Goal: Information Seeking & Learning: Learn about a topic

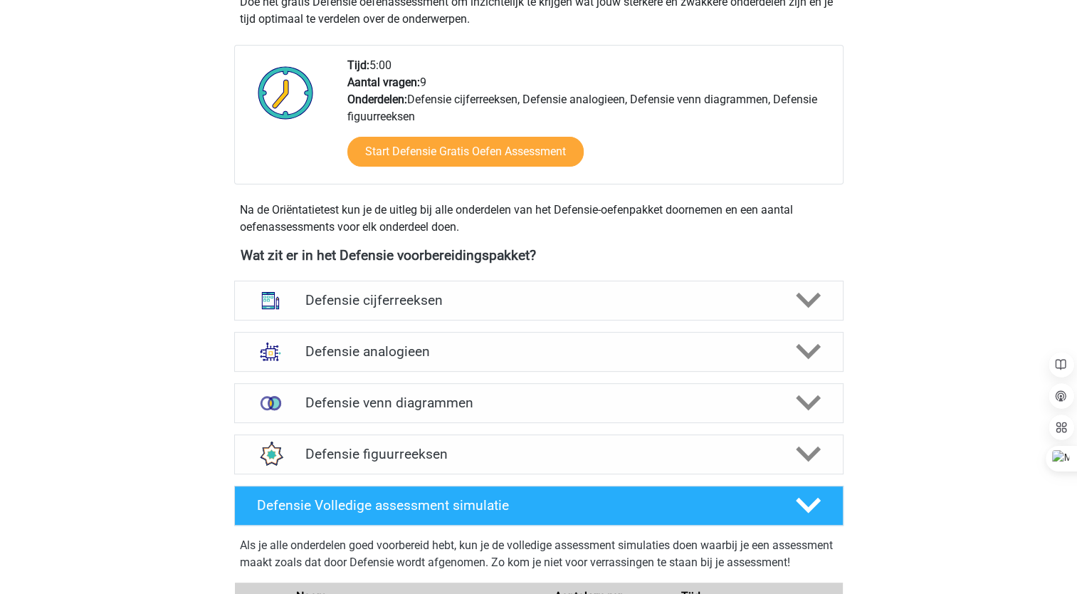
scroll to position [470, 0]
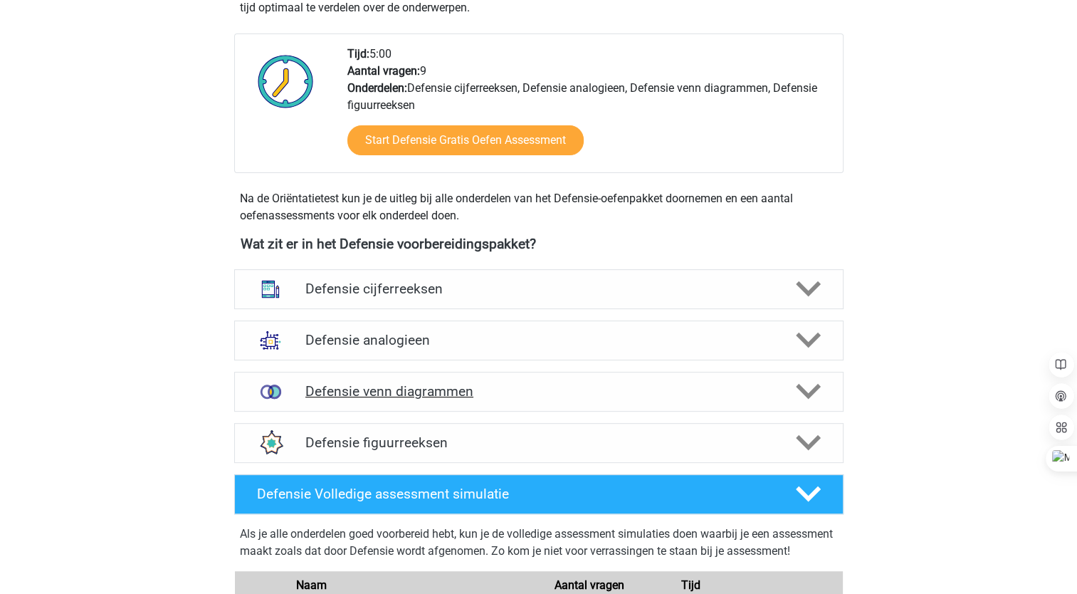
click at [803, 383] on icon at bounding box center [808, 391] width 25 height 25
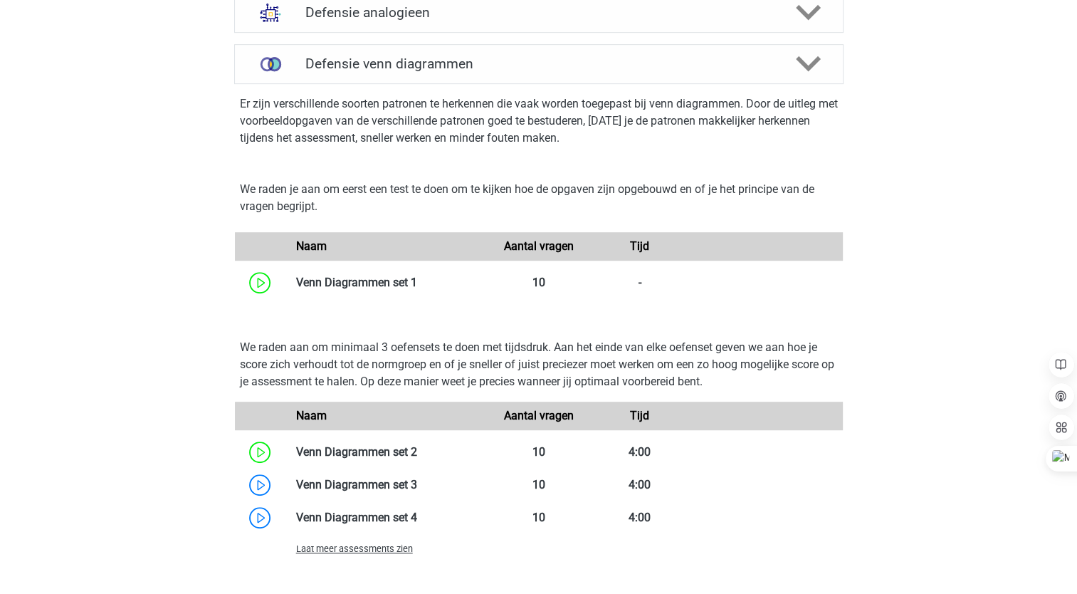
scroll to position [802, 0]
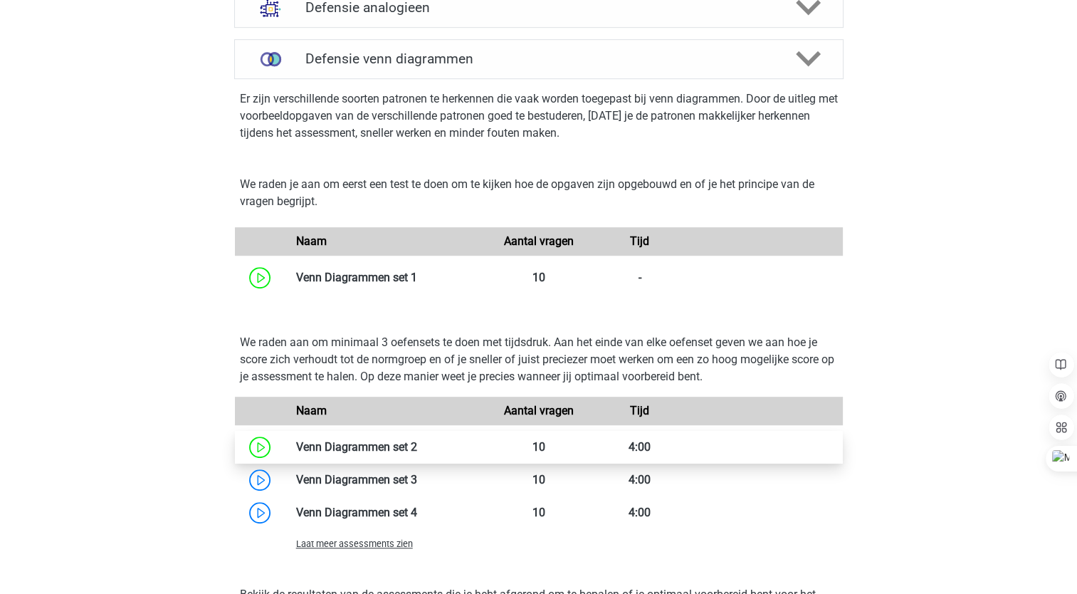
click at [417, 440] on link at bounding box center [417, 447] width 0 height 14
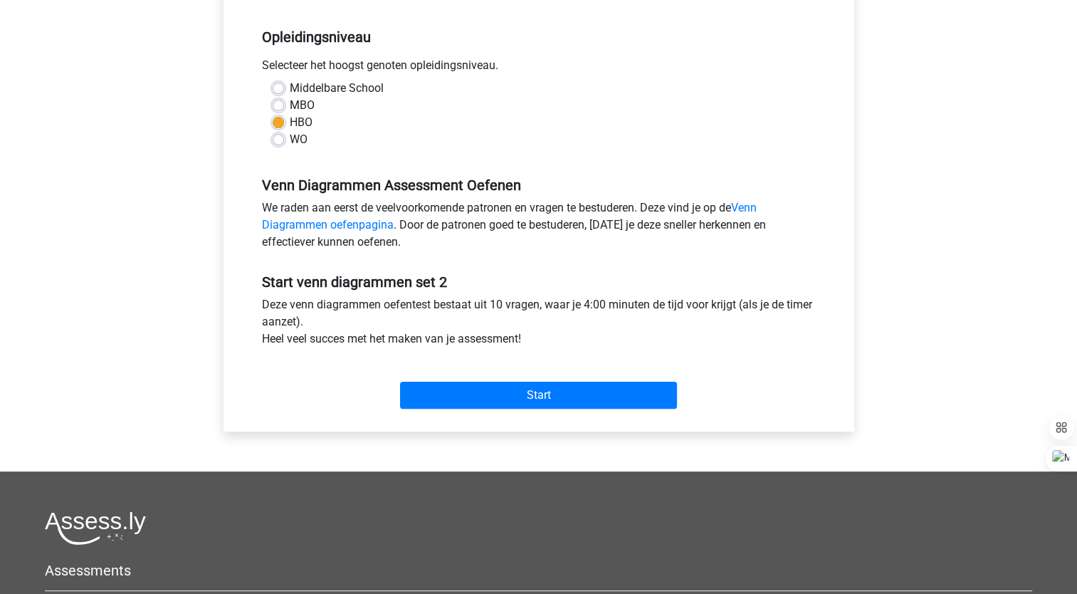
scroll to position [280, 0]
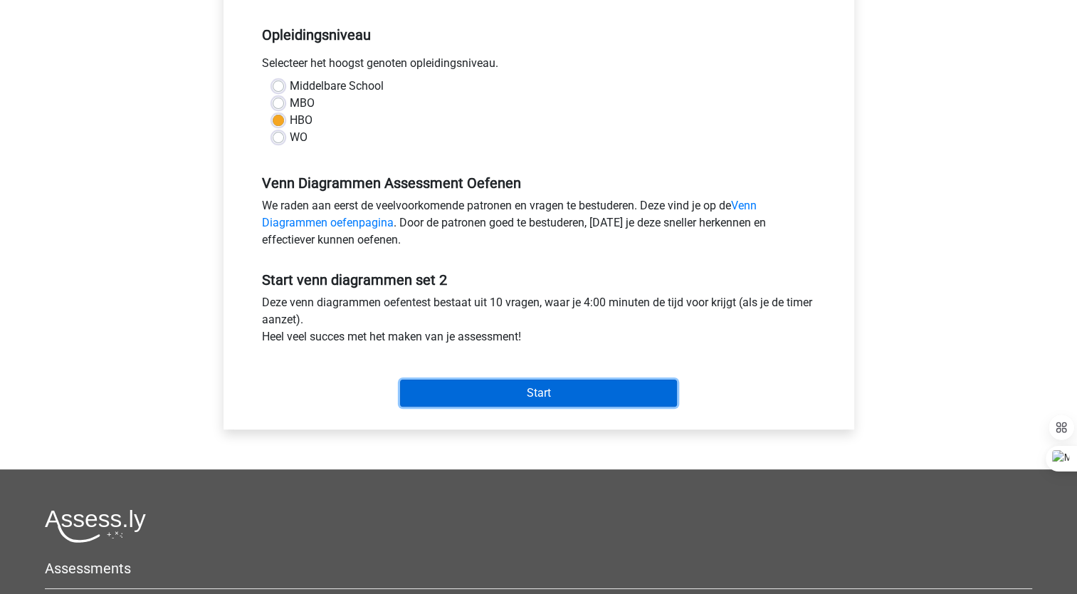
click at [482, 395] on input "Start" at bounding box center [538, 392] width 277 height 27
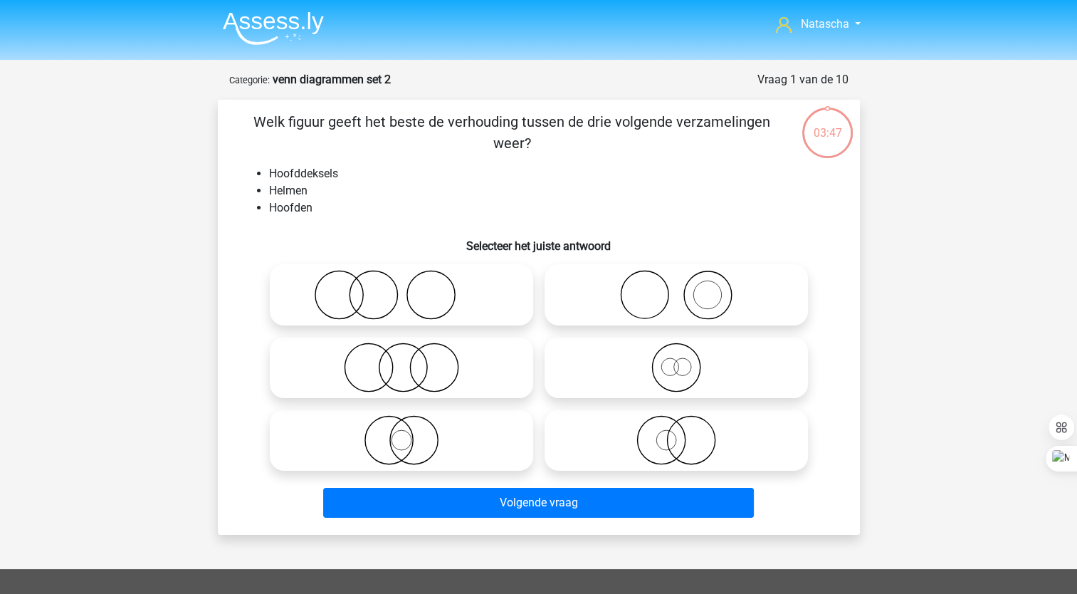
click at [669, 306] on icon at bounding box center [676, 295] width 252 height 50
click at [676, 288] on input "radio" at bounding box center [680, 282] width 9 height 9
radio input "true"
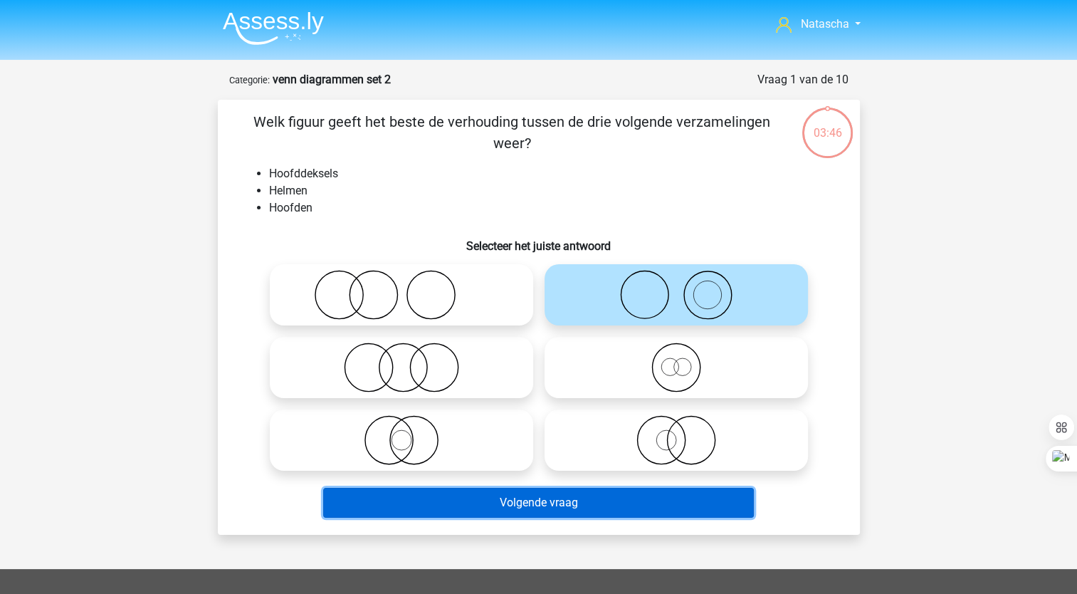
click at [440, 515] on button "Volgende vraag" at bounding box center [538, 503] width 431 height 30
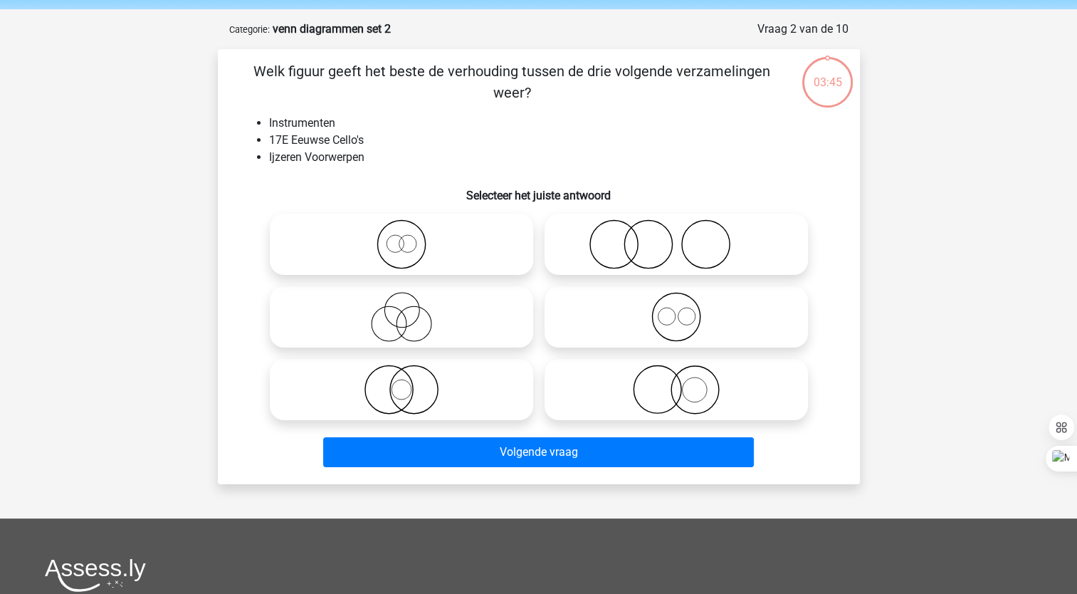
scroll to position [71, 0]
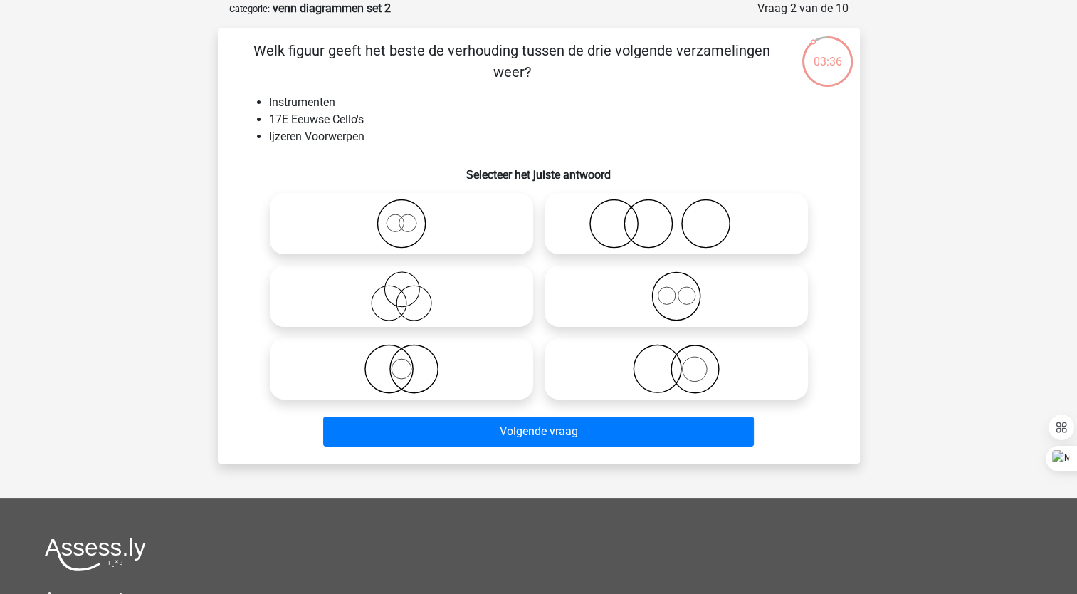
click at [692, 366] on icon at bounding box center [676, 369] width 252 height 50
click at [686, 362] on input "radio" at bounding box center [680, 356] width 9 height 9
radio input "true"
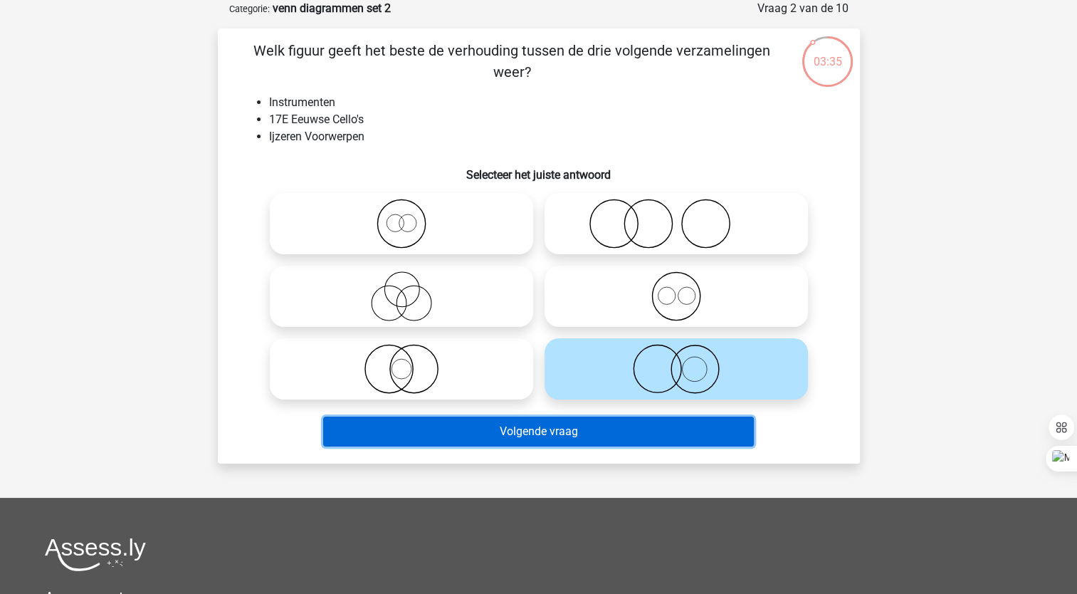
click at [609, 440] on button "Volgende vraag" at bounding box center [538, 431] width 431 height 30
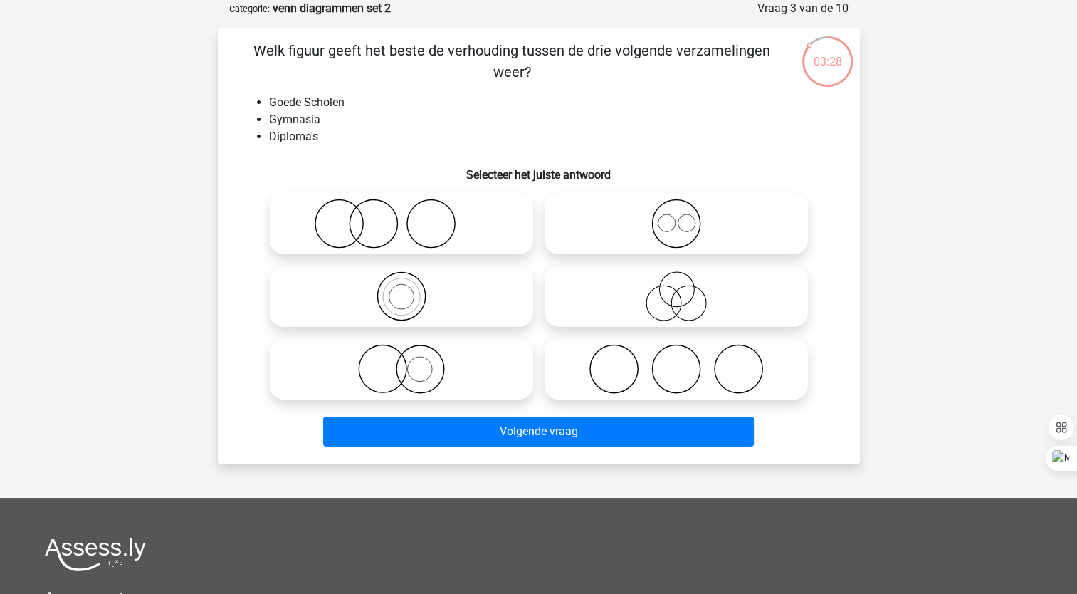
click at [367, 225] on icon at bounding box center [402, 224] width 252 height 50
click at [402, 216] on input "radio" at bounding box center [406, 211] width 9 height 9
radio input "true"
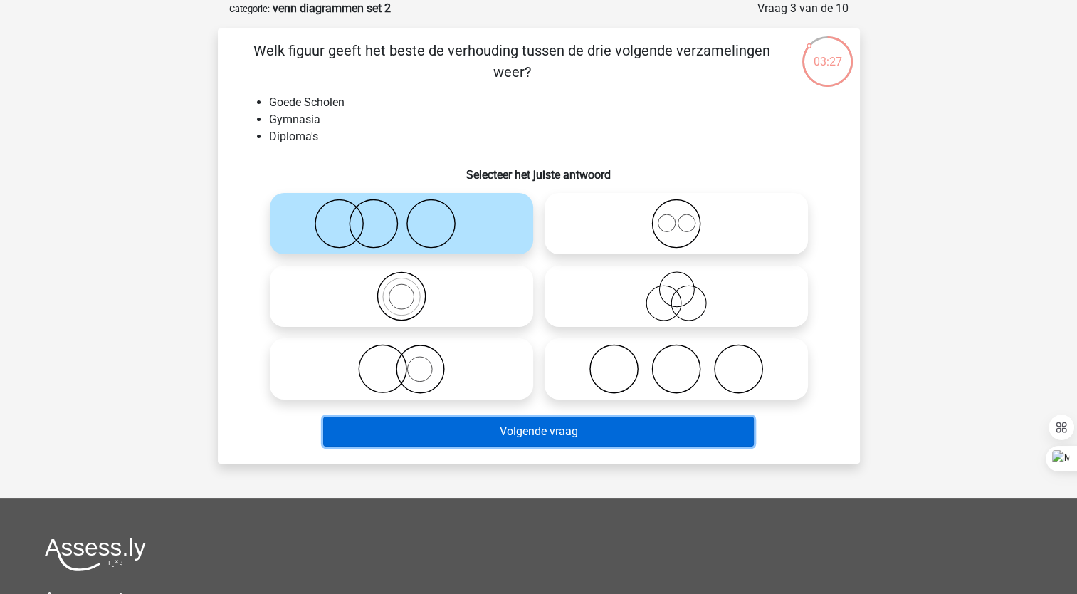
click at [407, 428] on button "Volgende vraag" at bounding box center [538, 431] width 431 height 30
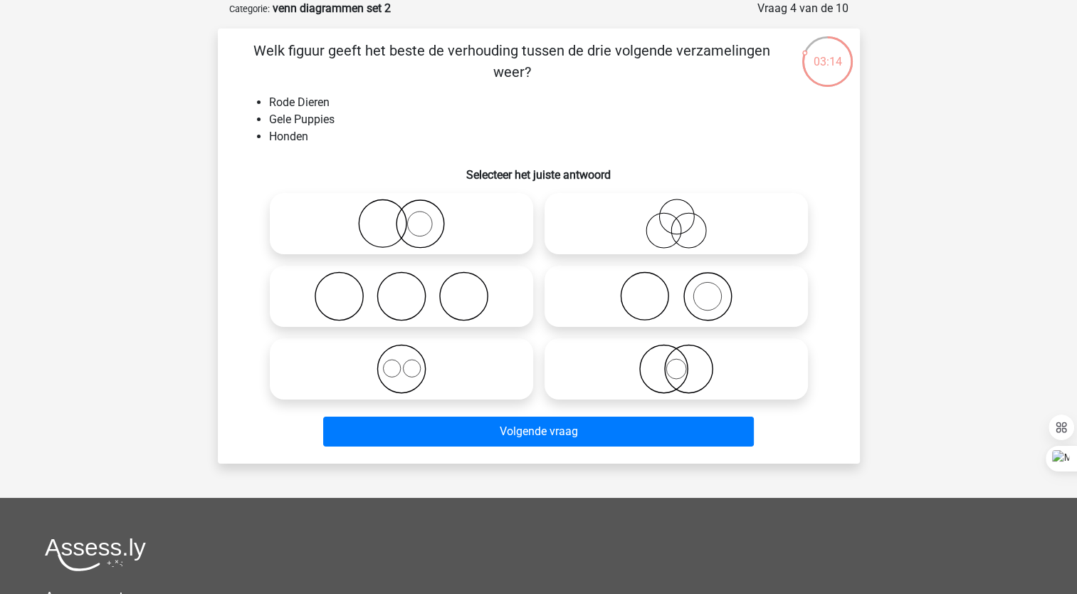
click at [423, 221] on icon at bounding box center [402, 224] width 252 height 50
click at [411, 216] on input "radio" at bounding box center [406, 211] width 9 height 9
radio input "true"
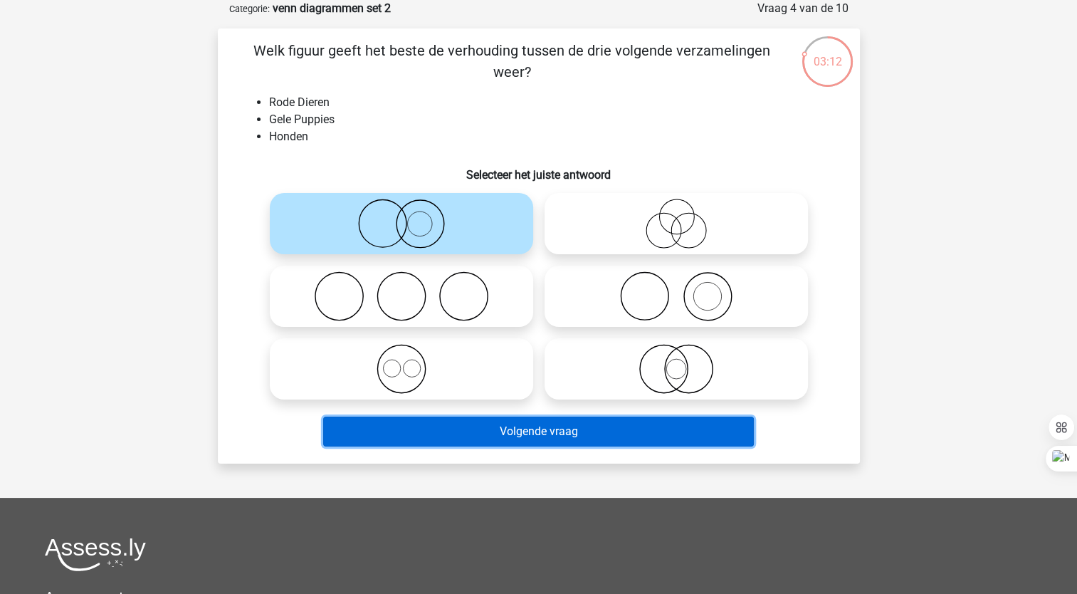
click at [446, 439] on button "Volgende vraag" at bounding box center [538, 431] width 431 height 30
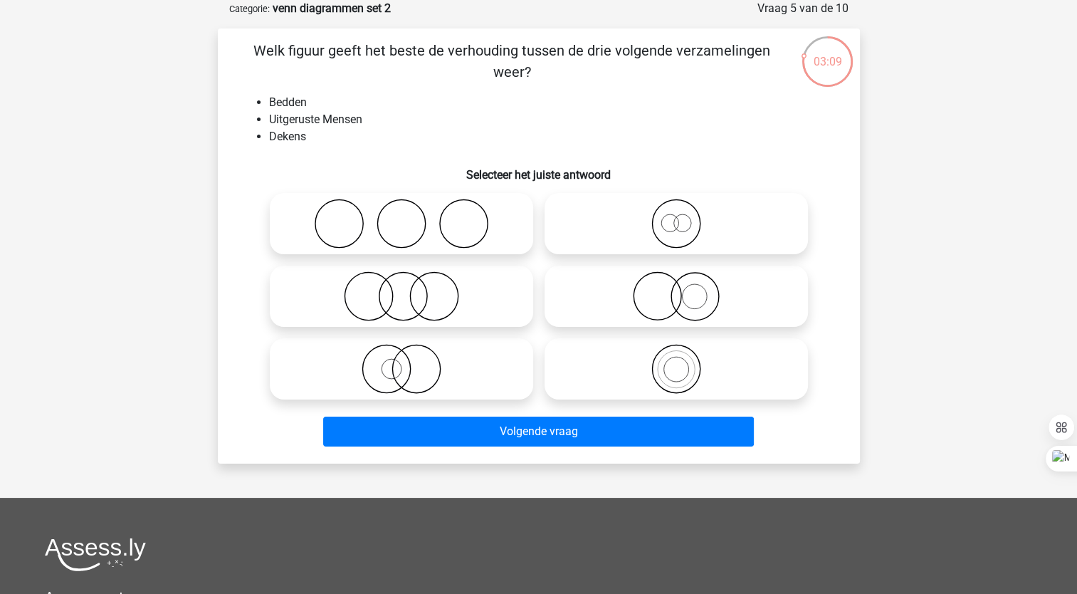
click at [345, 209] on icon at bounding box center [402, 224] width 252 height 50
click at [402, 209] on input "radio" at bounding box center [406, 211] width 9 height 9
radio input "true"
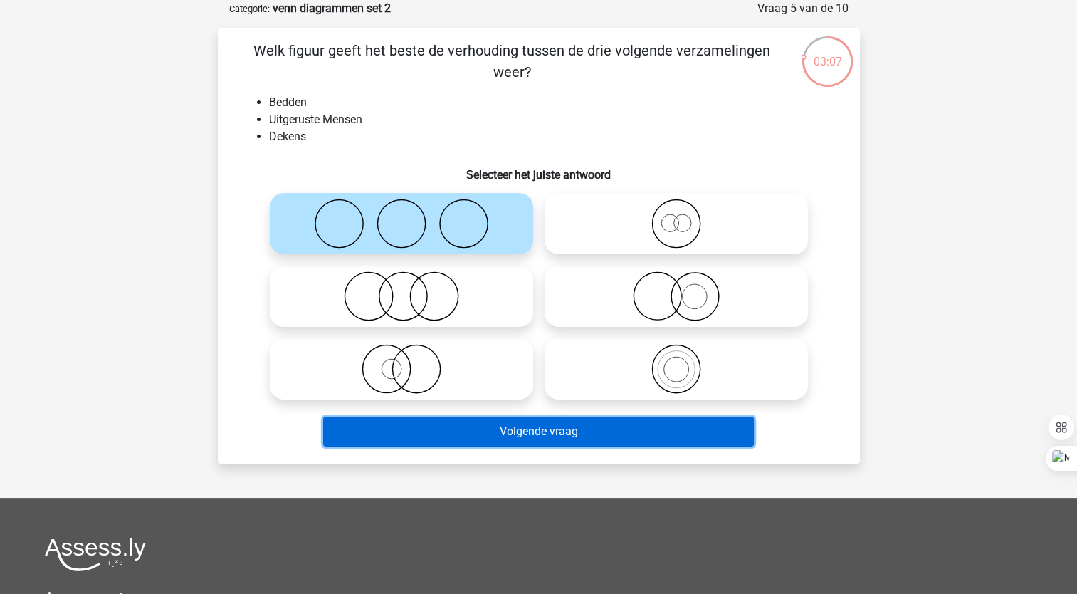
click at [445, 440] on button "Volgende vraag" at bounding box center [538, 431] width 431 height 30
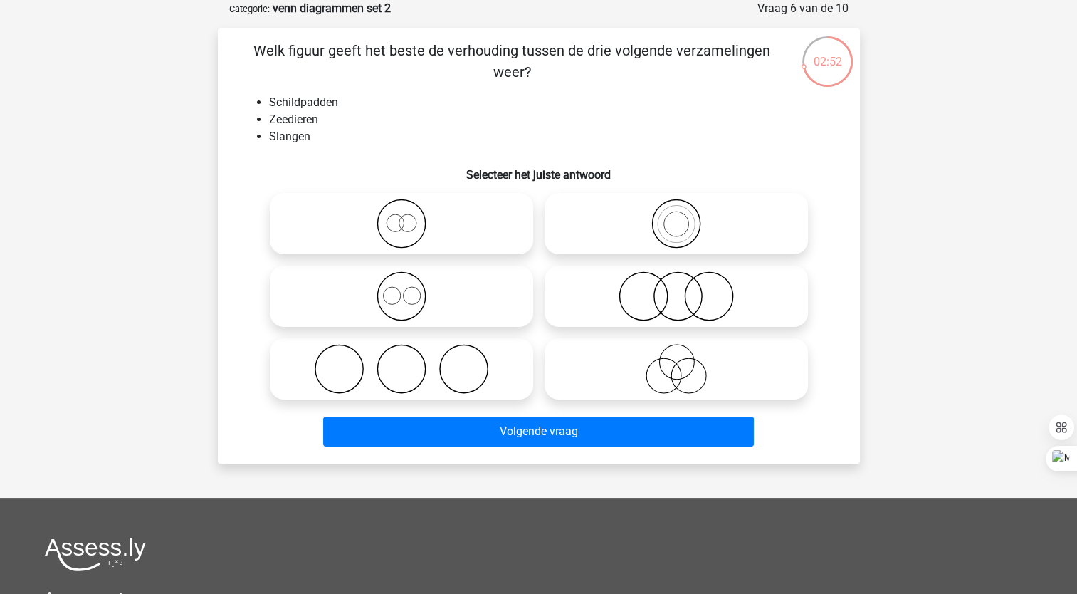
click at [685, 293] on circle at bounding box center [709, 297] width 48 height 48
click at [685, 289] on input "radio" at bounding box center [680, 284] width 9 height 9
radio input "true"
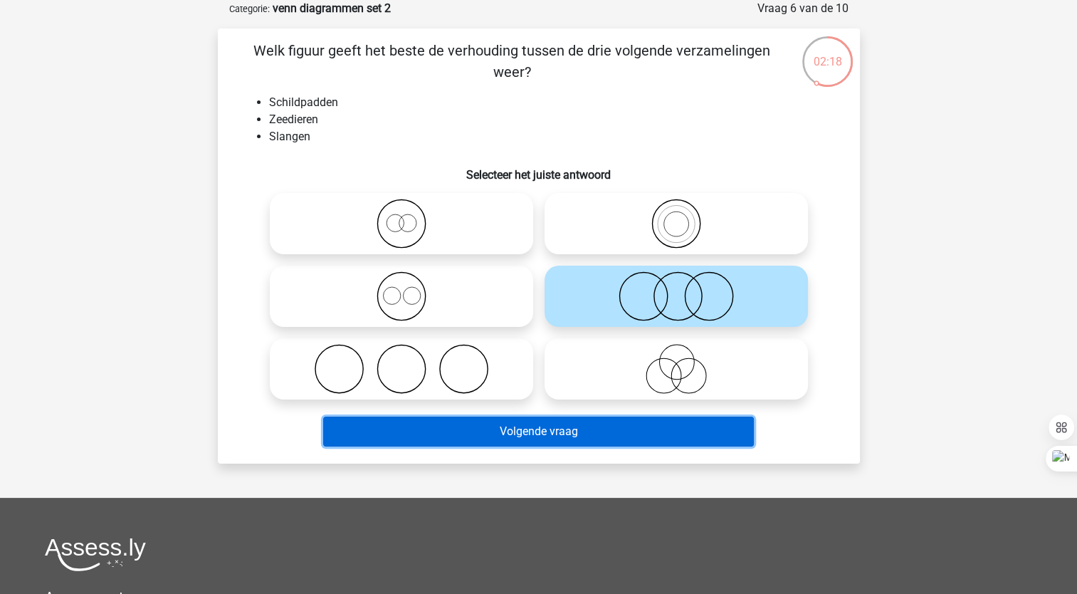
click at [563, 429] on button "Volgende vraag" at bounding box center [538, 431] width 431 height 30
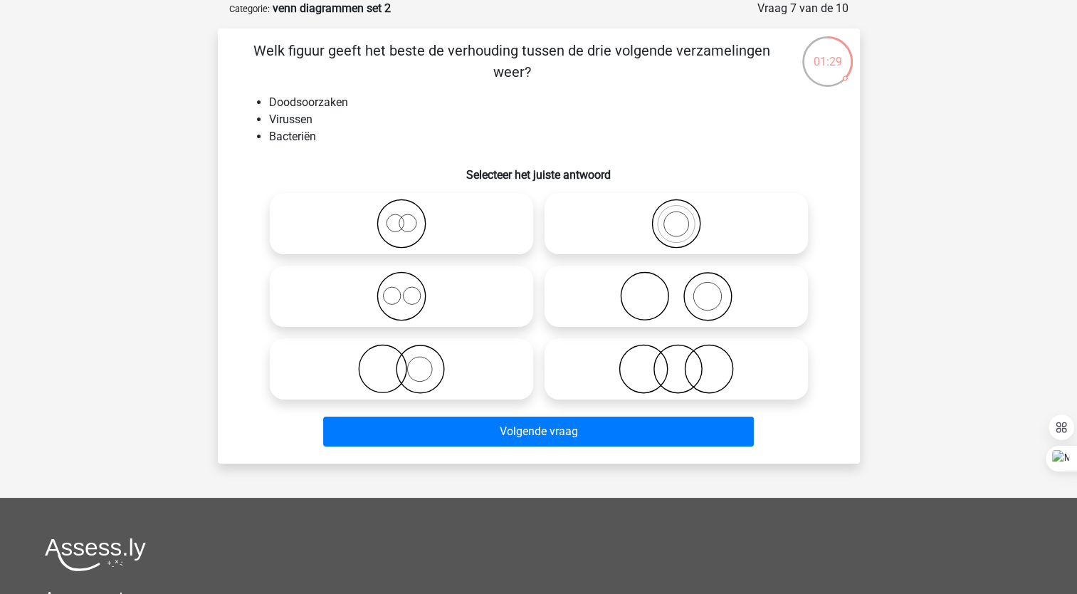
click at [413, 372] on icon at bounding box center [402, 369] width 252 height 50
click at [411, 362] on input "radio" at bounding box center [406, 356] width 9 height 9
radio input "true"
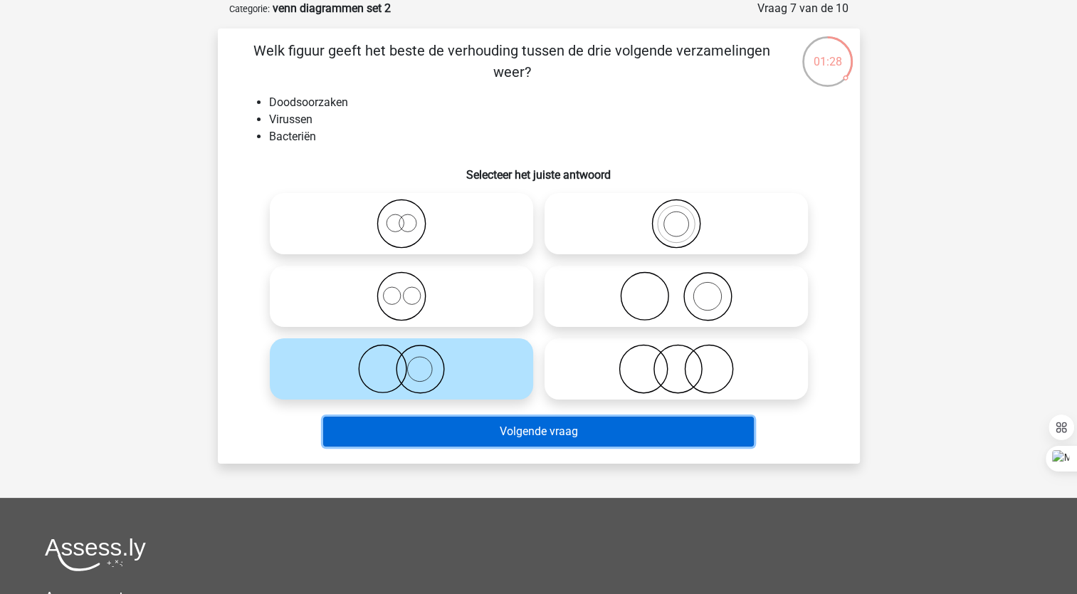
click at [399, 442] on button "Volgende vraag" at bounding box center [538, 431] width 431 height 30
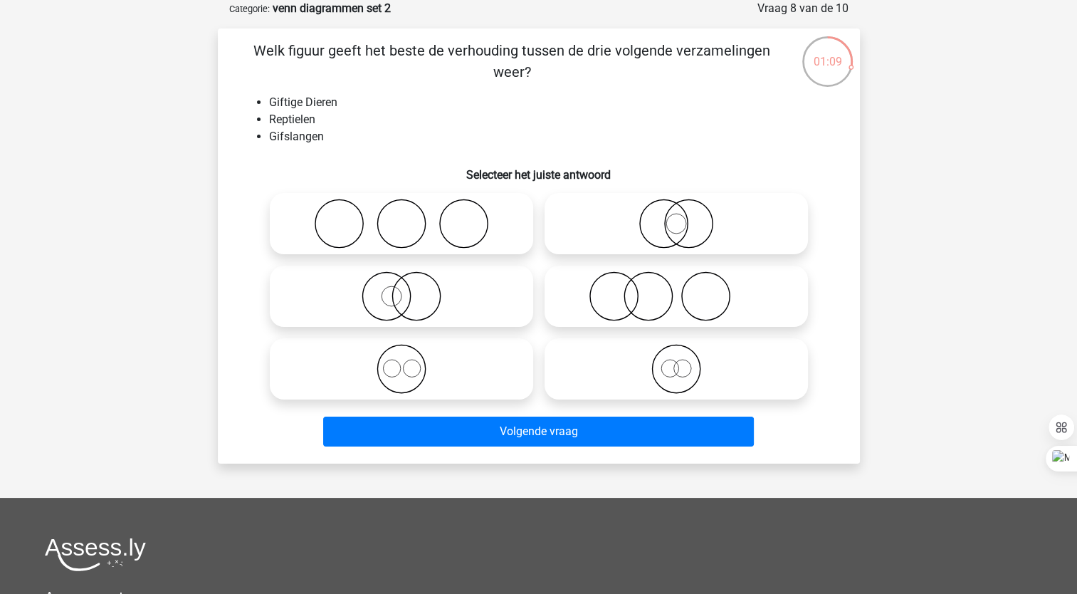
click at [692, 219] on icon at bounding box center [676, 224] width 252 height 50
click at [686, 216] on input "radio" at bounding box center [680, 211] width 9 height 9
radio input "true"
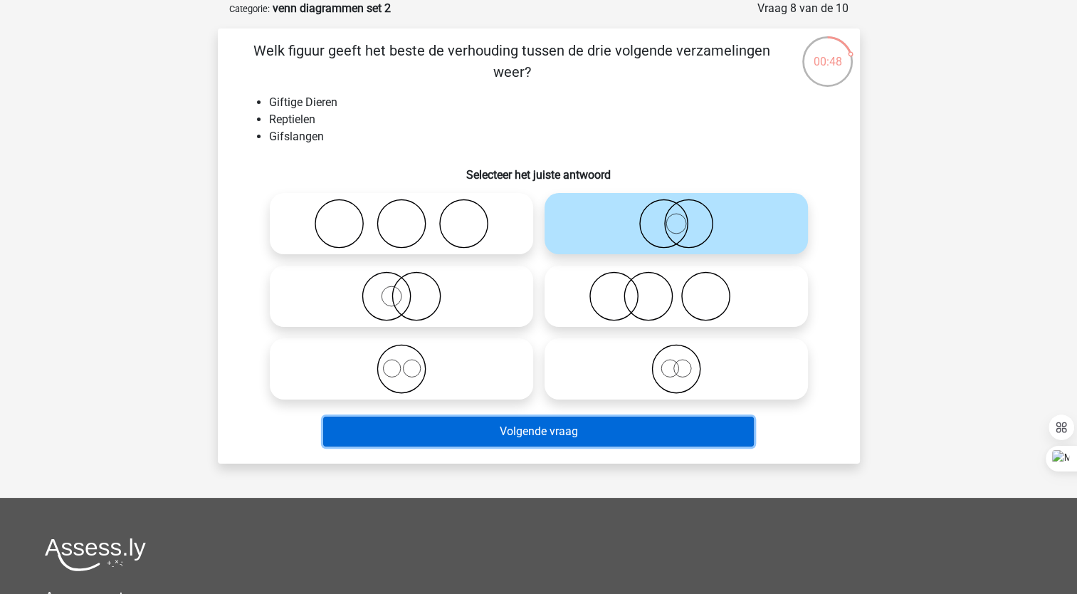
click at [362, 422] on button "Volgende vraag" at bounding box center [538, 431] width 431 height 30
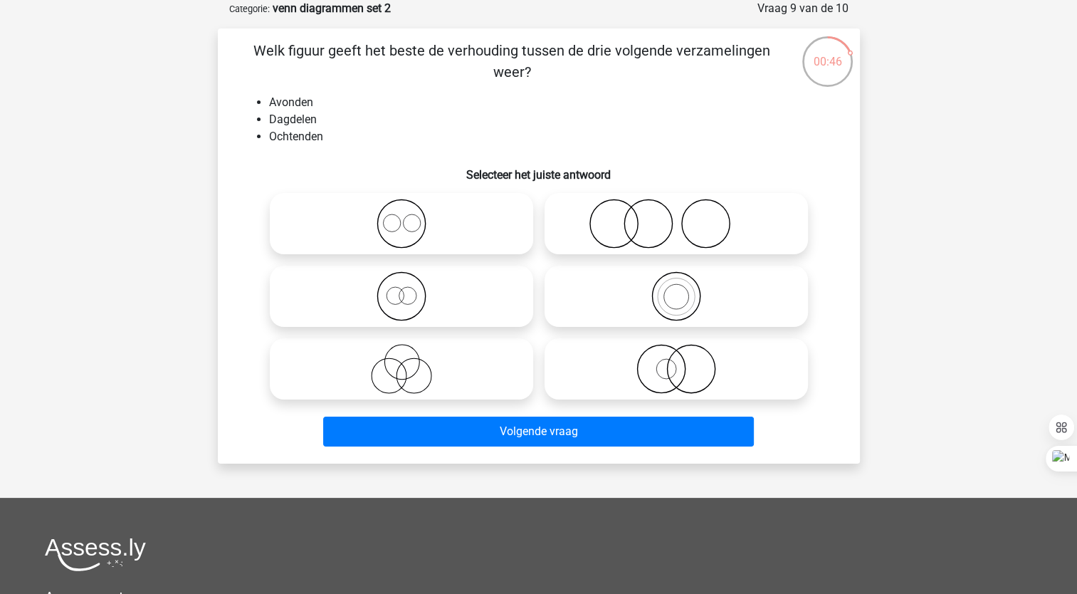
click at [425, 232] on icon at bounding box center [402, 224] width 252 height 50
click at [411, 216] on input "radio" at bounding box center [406, 211] width 9 height 9
radio input "true"
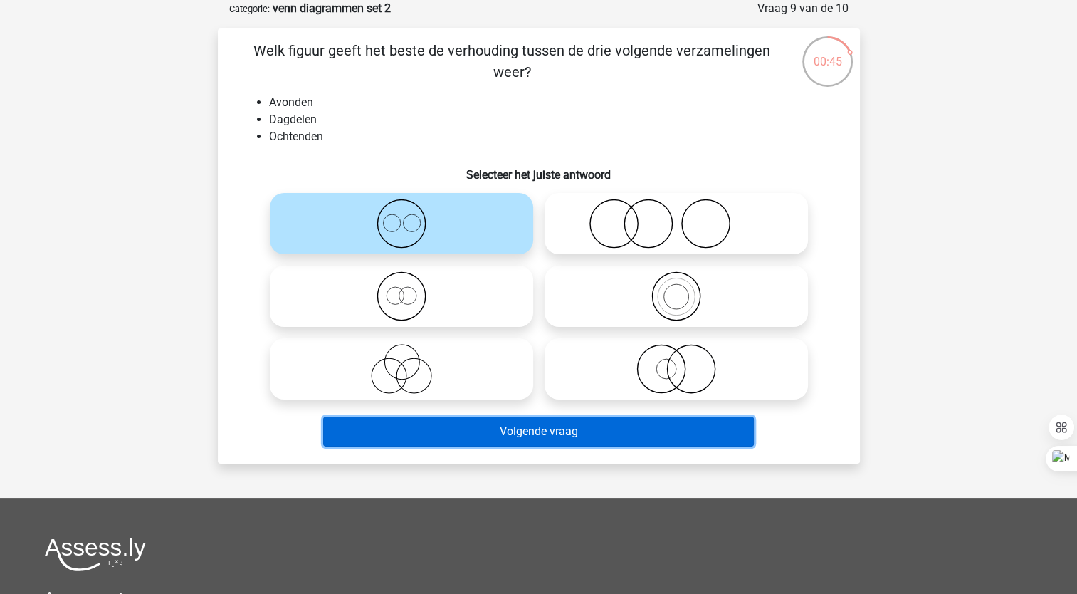
click at [402, 436] on button "Volgende vraag" at bounding box center [538, 431] width 431 height 30
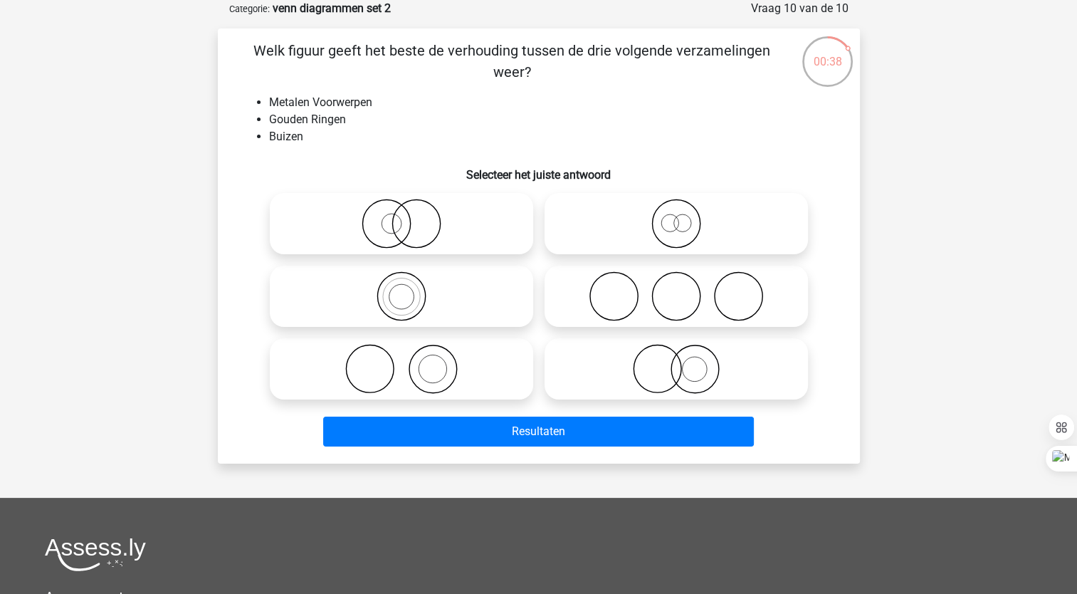
click at [692, 363] on icon at bounding box center [676, 369] width 252 height 50
click at [686, 362] on input "radio" at bounding box center [680, 356] width 9 height 9
radio input "true"
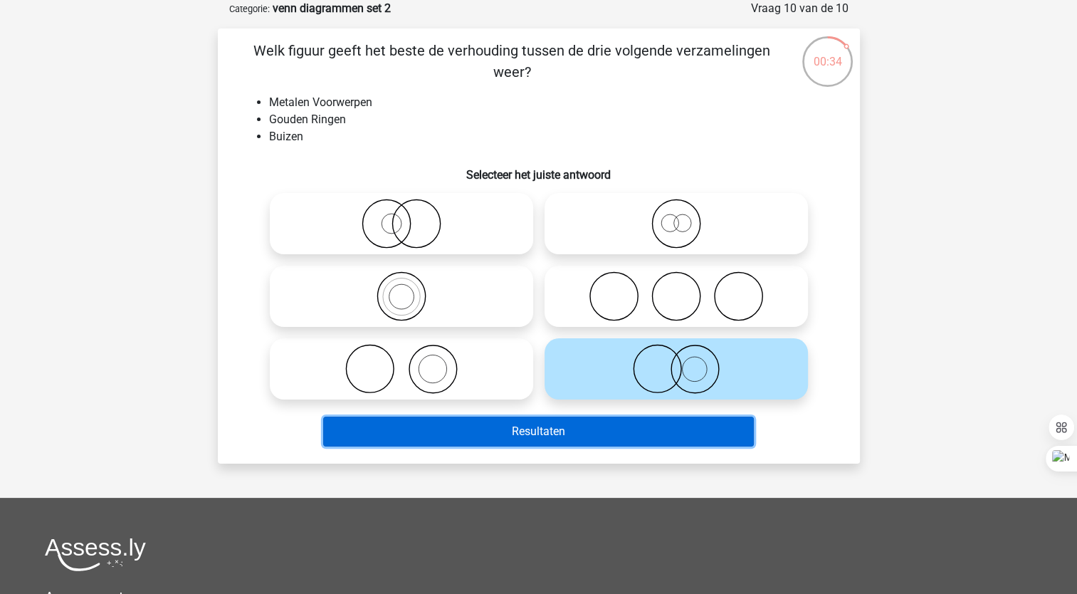
click at [615, 438] on button "Resultaten" at bounding box center [538, 431] width 431 height 30
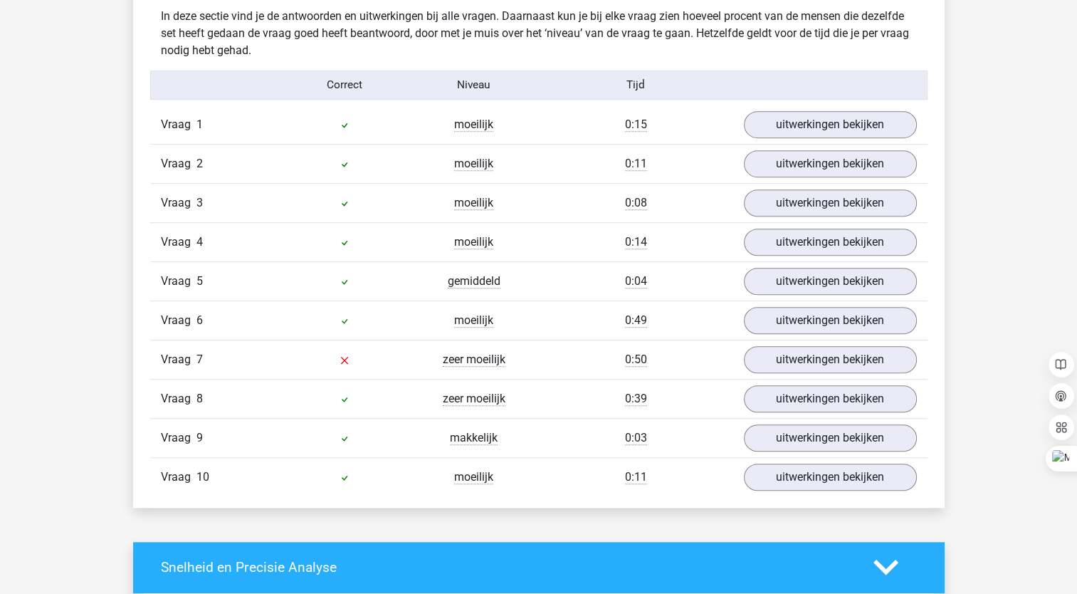
scroll to position [842, 0]
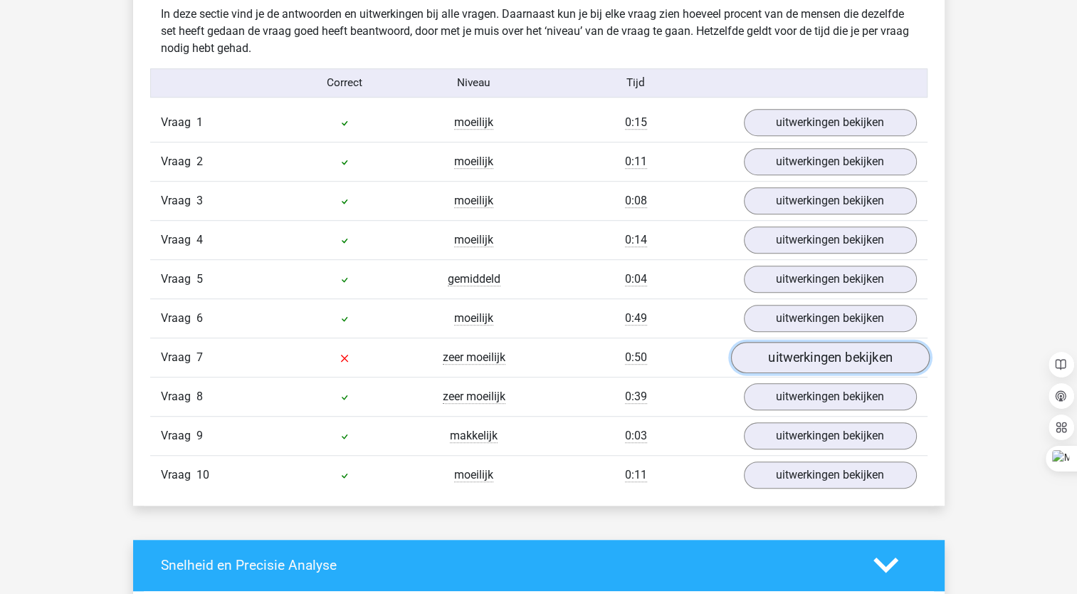
click at [798, 355] on link "uitwerkingen bekijken" at bounding box center [829, 357] width 199 height 31
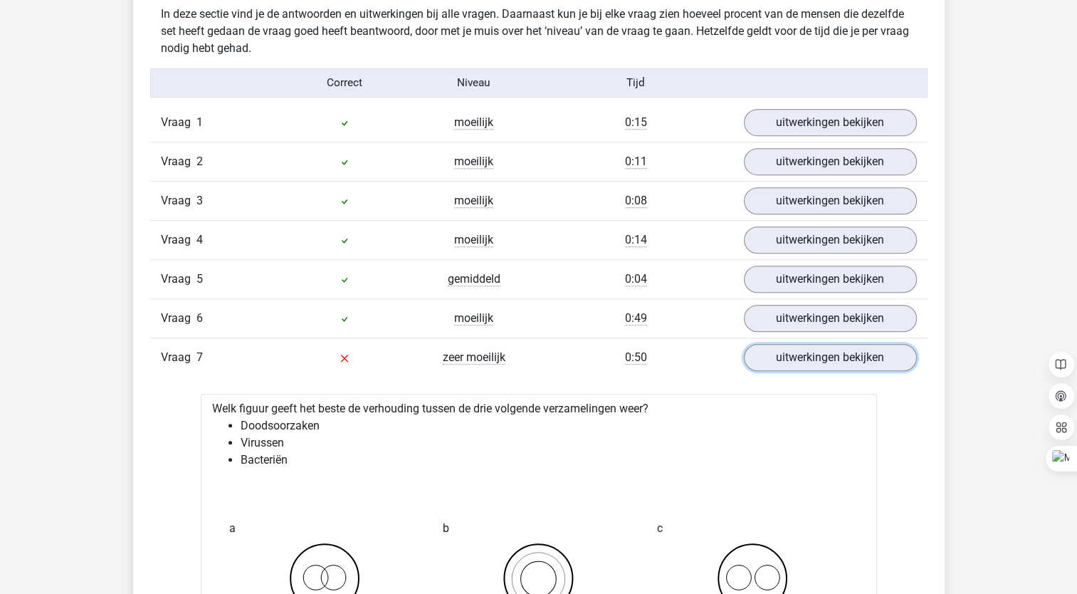
scroll to position [1059, 0]
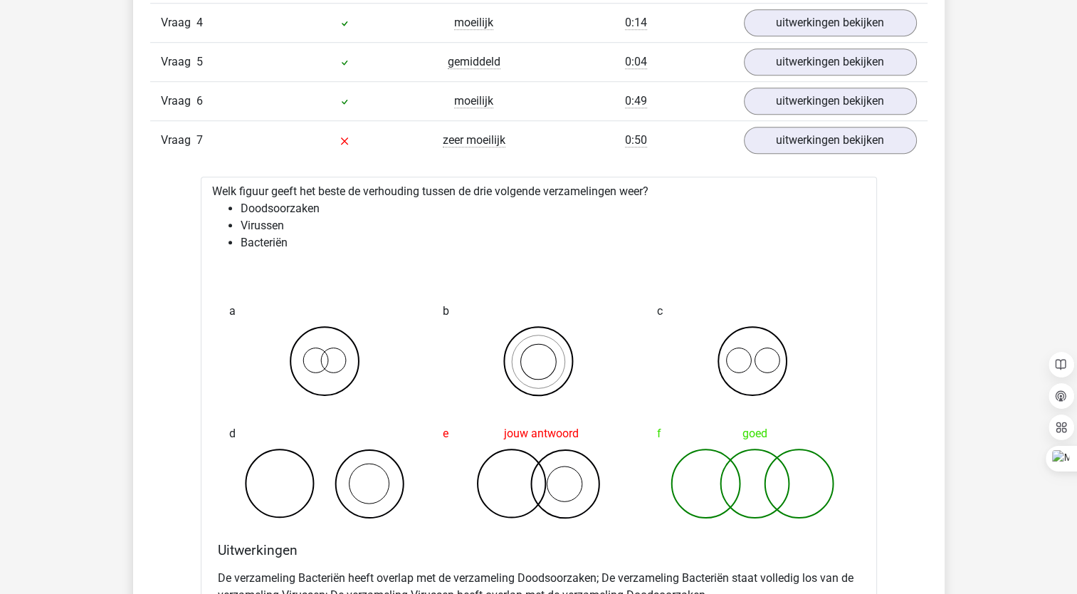
click at [306, 229] on li "Virussen" at bounding box center [553, 225] width 625 height 17
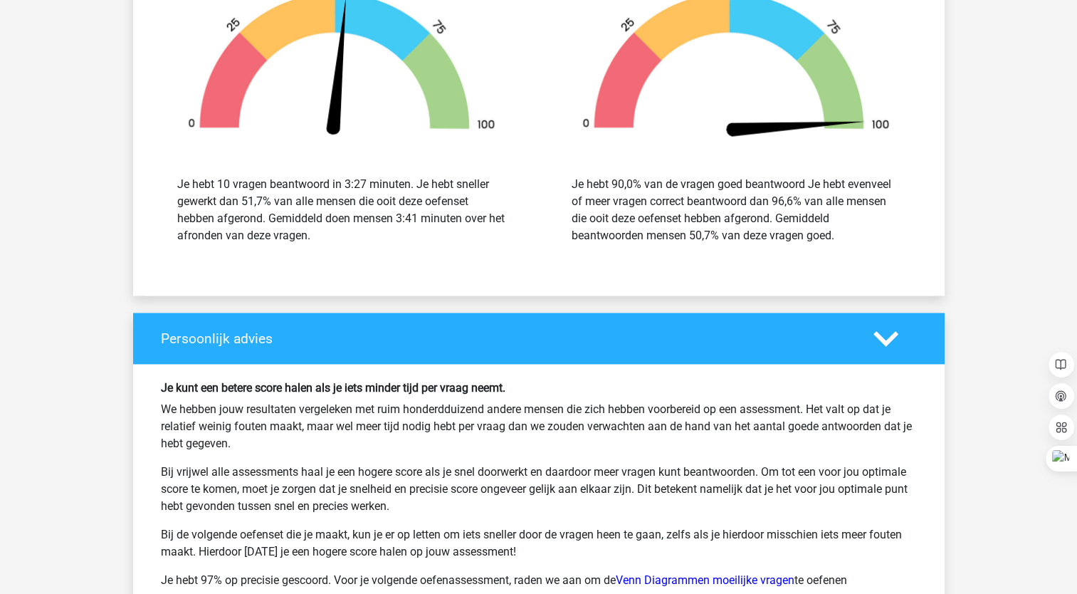
scroll to position [2310, 0]
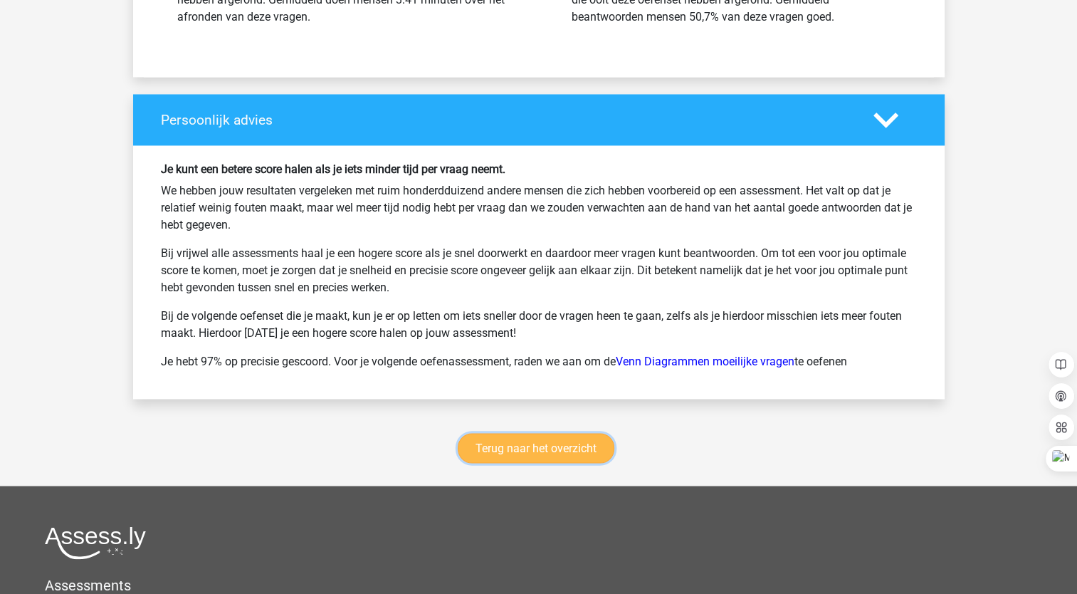
click at [475, 446] on link "Terug naar het overzicht" at bounding box center [536, 448] width 157 height 30
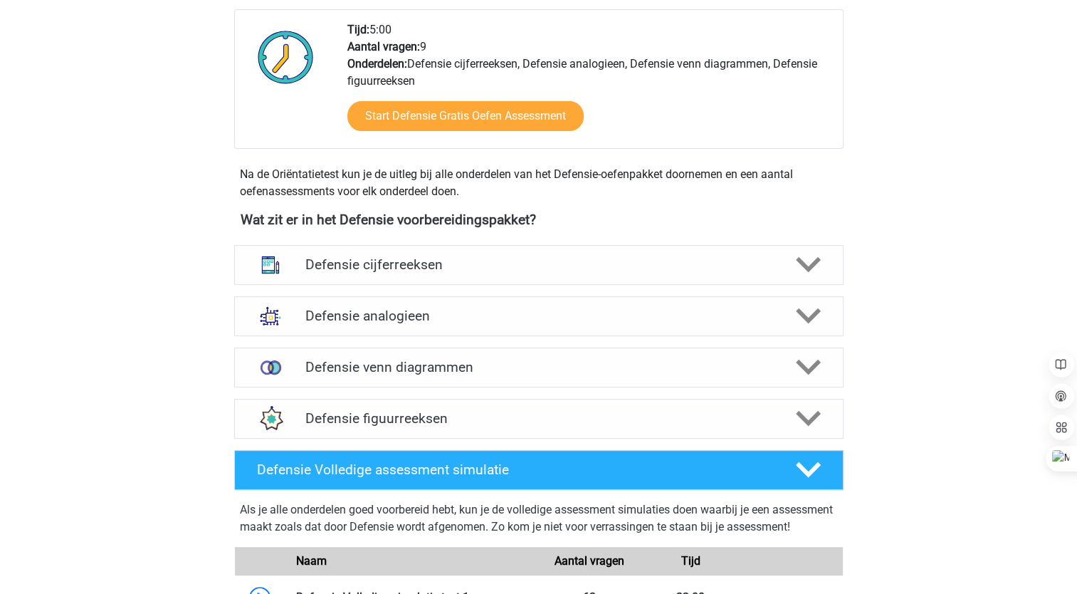
scroll to position [496, 0]
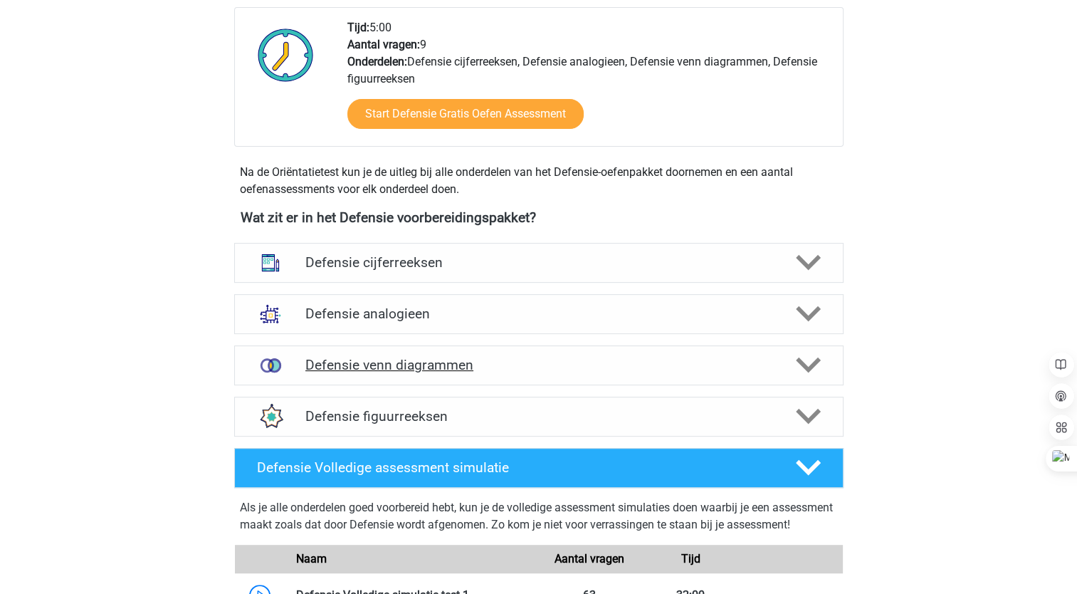
click at [800, 363] on polygon at bounding box center [808, 365] width 25 height 16
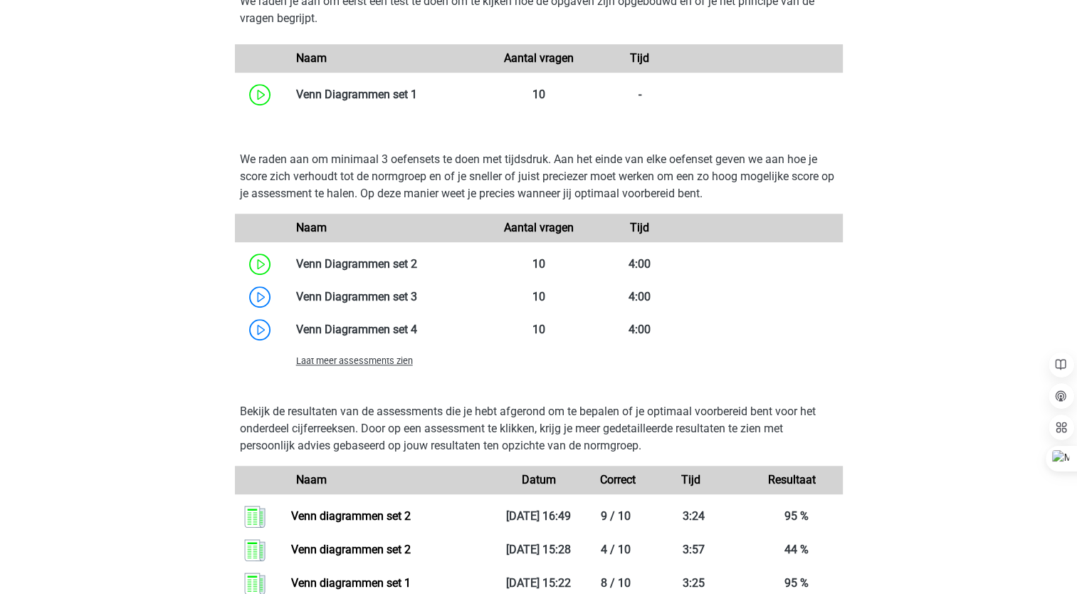
scroll to position [991, 0]
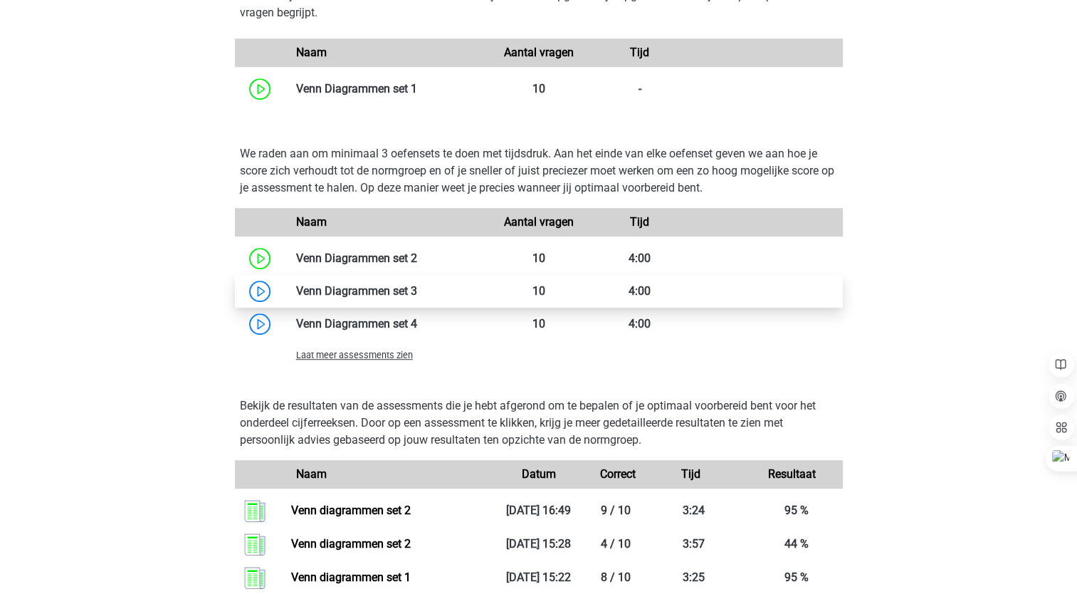
click at [417, 286] on link at bounding box center [417, 291] width 0 height 14
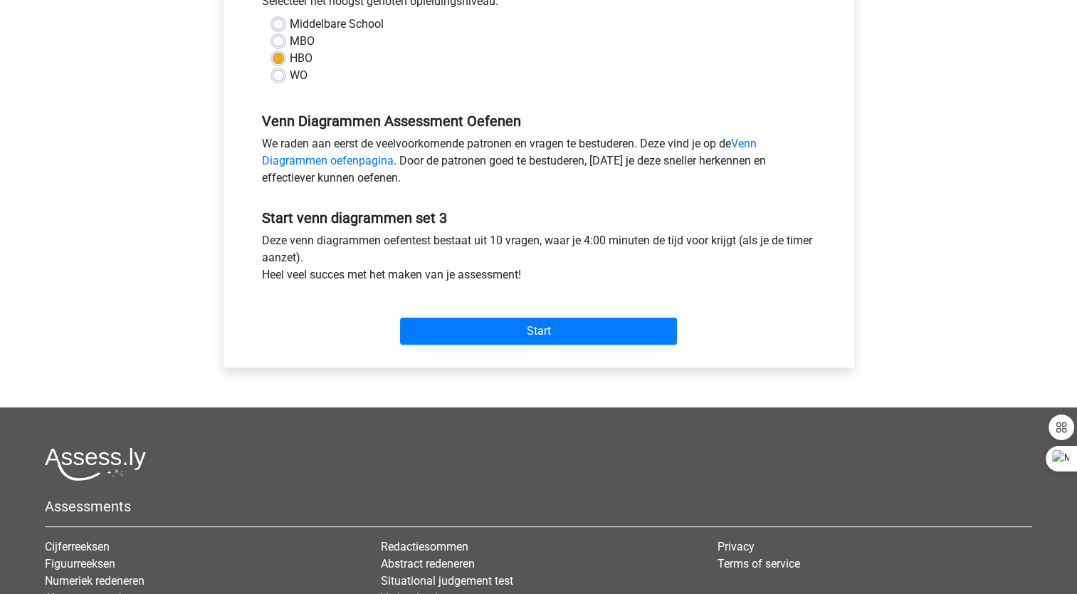
scroll to position [340, 0]
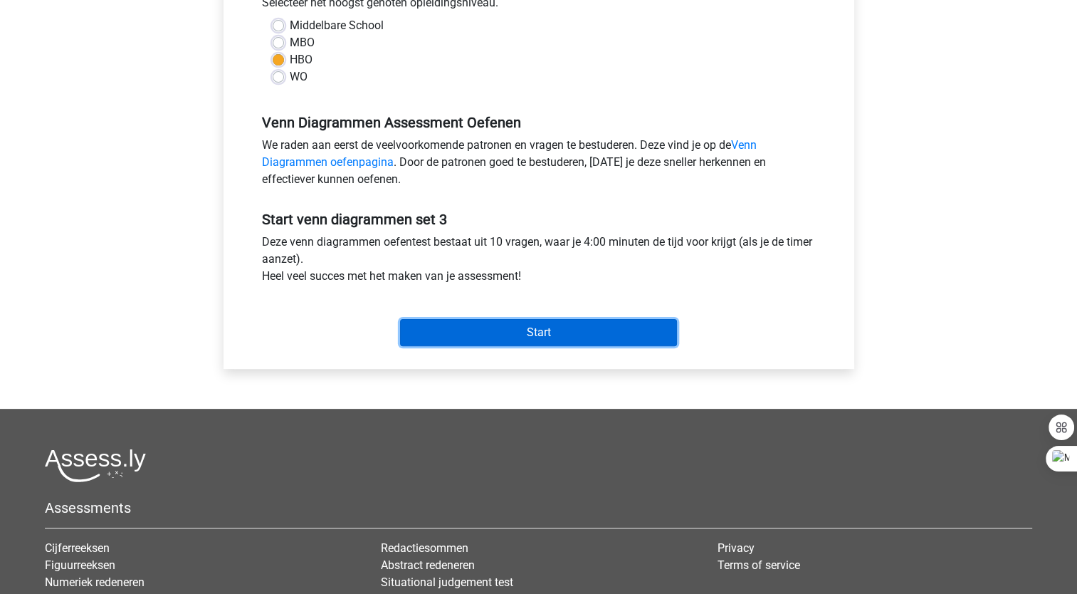
click at [534, 325] on input "Start" at bounding box center [538, 332] width 277 height 27
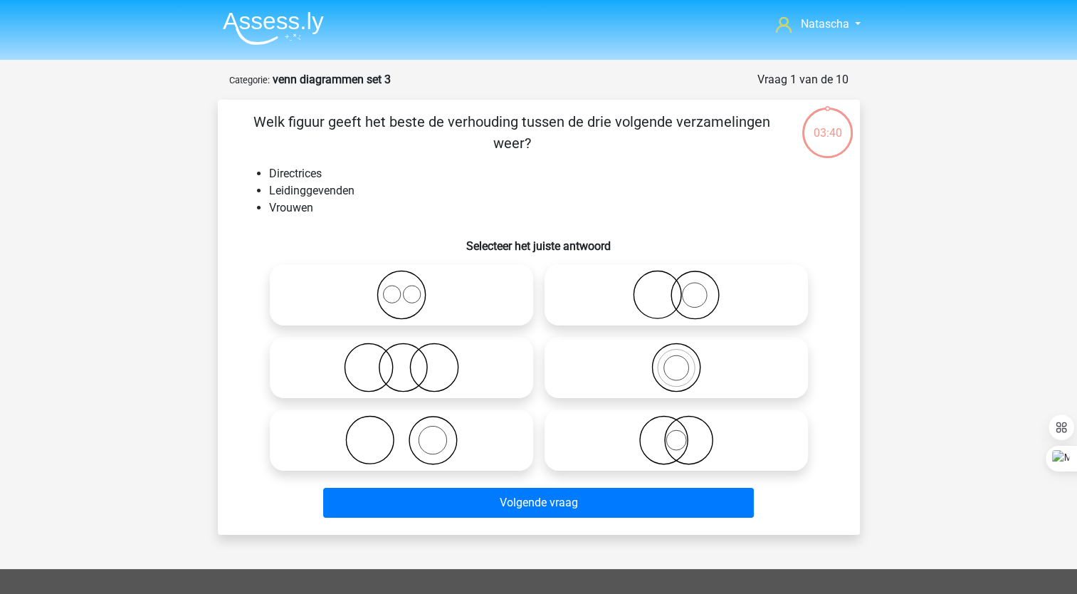
click at [649, 434] on icon at bounding box center [676, 440] width 252 height 50
click at [676, 433] on input "radio" at bounding box center [680, 428] width 9 height 9
radio input "true"
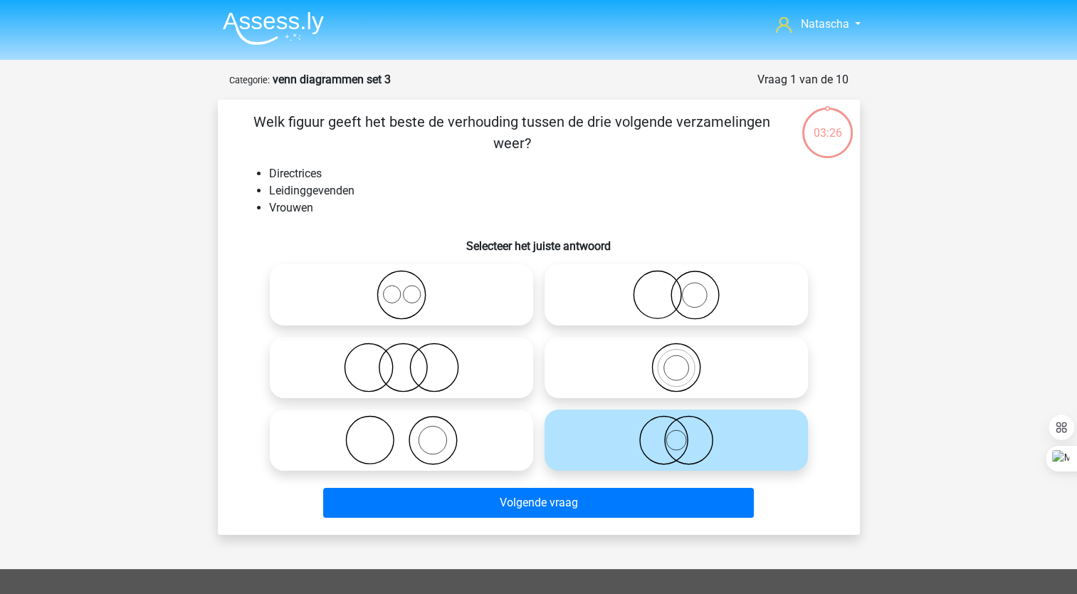
click at [665, 283] on icon at bounding box center [676, 295] width 252 height 50
click at [676, 283] on input "radio" at bounding box center [680, 282] width 9 height 9
radio input "true"
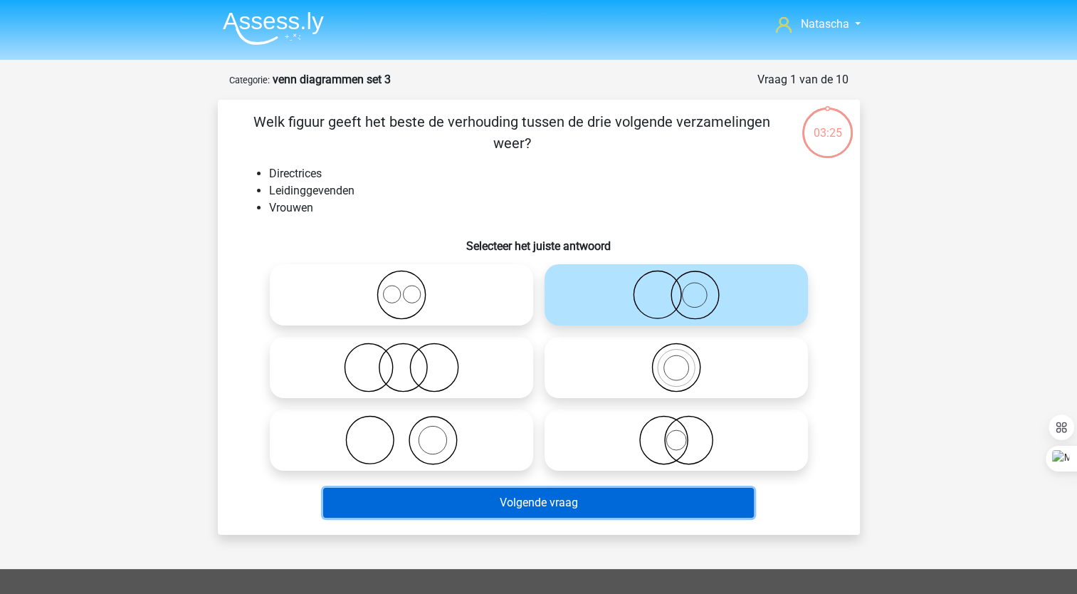
click at [457, 493] on button "Volgende vraag" at bounding box center [538, 503] width 431 height 30
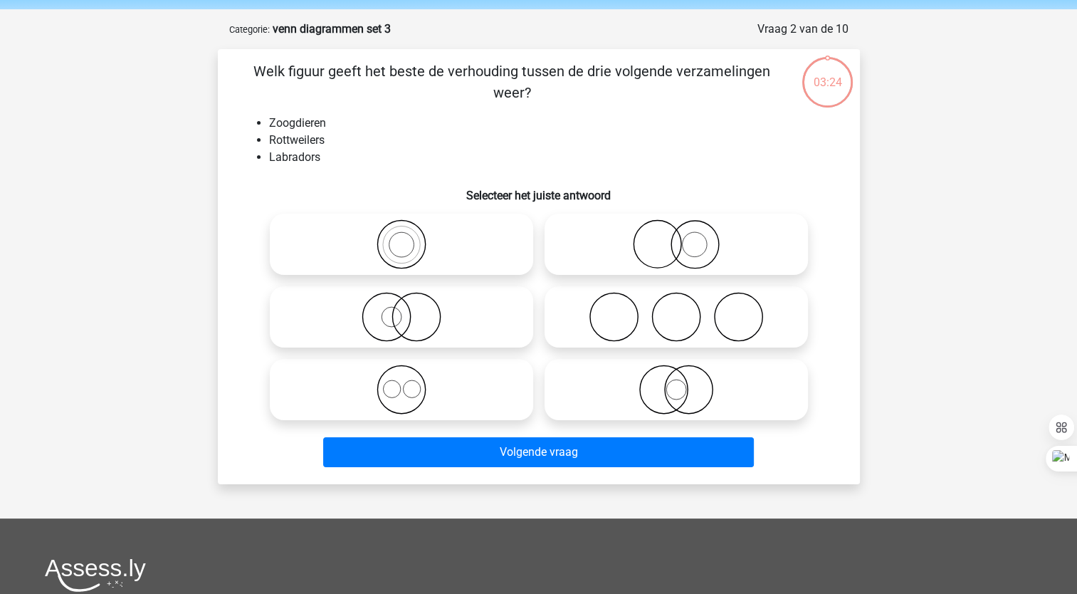
scroll to position [71, 0]
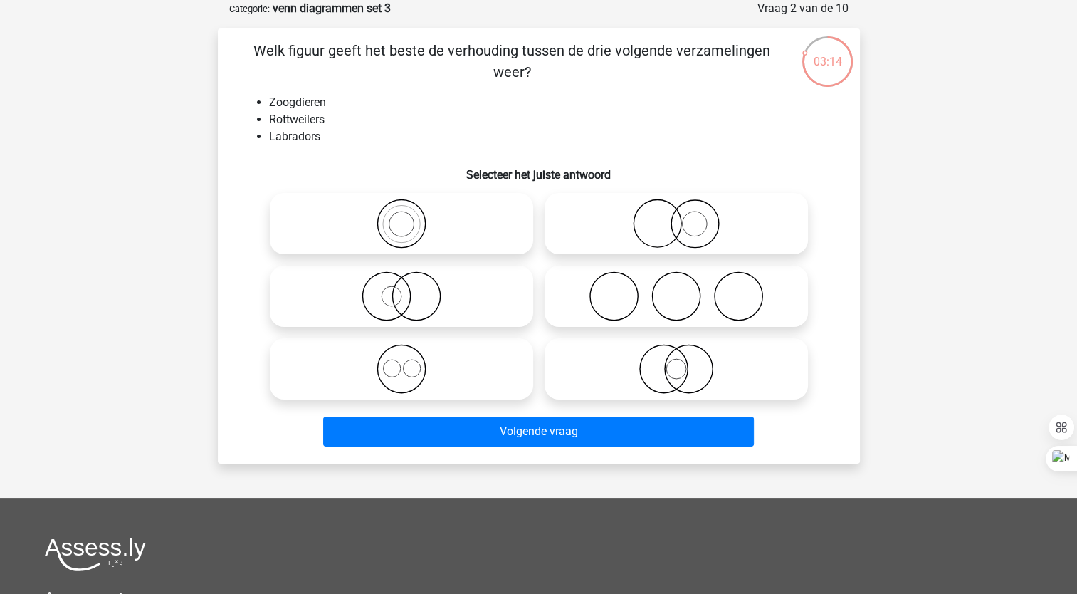
click at [399, 366] on icon at bounding box center [402, 369] width 252 height 50
click at [402, 362] on input "radio" at bounding box center [406, 356] width 9 height 9
radio input "true"
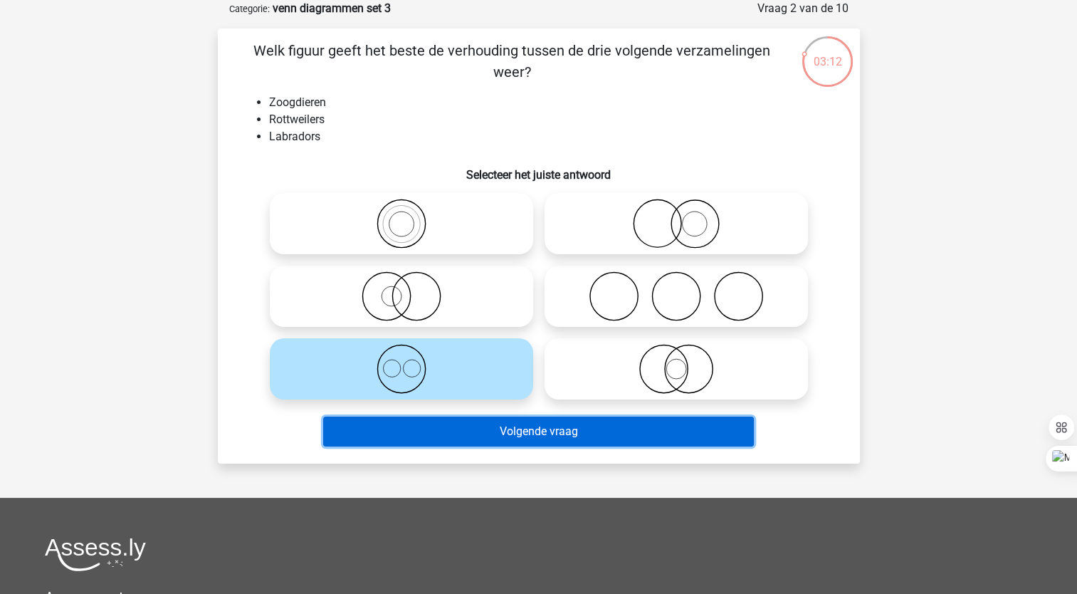
click at [444, 426] on button "Volgende vraag" at bounding box center [538, 431] width 431 height 30
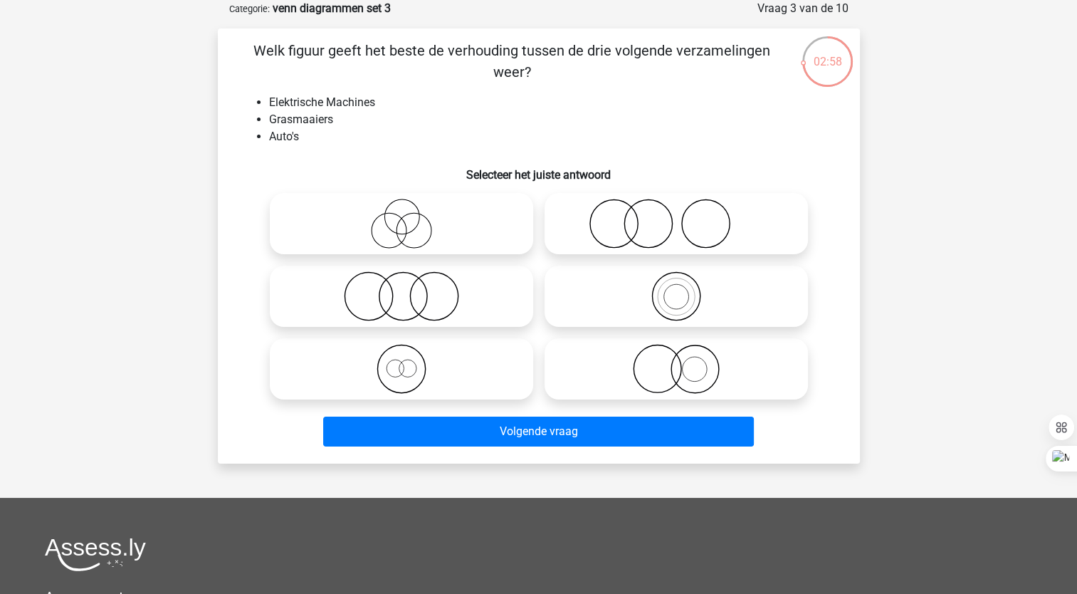
click at [423, 300] on icon at bounding box center [402, 296] width 252 height 50
click at [411, 289] on input "radio" at bounding box center [406, 284] width 9 height 9
radio input "true"
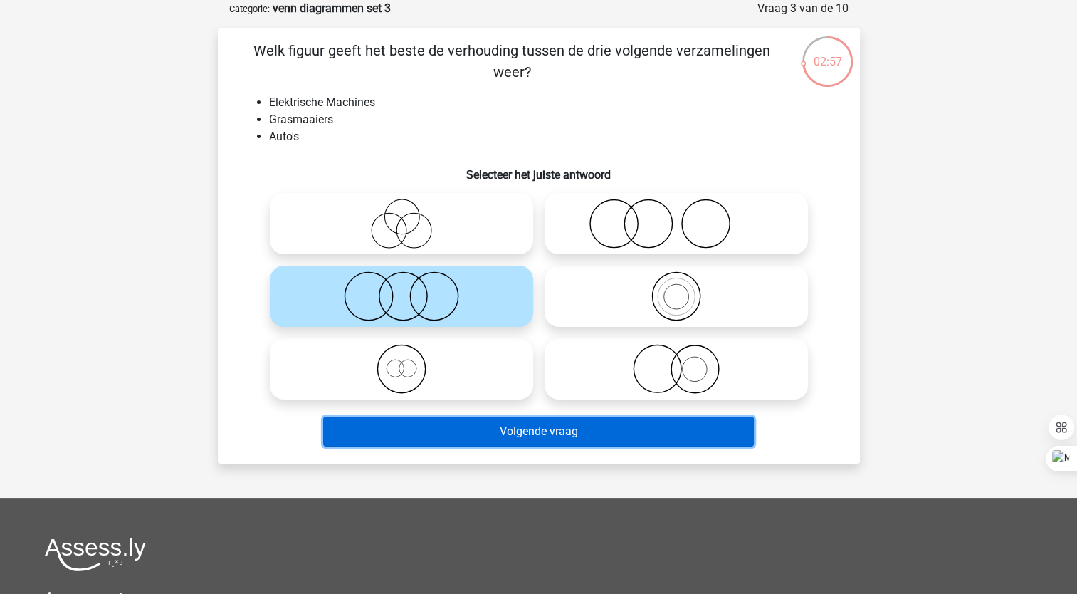
click at [376, 439] on button "Volgende vraag" at bounding box center [538, 431] width 431 height 30
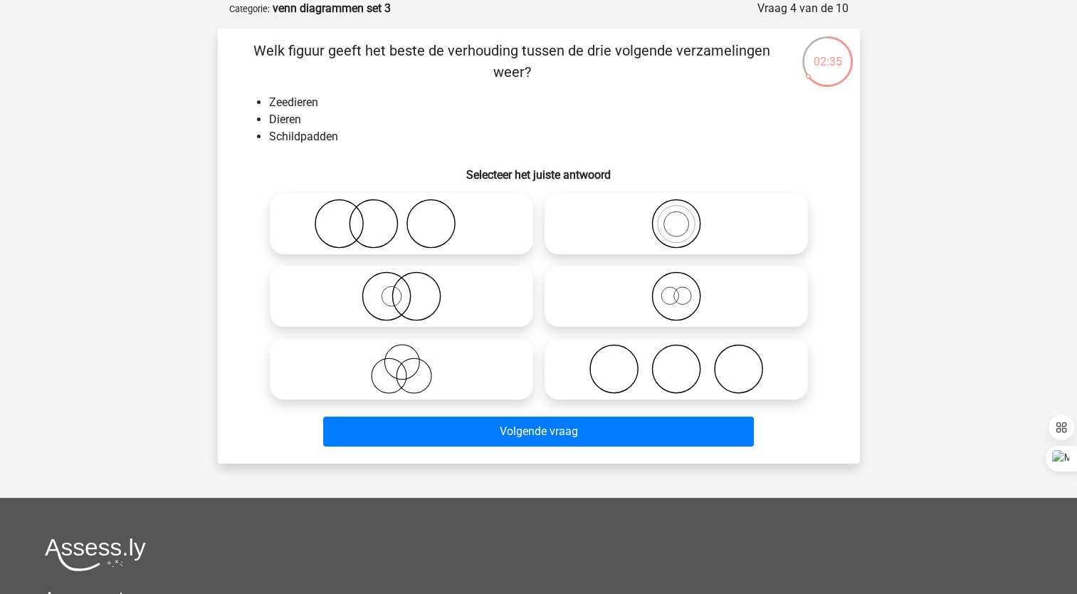
click at [691, 288] on icon at bounding box center [676, 296] width 252 height 50
click at [686, 288] on input "radio" at bounding box center [680, 284] width 9 height 9
radio input "true"
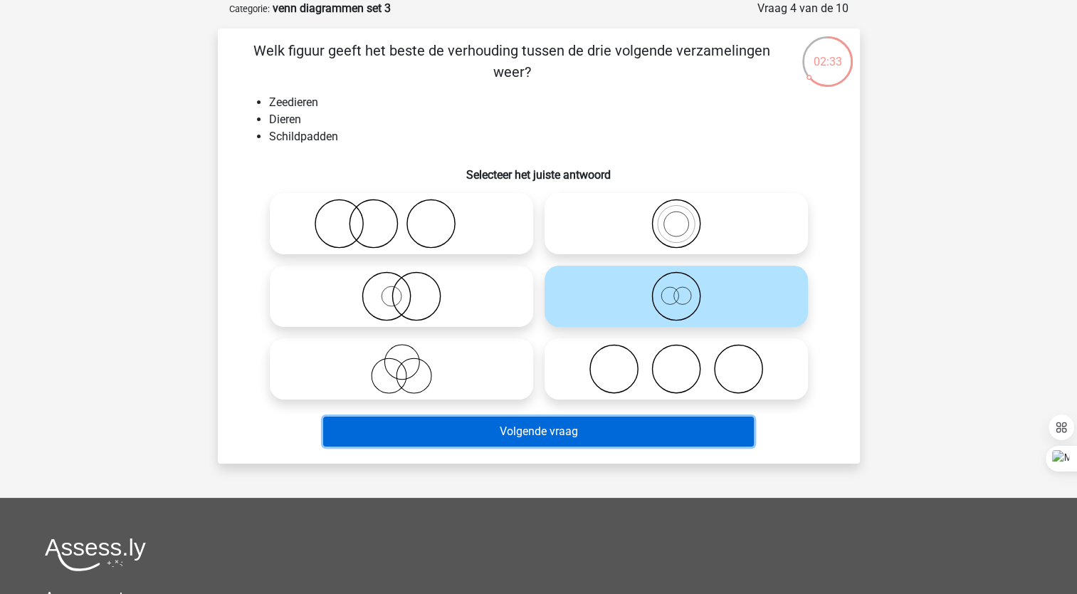
click at [492, 424] on button "Volgende vraag" at bounding box center [538, 431] width 431 height 30
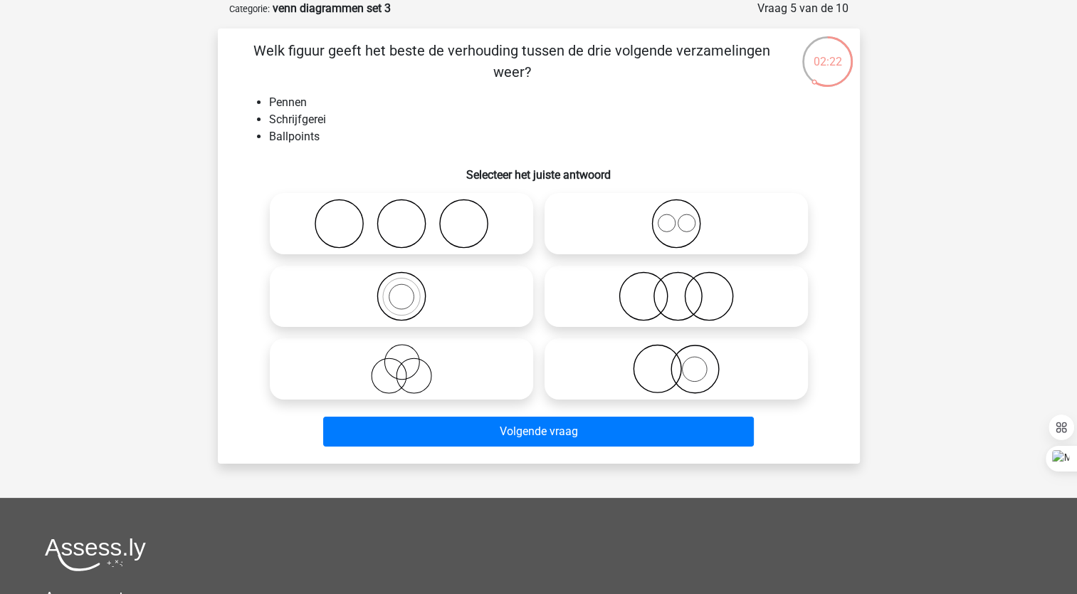
click at [692, 377] on icon at bounding box center [676, 369] width 252 height 50
click at [686, 362] on input "radio" at bounding box center [680, 356] width 9 height 9
radio input "true"
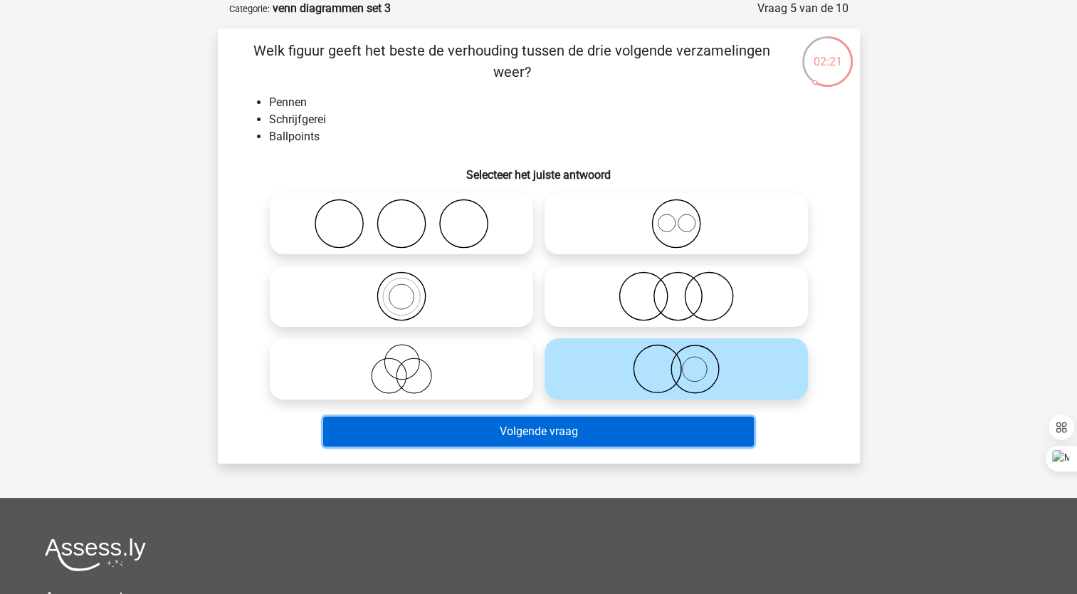
click at [575, 421] on button "Volgende vraag" at bounding box center [538, 431] width 431 height 30
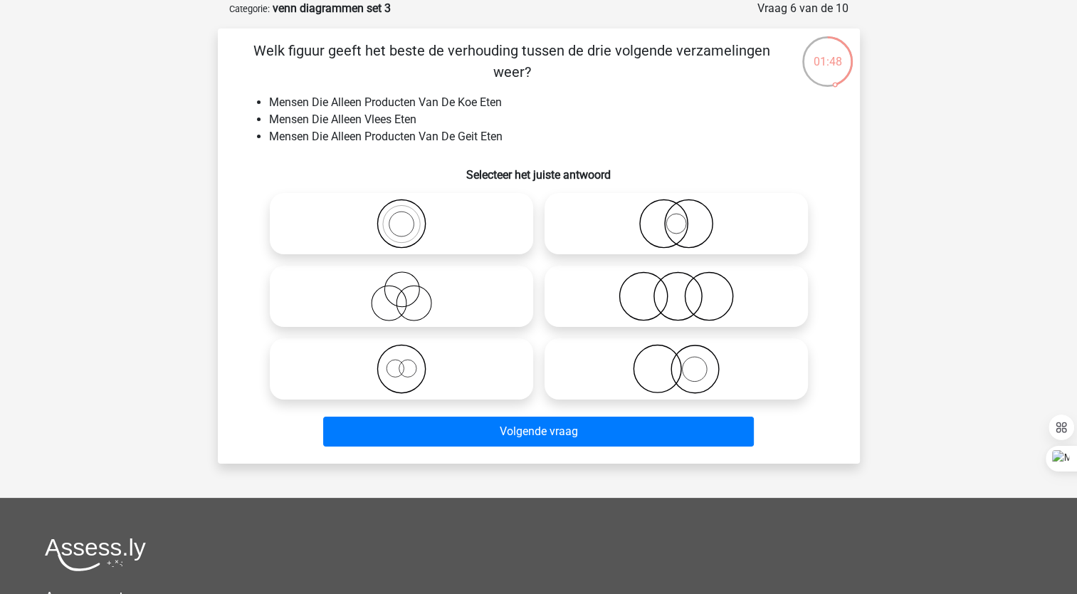
click at [402, 369] on icon at bounding box center [402, 369] width 252 height 50
click at [402, 362] on input "radio" at bounding box center [406, 356] width 9 height 9
radio input "true"
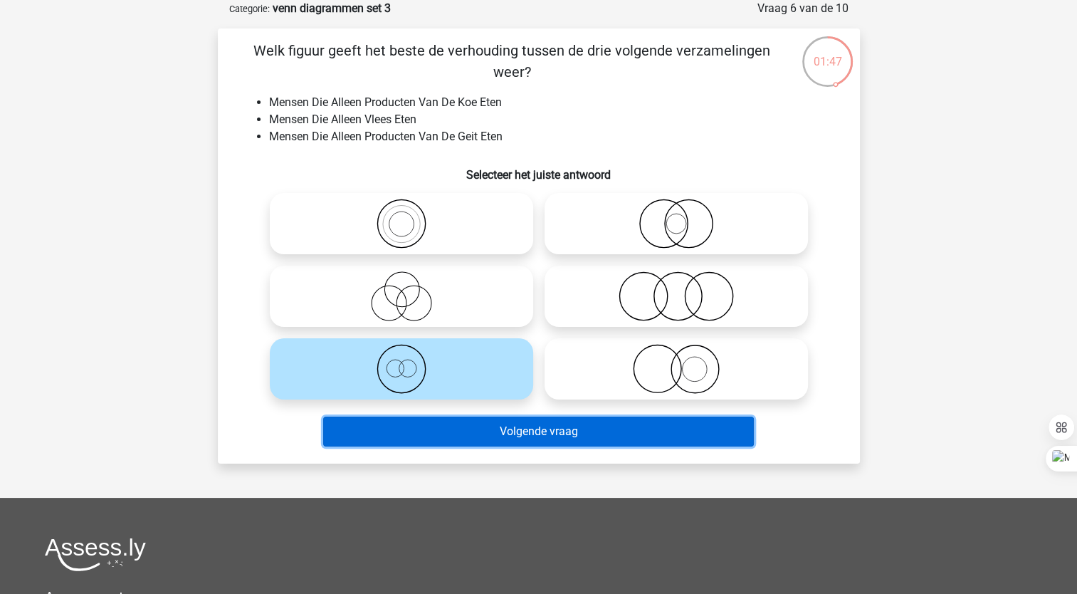
click at [419, 440] on button "Volgende vraag" at bounding box center [538, 431] width 431 height 30
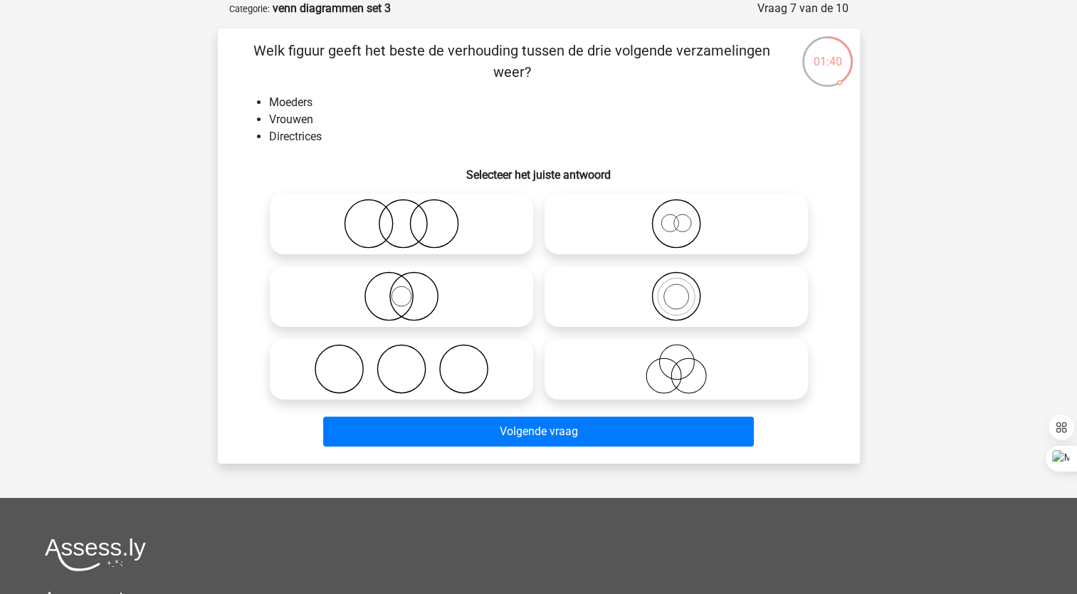
click at [683, 235] on icon at bounding box center [676, 224] width 252 height 50
click at [683, 216] on input "radio" at bounding box center [680, 211] width 9 height 9
radio input "true"
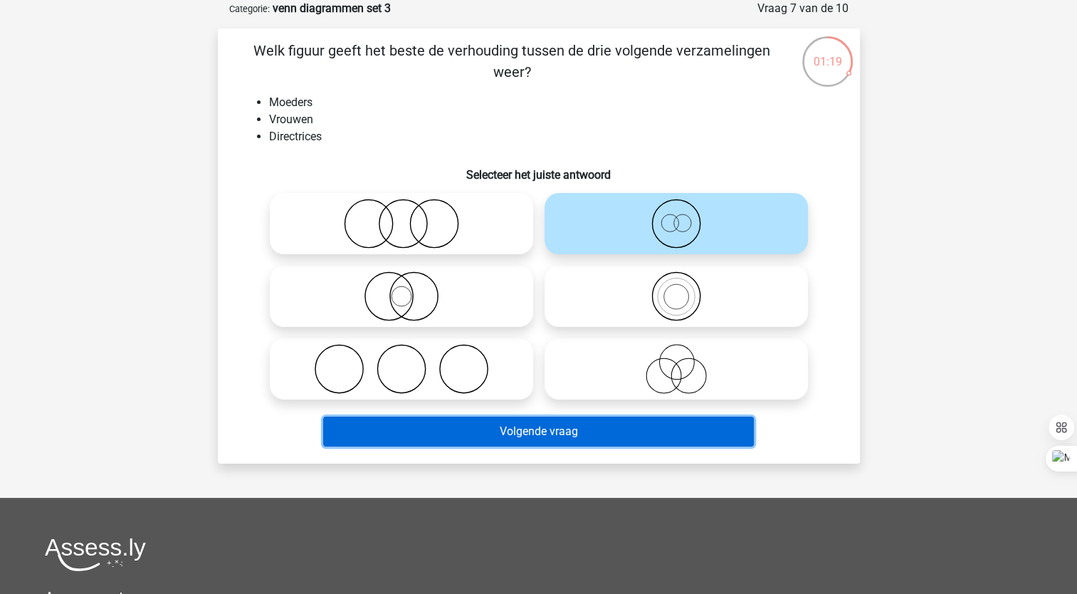
click at [490, 426] on button "Volgende vraag" at bounding box center [538, 431] width 431 height 30
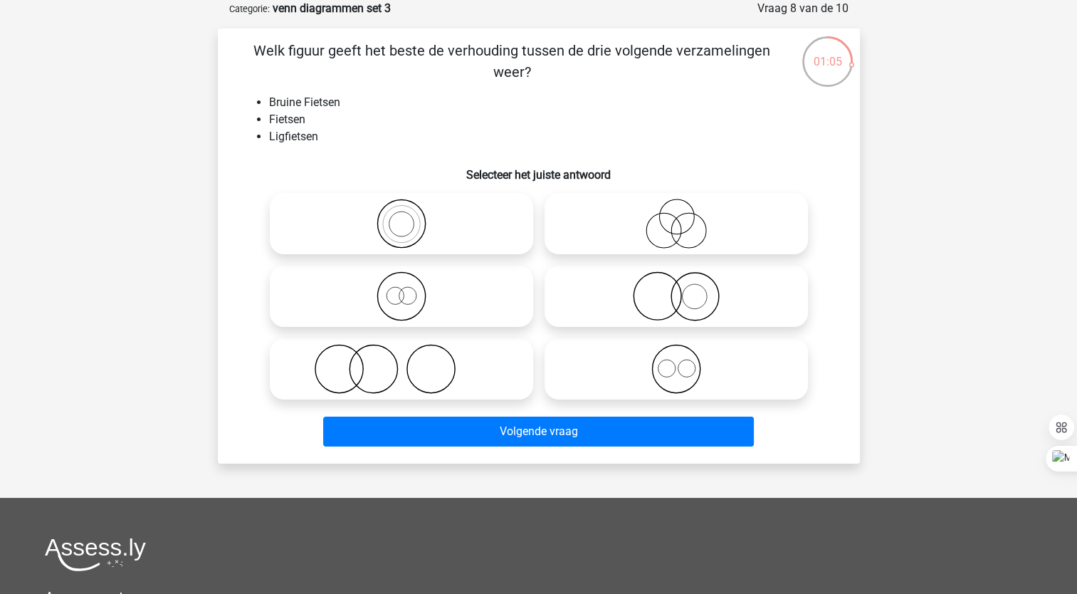
click at [666, 377] on icon at bounding box center [676, 369] width 252 height 50
click at [676, 362] on input "radio" at bounding box center [680, 356] width 9 height 9
radio input "true"
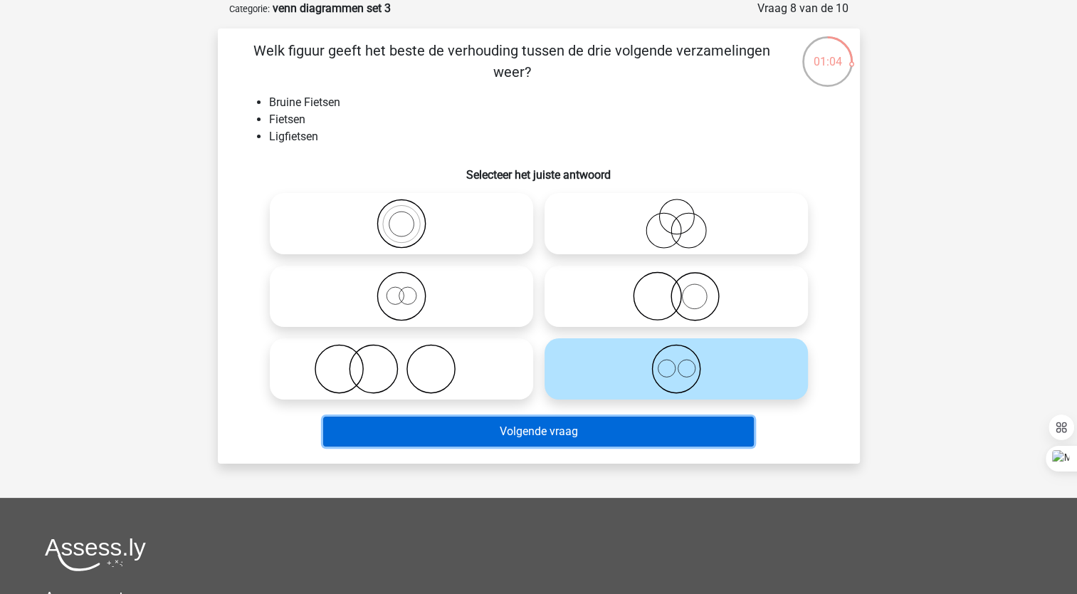
click at [595, 432] on button "Volgende vraag" at bounding box center [538, 431] width 431 height 30
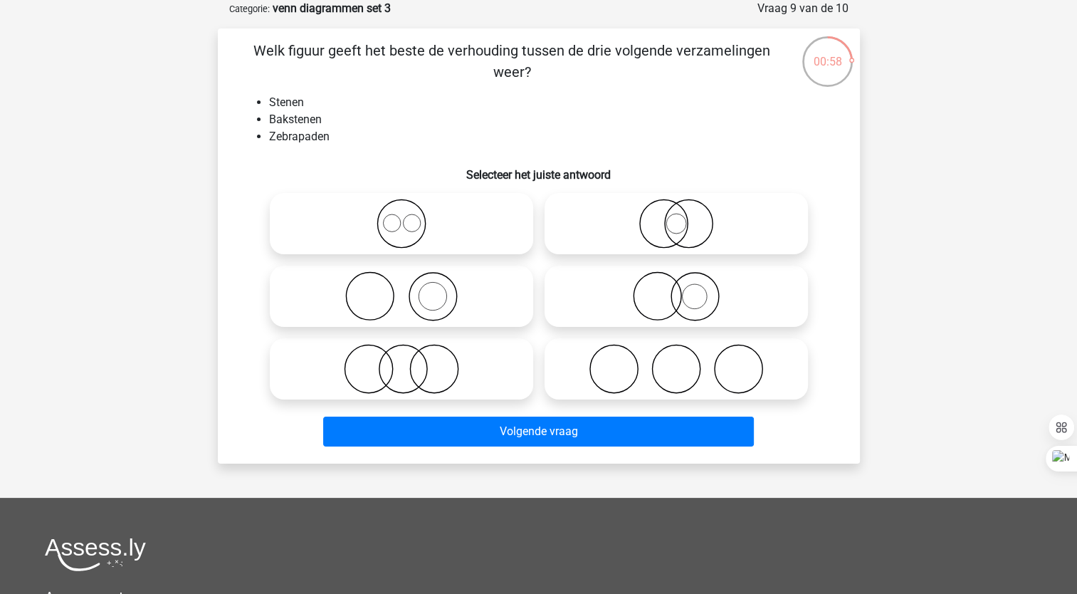
click at [439, 296] on icon at bounding box center [402, 296] width 252 height 50
click at [411, 289] on input "radio" at bounding box center [406, 284] width 9 height 9
radio input "true"
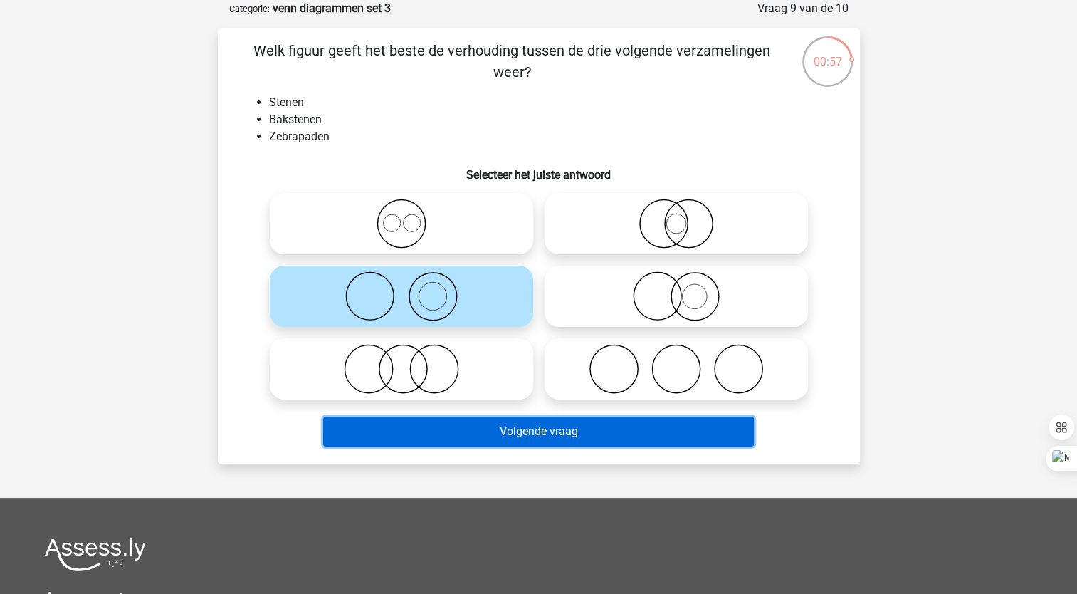
click at [423, 436] on button "Volgende vraag" at bounding box center [538, 431] width 431 height 30
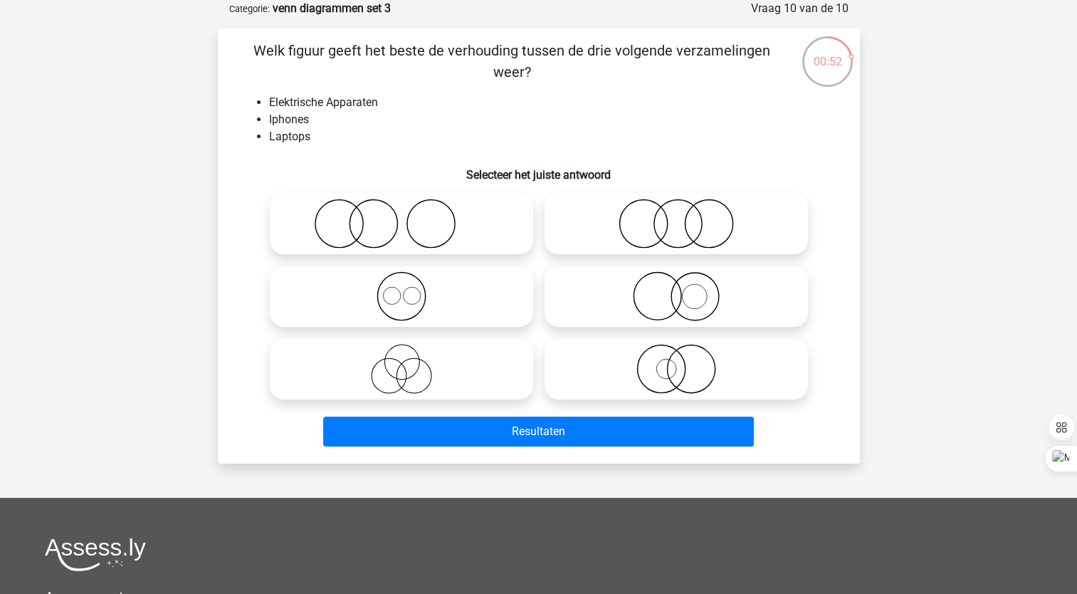
click at [394, 315] on icon at bounding box center [402, 296] width 252 height 50
click at [402, 289] on input "radio" at bounding box center [406, 284] width 9 height 9
radio input "true"
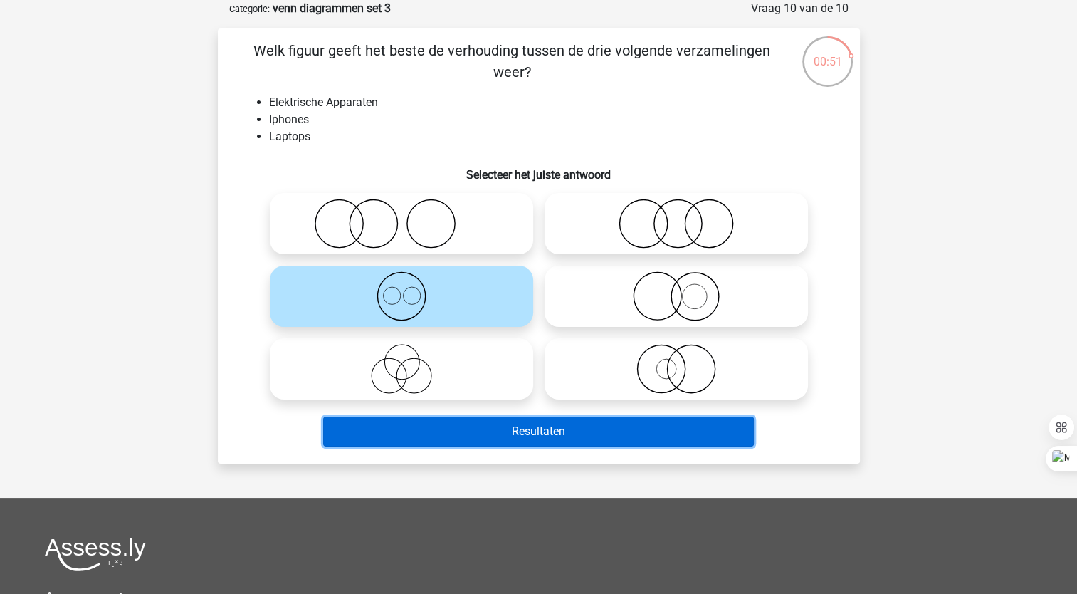
click at [430, 431] on button "Resultaten" at bounding box center [538, 431] width 431 height 30
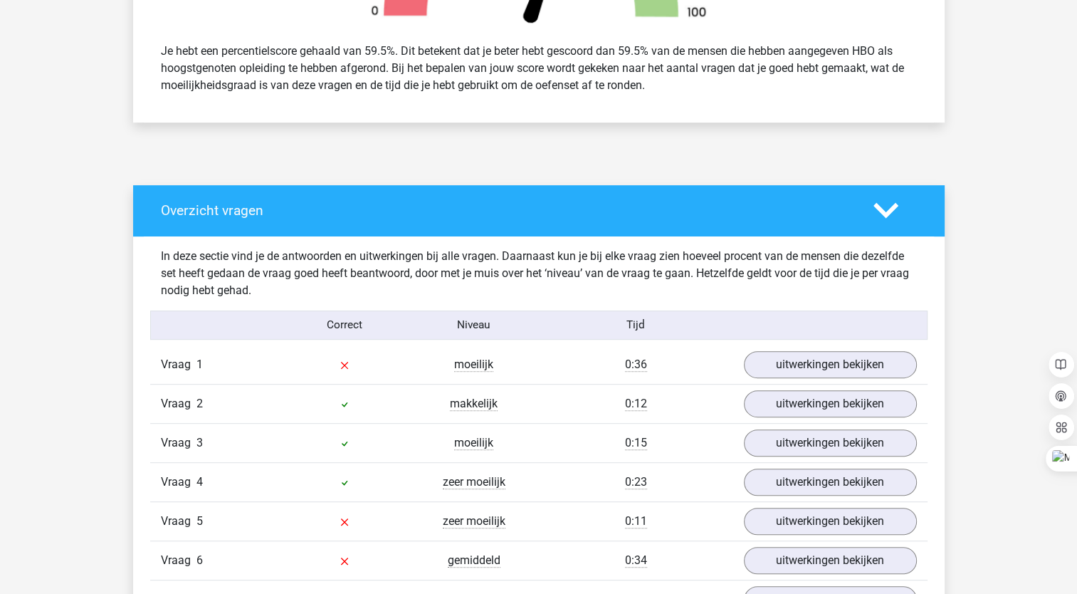
scroll to position [668, 0]
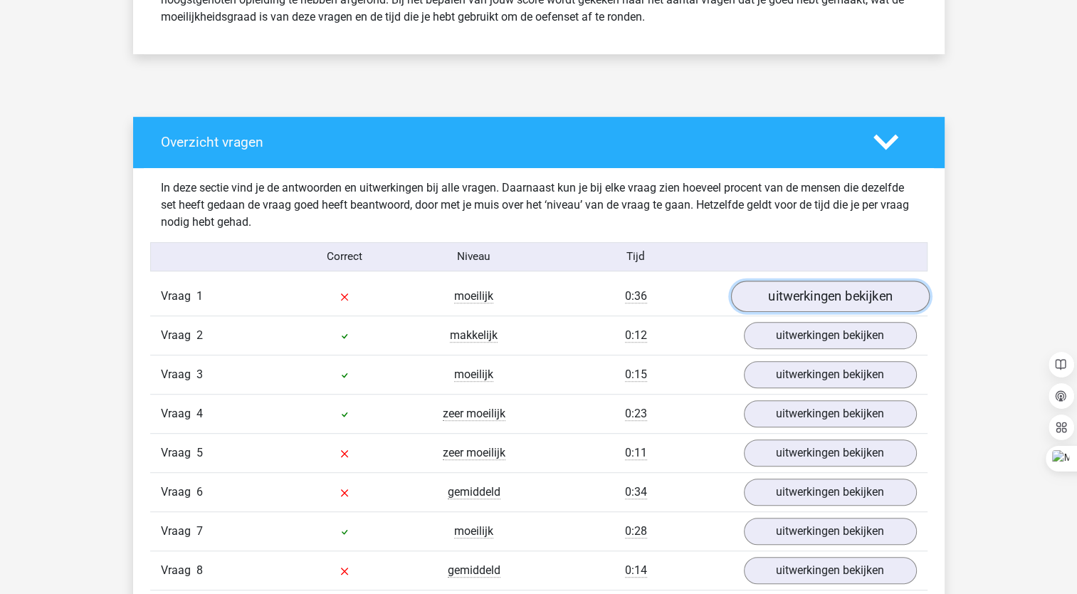
click at [818, 296] on link "uitwerkingen bekijken" at bounding box center [829, 295] width 199 height 31
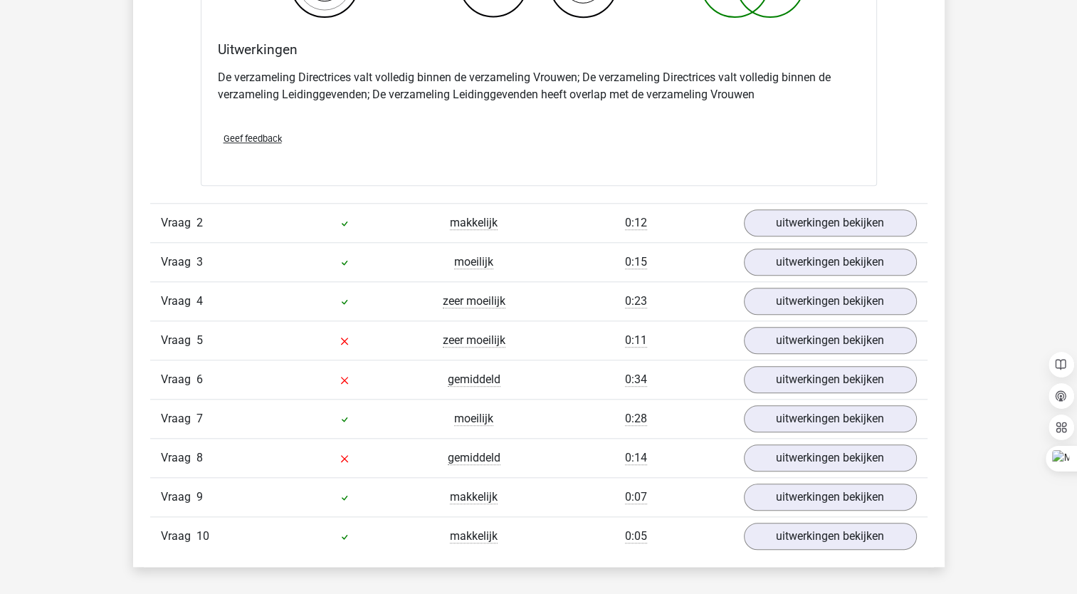
scroll to position [1335, 0]
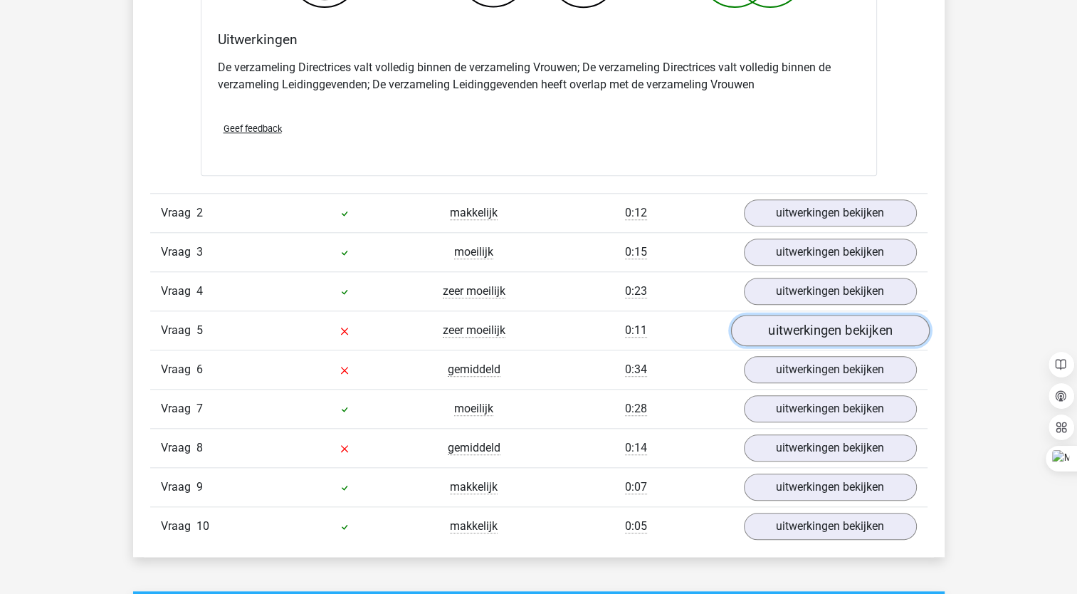
click at [814, 326] on link "uitwerkingen bekijken" at bounding box center [829, 330] width 199 height 31
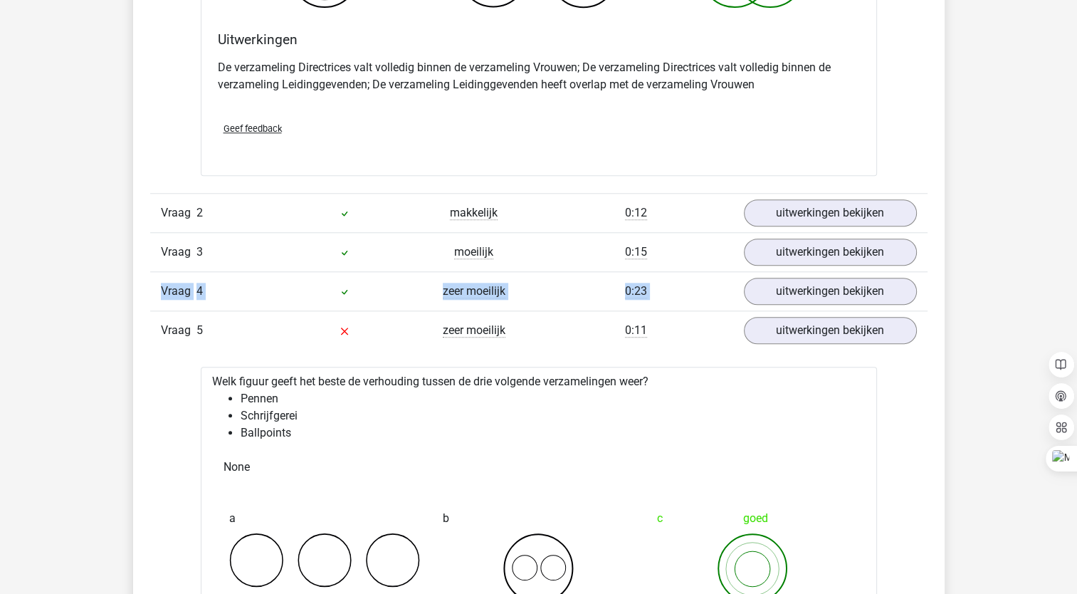
drag, startPoint x: 1073, startPoint y: 255, endPoint x: 1079, endPoint y: 299, distance: 44.5
click at [1076, 299] on html "Natascha [EMAIL_ADDRESS][DOMAIN_NAME]" at bounding box center [538, 508] width 1077 height 3687
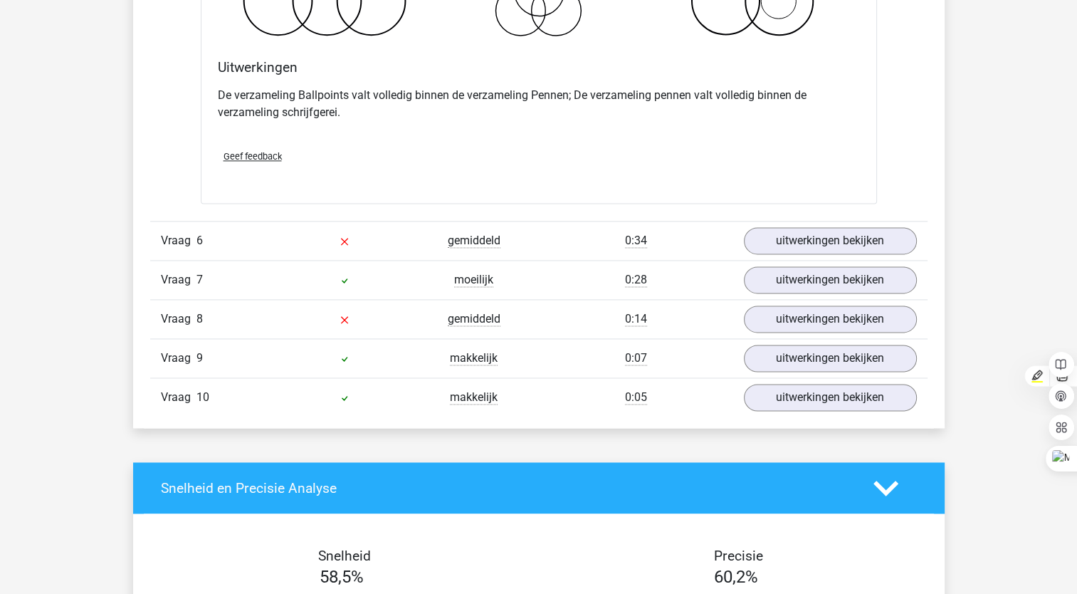
scroll to position [2013, 0]
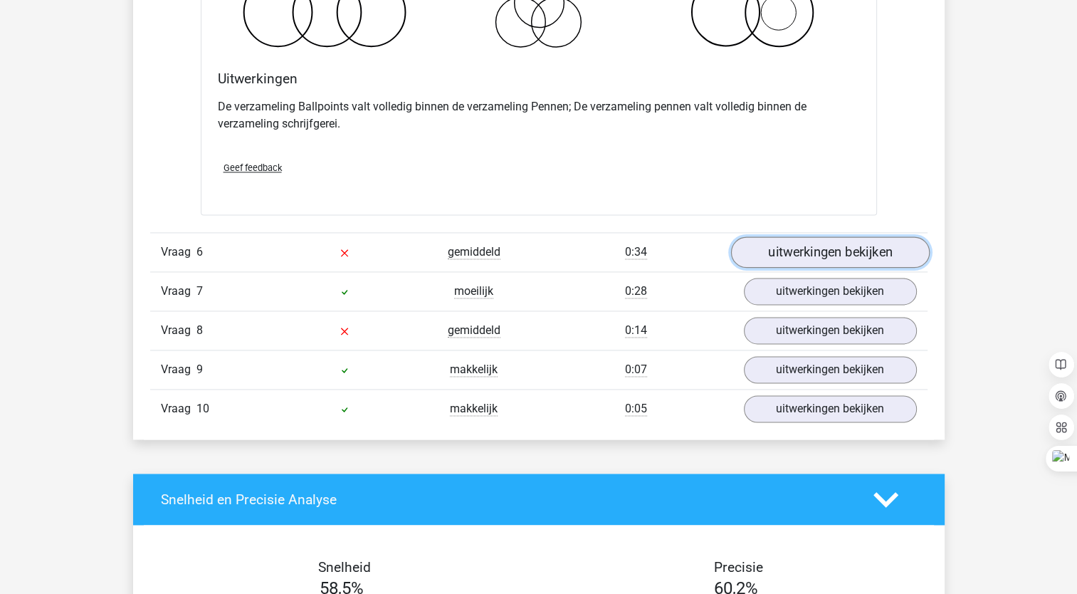
drag, startPoint x: 822, startPoint y: 253, endPoint x: 799, endPoint y: 244, distance: 25.3
click at [799, 244] on link "uitwerkingen bekijken" at bounding box center [829, 252] width 199 height 31
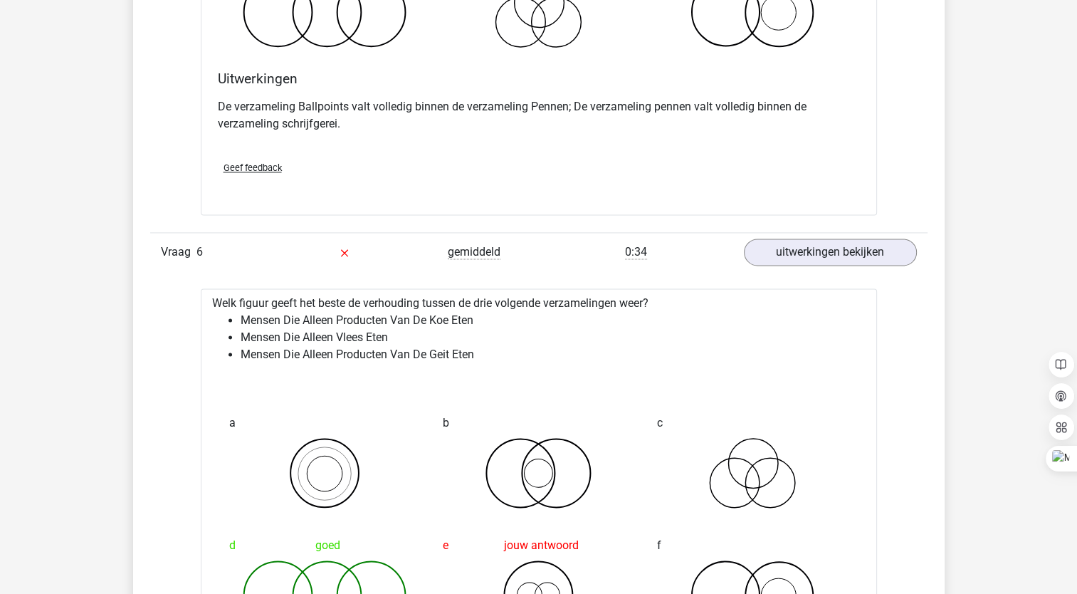
drag, startPoint x: 1077, startPoint y: 318, endPoint x: 870, endPoint y: 448, distance: 245.1
click at [870, 448] on div "Welk figuur geeft het beste de verhouding tussen de drie volgende verzamelingen…" at bounding box center [539, 560] width 676 height 544
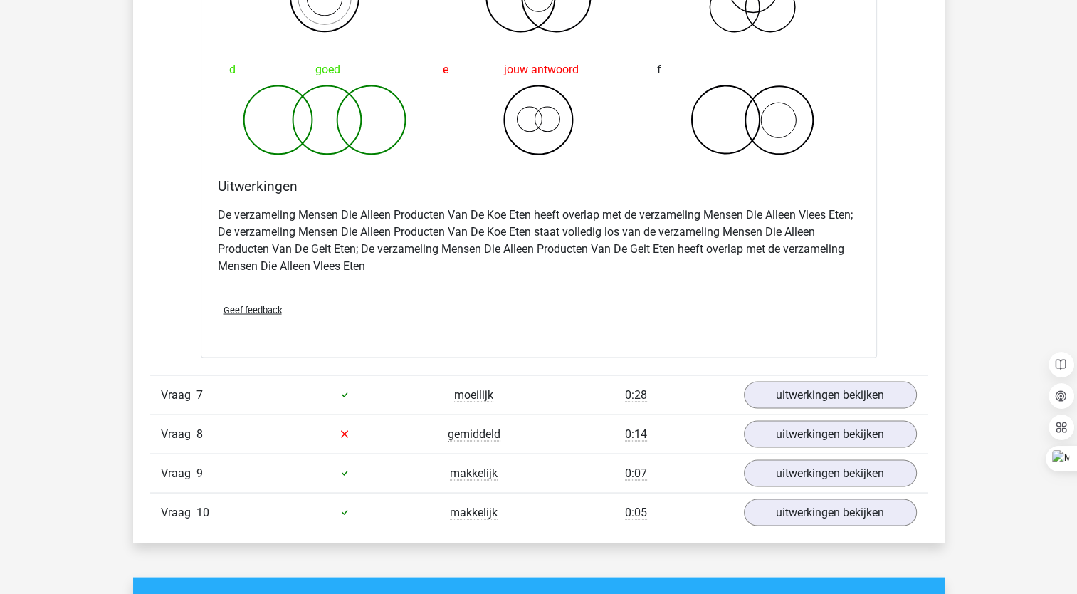
scroll to position [2523, 0]
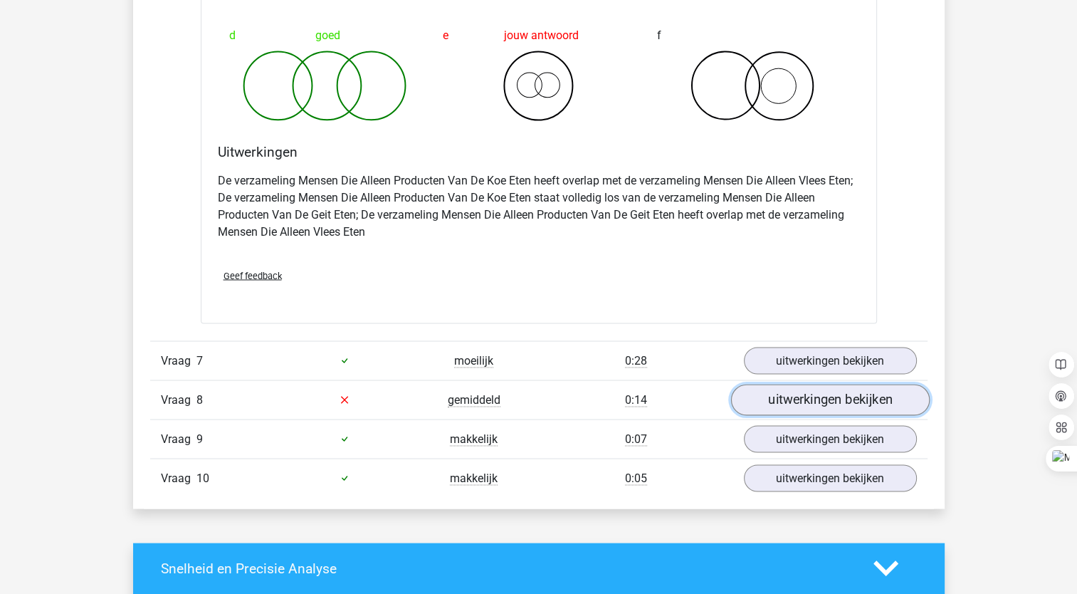
click at [855, 389] on link "uitwerkingen bekijken" at bounding box center [829, 399] width 199 height 31
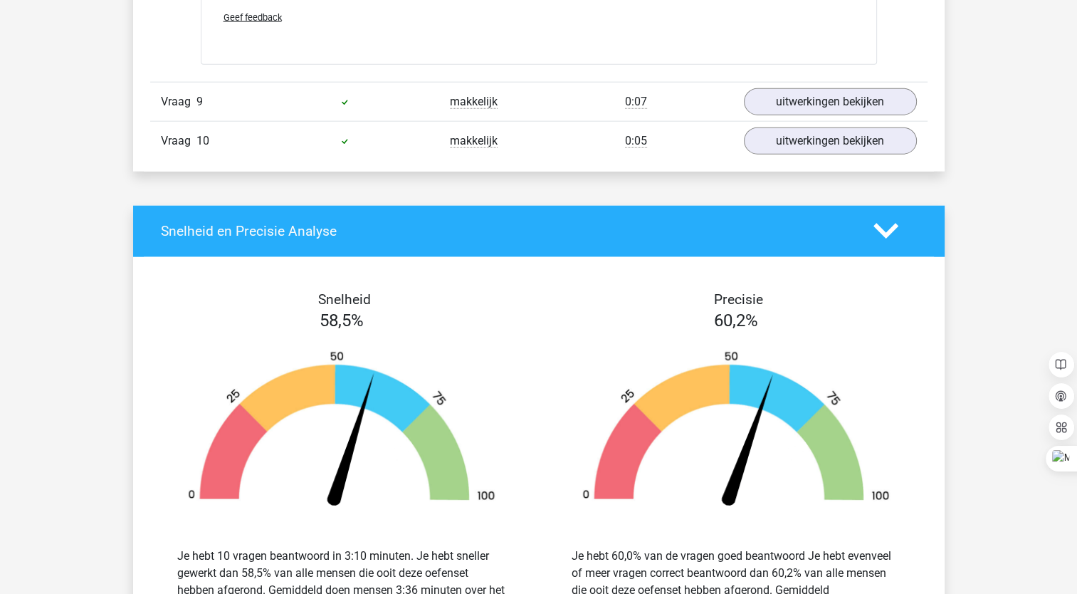
scroll to position [3853, 0]
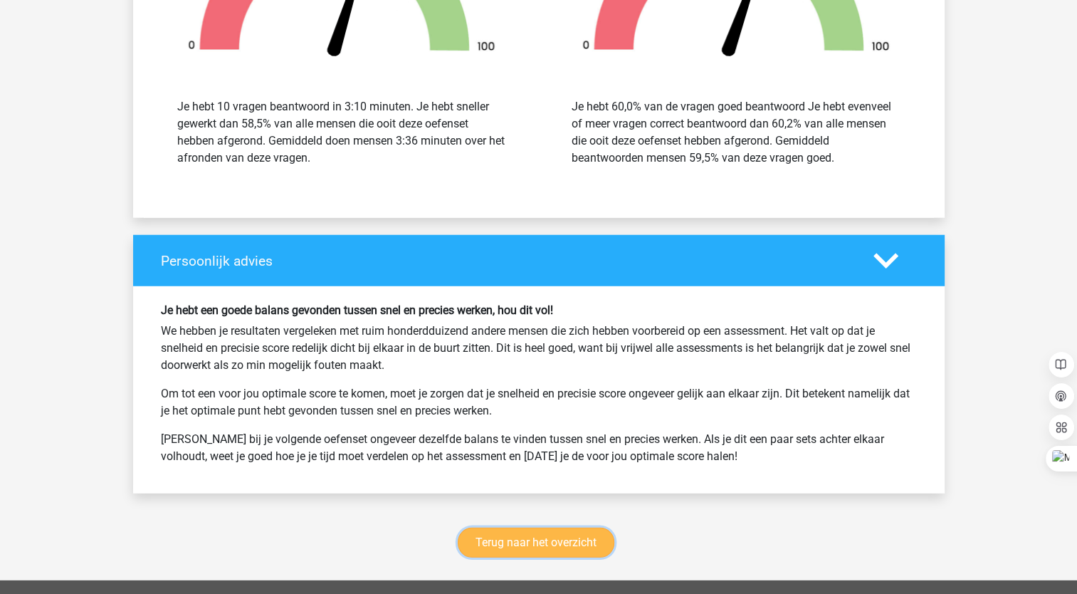
click at [544, 533] on link "Terug naar het overzicht" at bounding box center [536, 543] width 157 height 30
click at [604, 530] on link "Terug naar het overzicht" at bounding box center [536, 543] width 157 height 30
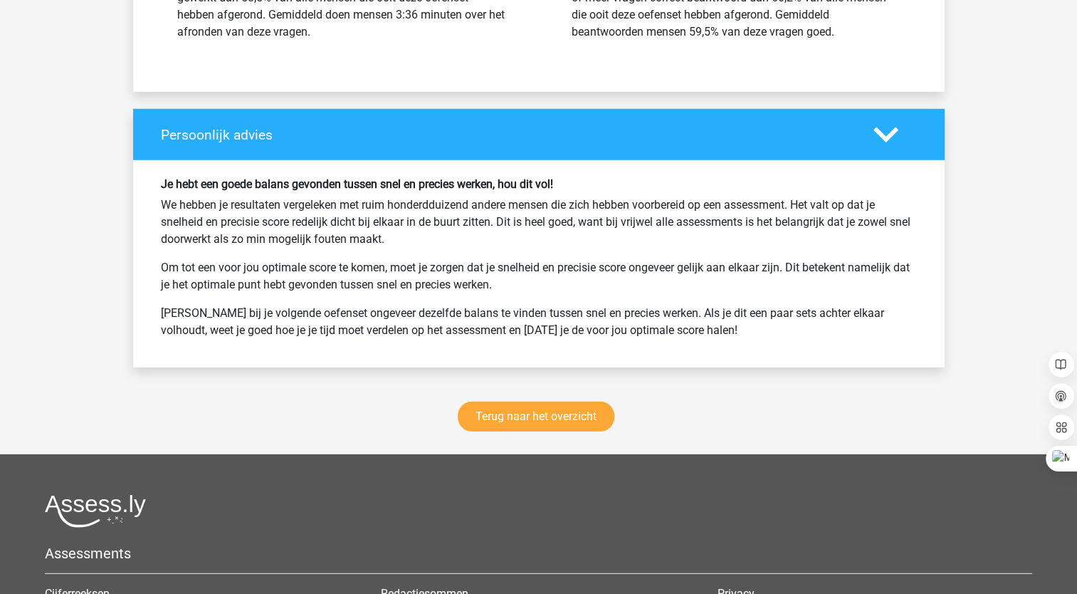
scroll to position [3984, 0]
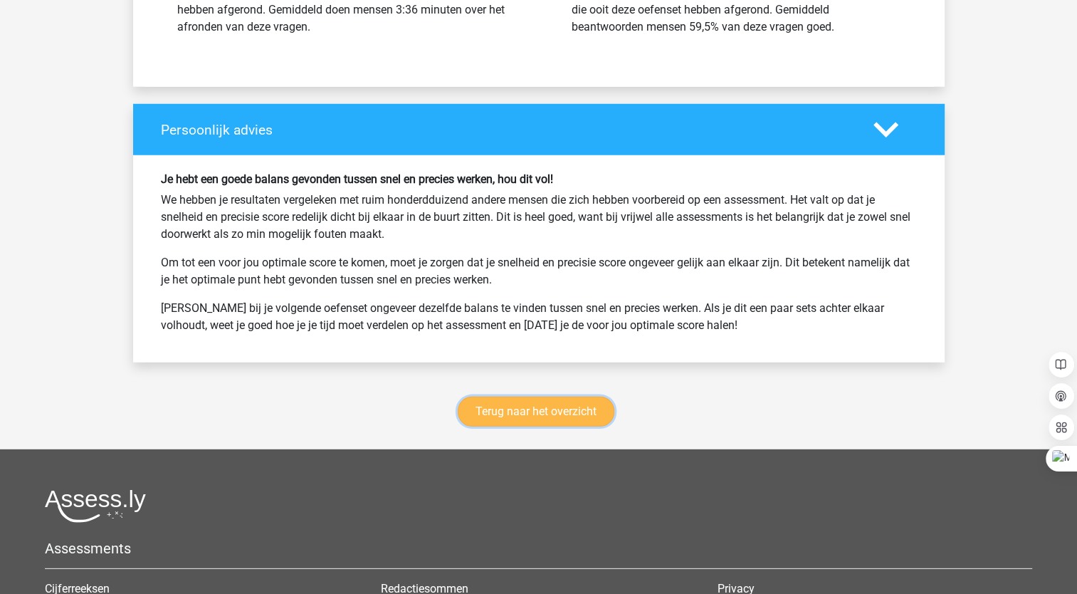
click at [552, 408] on link "Terug naar het overzicht" at bounding box center [536, 412] width 157 height 30
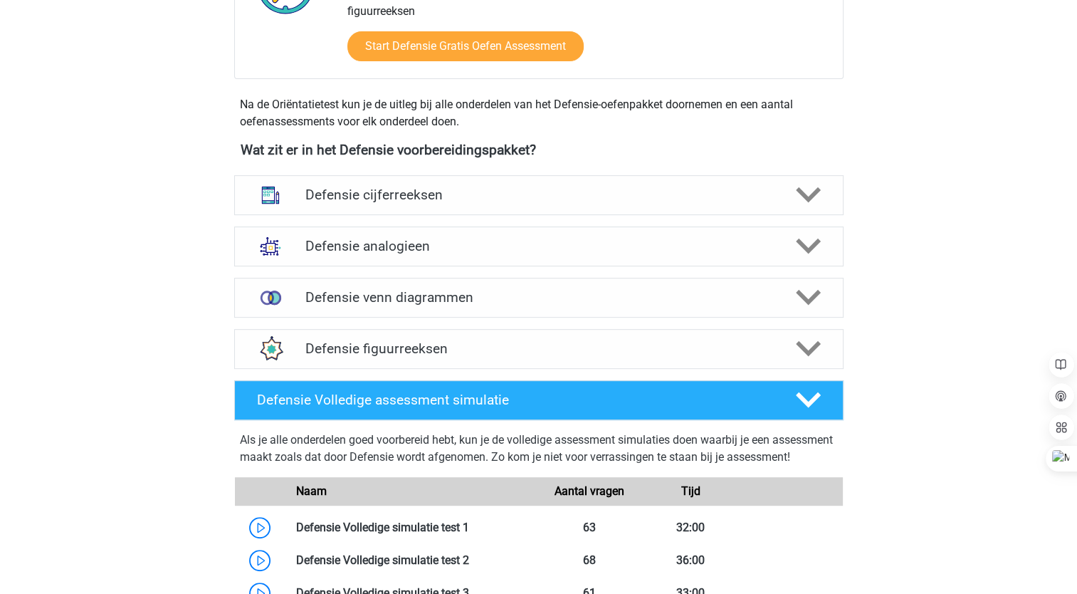
scroll to position [566, 0]
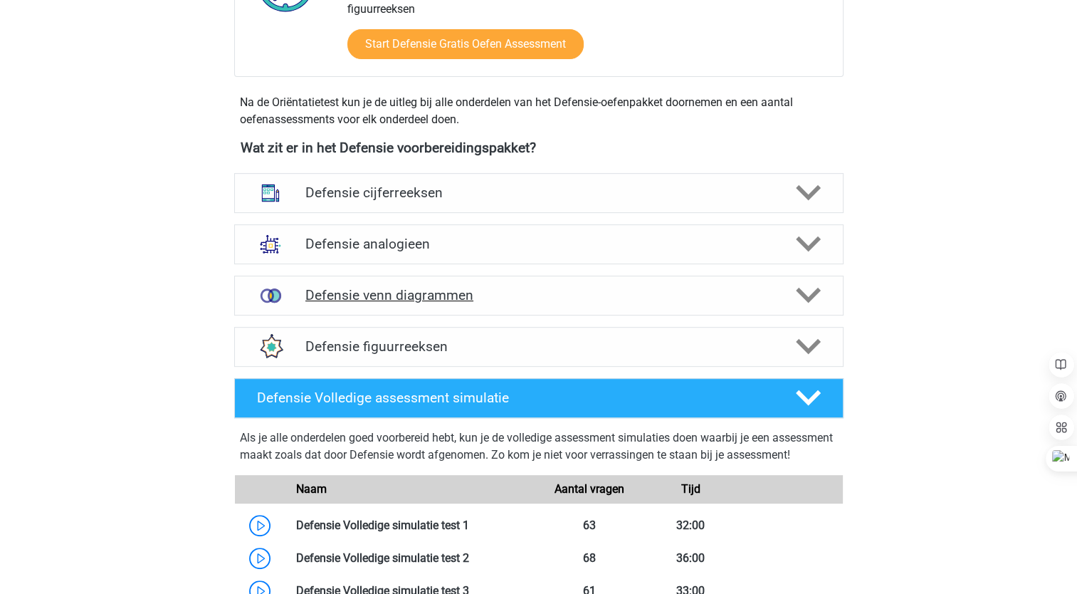
click at [790, 289] on div at bounding box center [806, 295] width 48 height 25
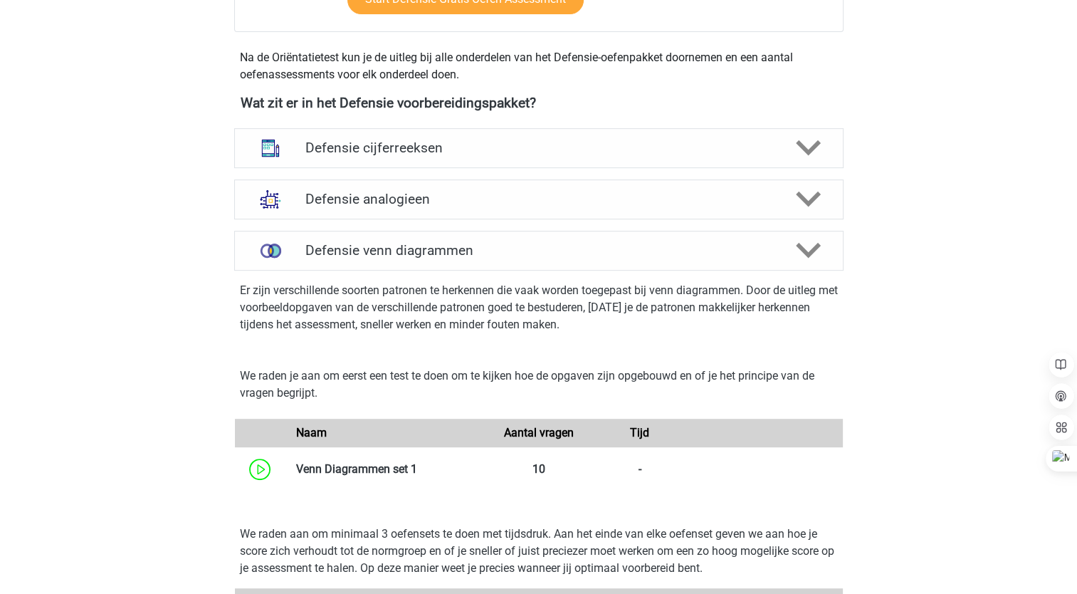
scroll to position [602, 0]
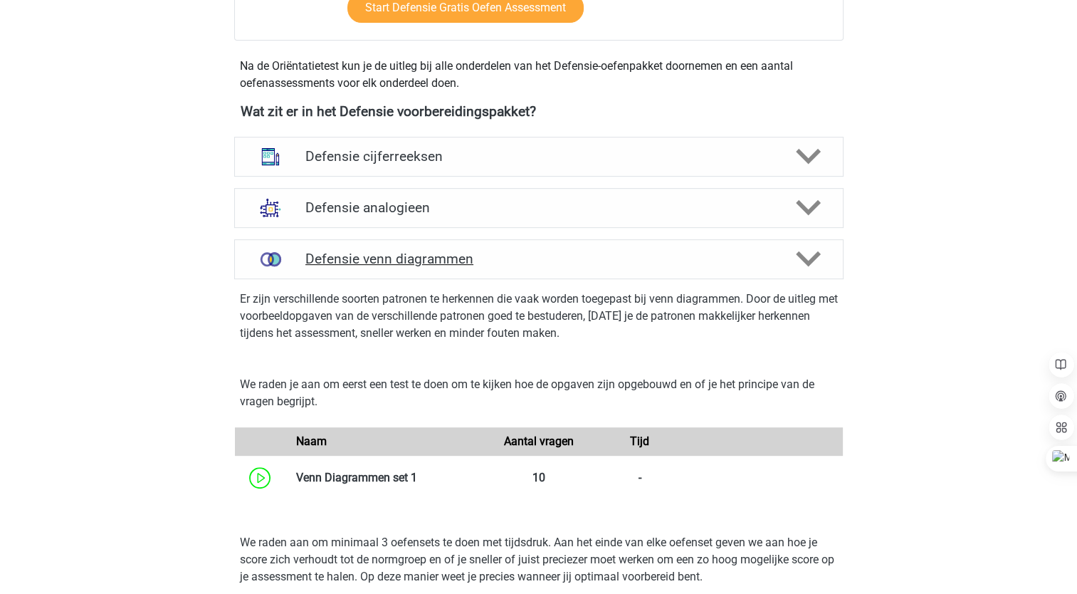
click at [812, 262] on polygon at bounding box center [808, 259] width 25 height 16
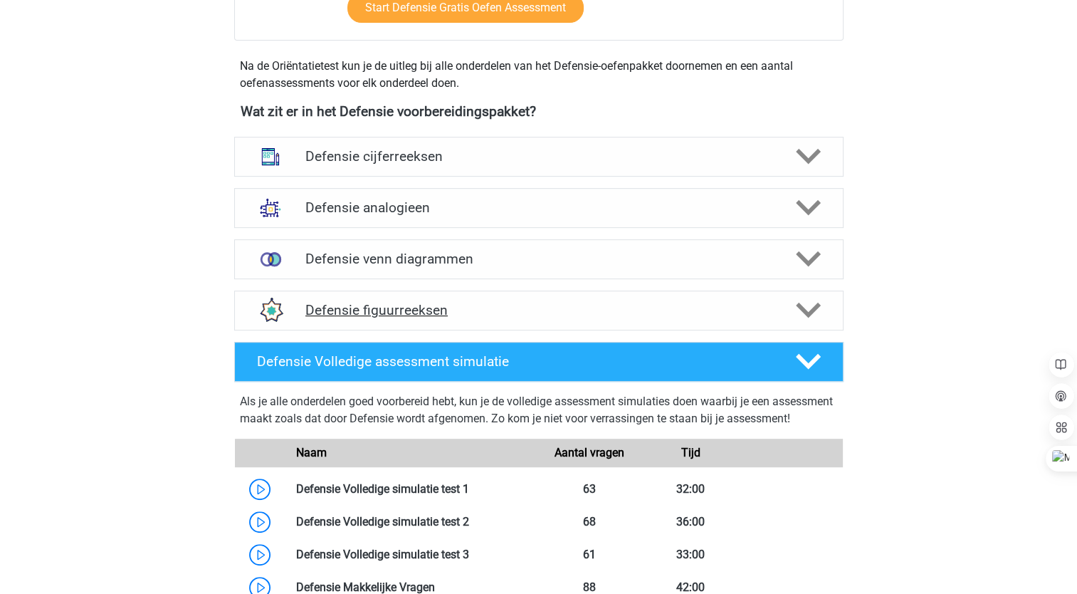
click at [809, 317] on icon at bounding box center [808, 310] width 25 height 25
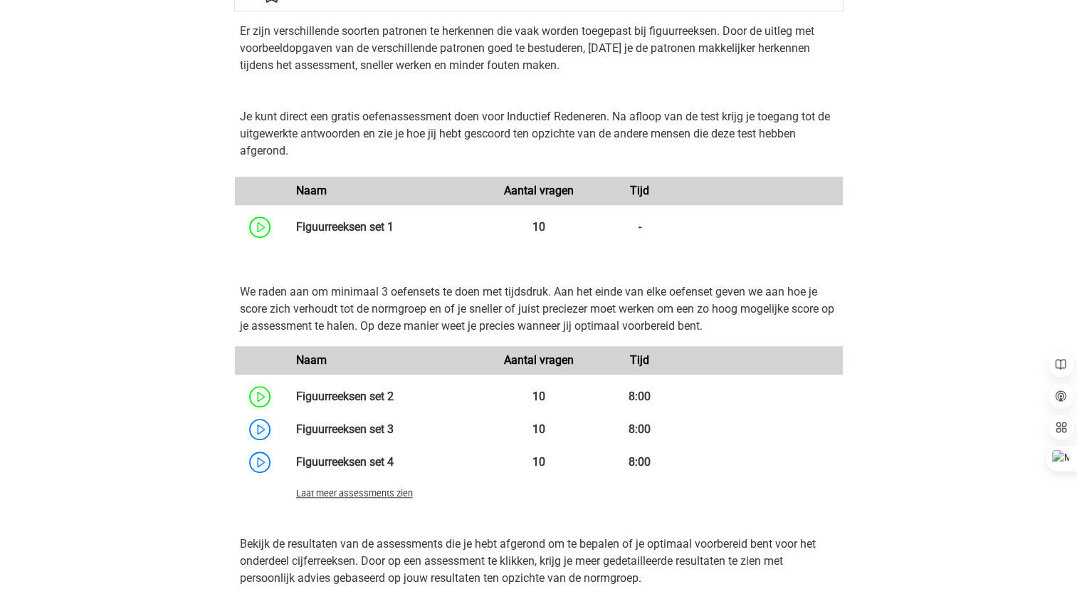
scroll to position [0, 0]
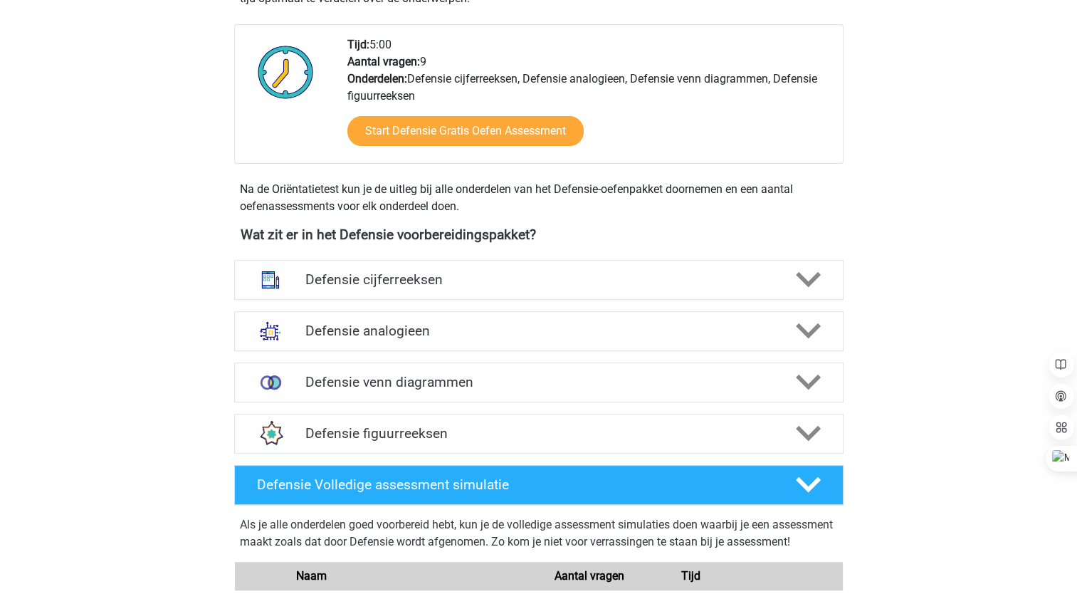
scroll to position [485, 0]
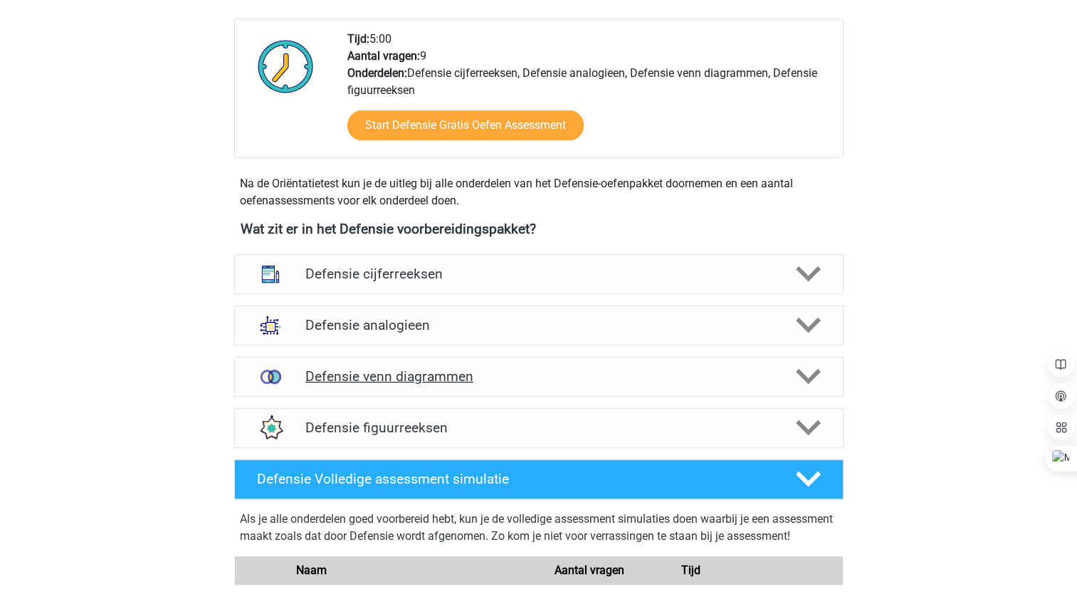
click at [810, 374] on polygon at bounding box center [808, 377] width 25 height 16
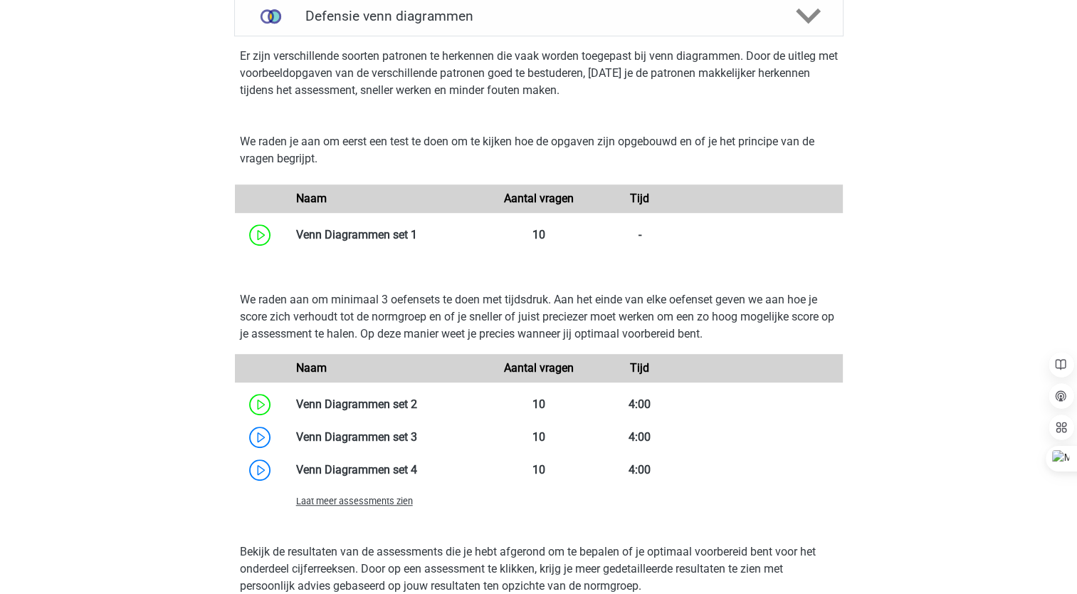
scroll to position [908, 0]
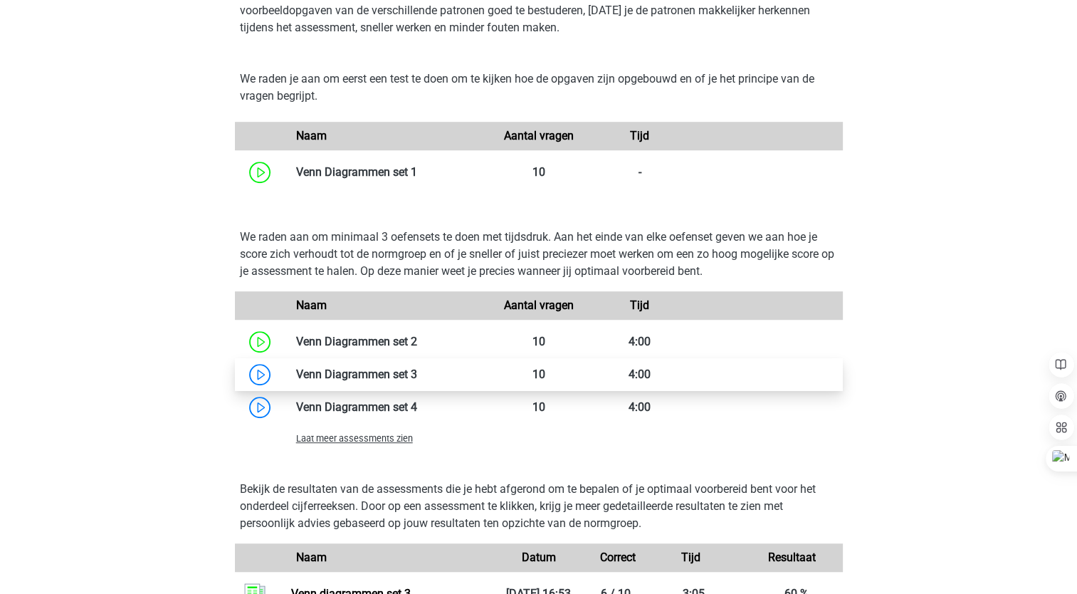
click at [417, 381] on link at bounding box center [417, 374] width 0 height 14
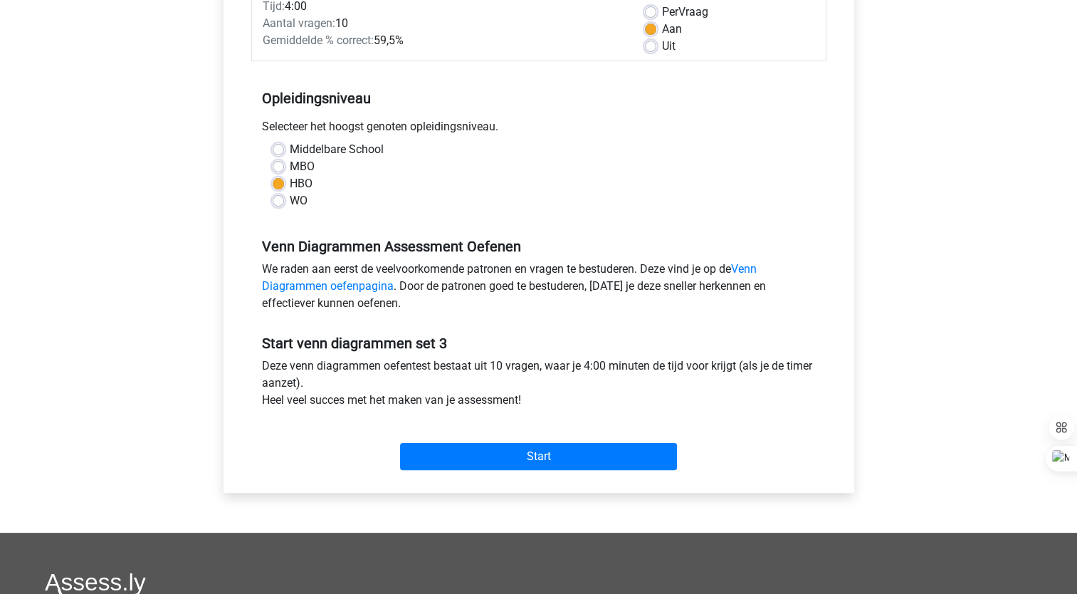
scroll to position [235, 0]
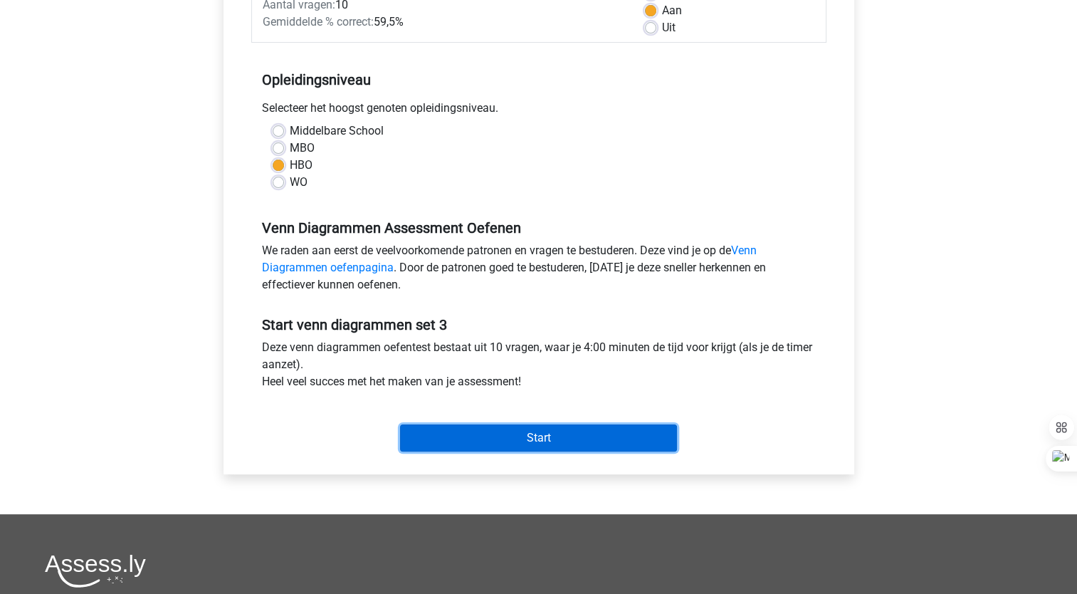
click at [550, 431] on input "Start" at bounding box center [538, 437] width 277 height 27
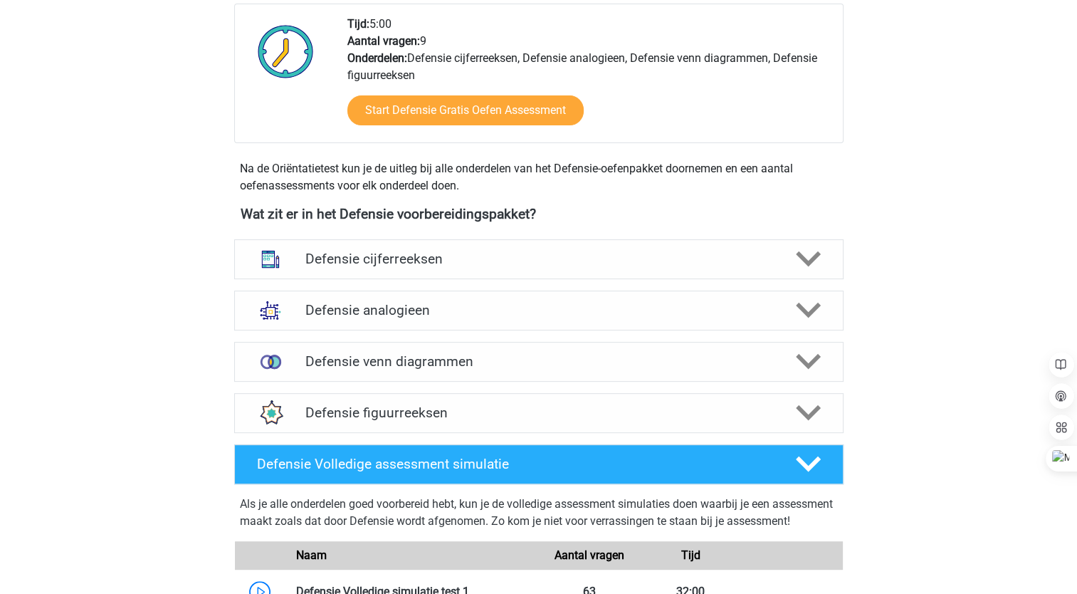
scroll to position [501, 0]
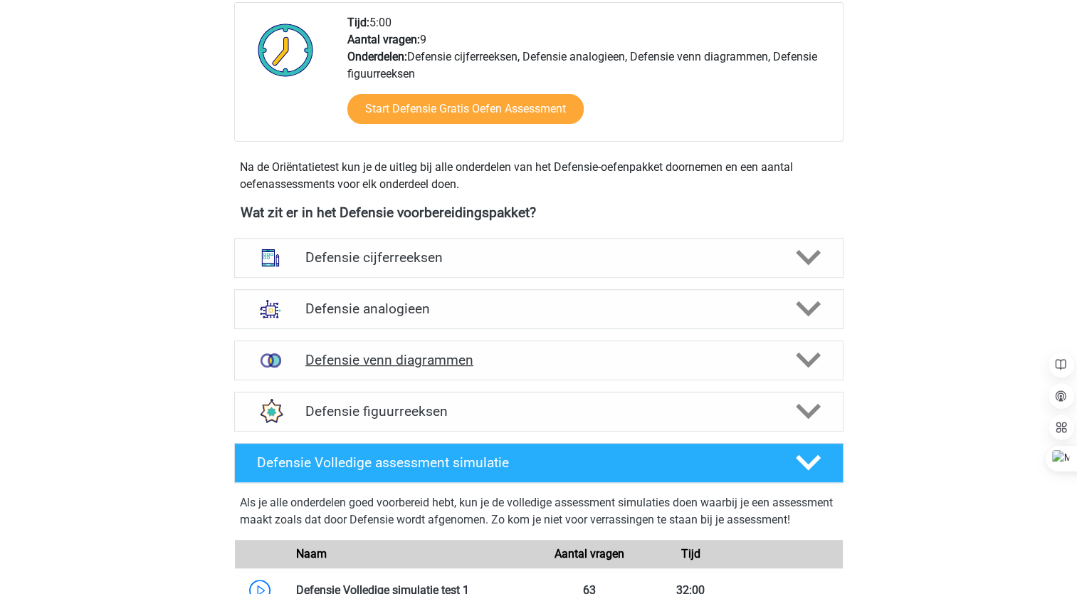
click at [819, 363] on icon at bounding box center [808, 359] width 25 height 25
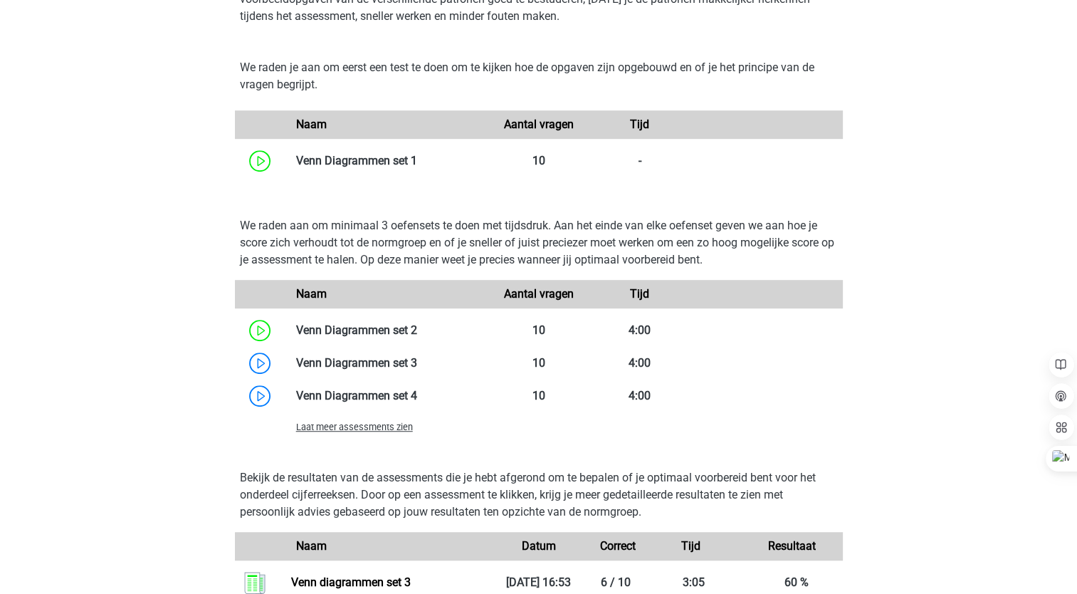
scroll to position [941, 0]
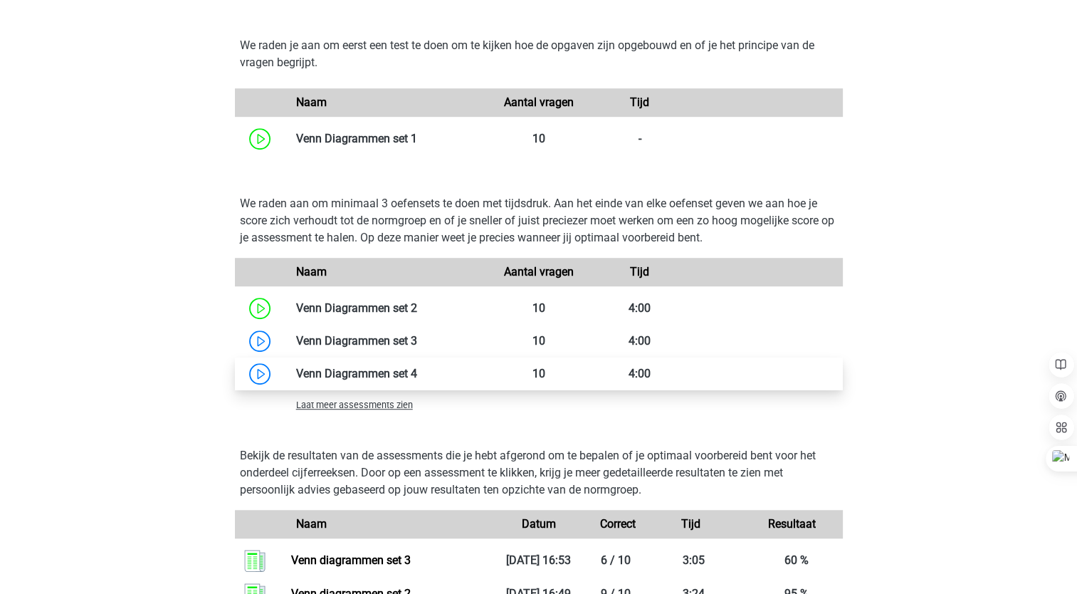
click at [417, 374] on link at bounding box center [417, 374] width 0 height 14
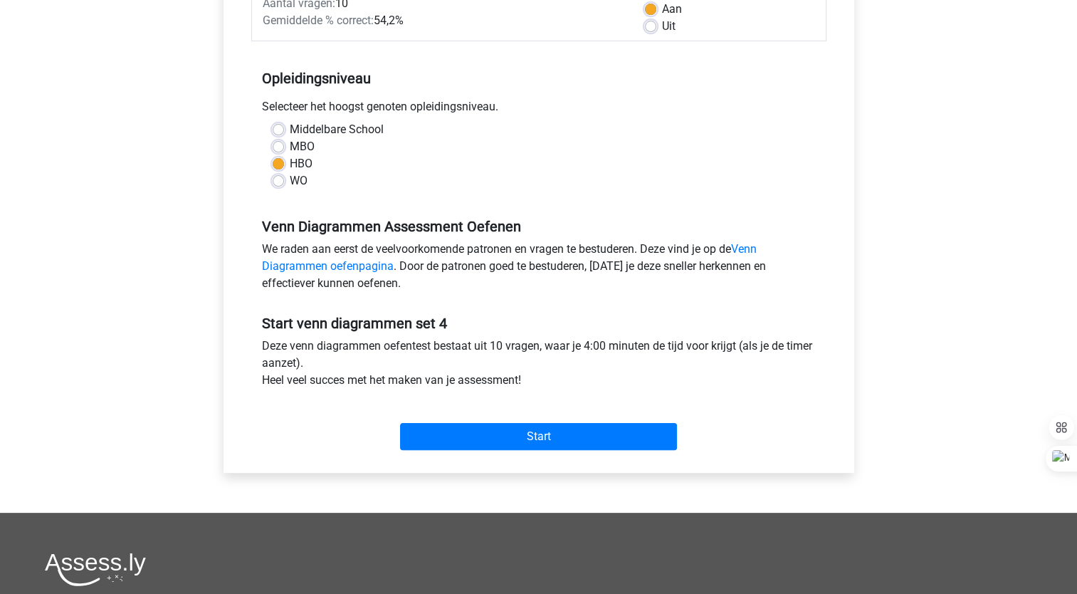
scroll to position [251, 0]
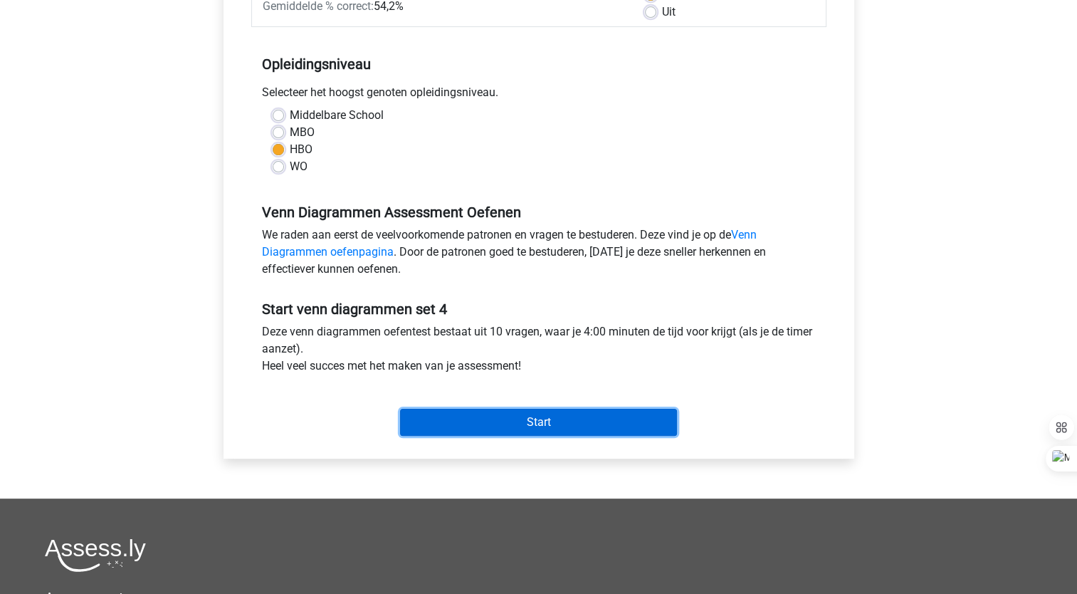
click at [560, 422] on input "Start" at bounding box center [538, 422] width 277 height 27
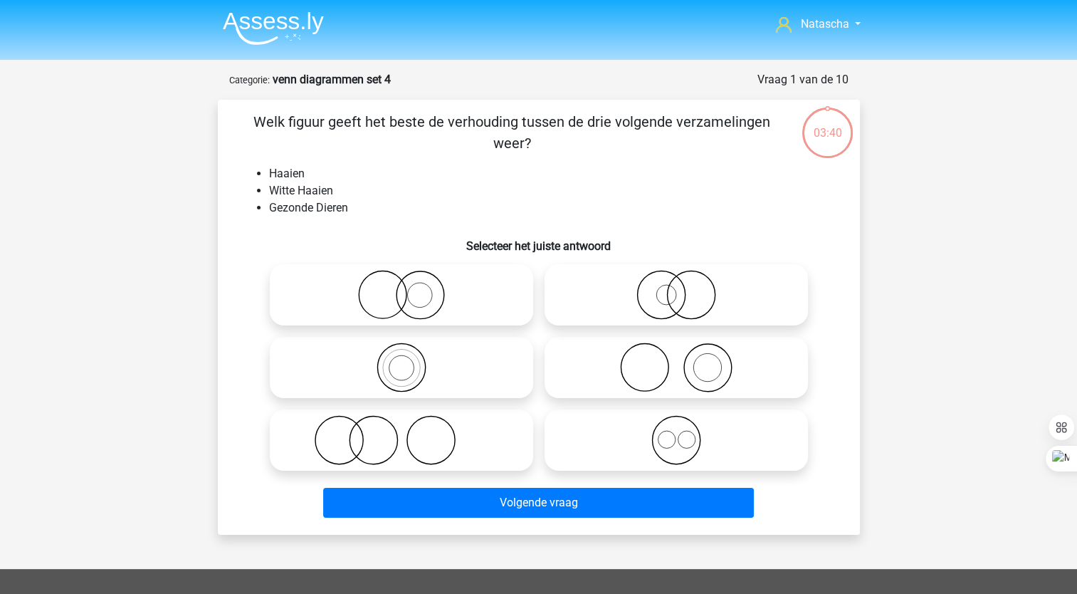
click at [414, 298] on icon at bounding box center [402, 295] width 252 height 50
click at [411, 288] on input "radio" at bounding box center [406, 282] width 9 height 9
radio input "true"
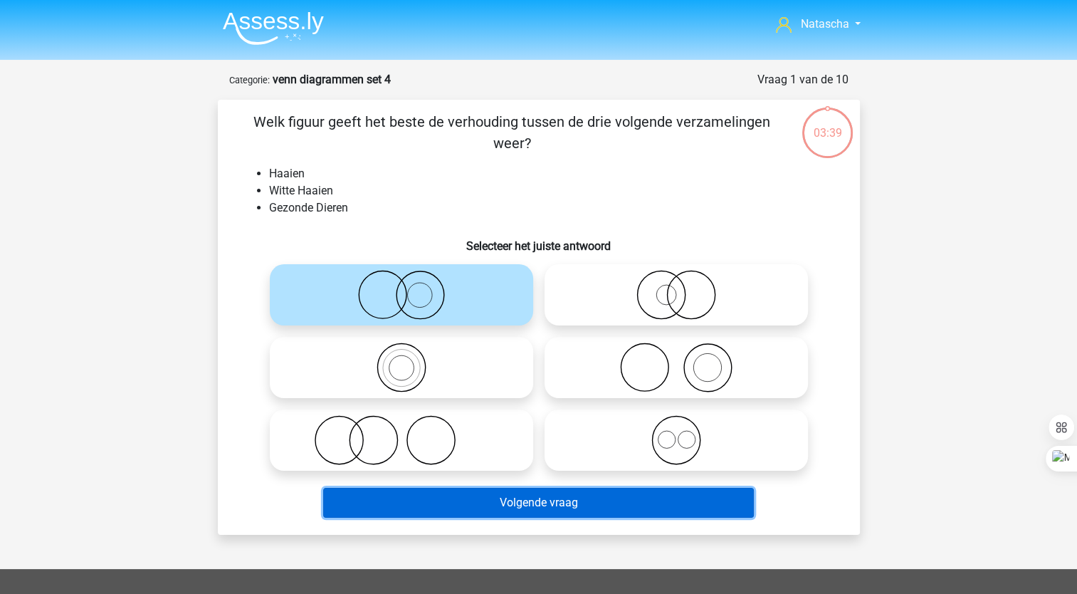
click at [425, 501] on button "Volgende vraag" at bounding box center [538, 503] width 431 height 30
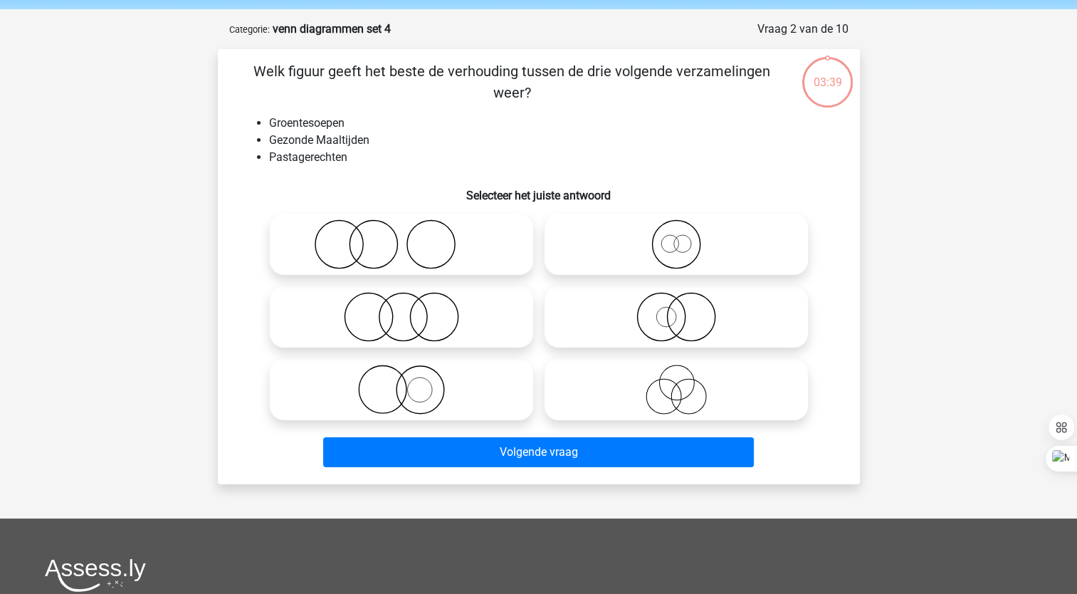
scroll to position [71, 0]
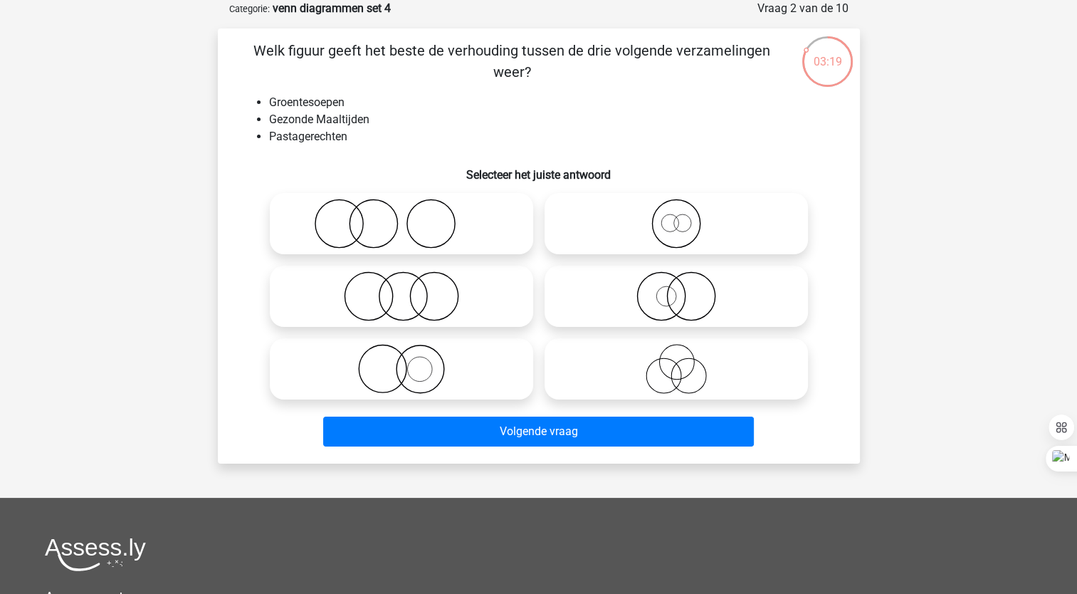
click at [385, 303] on icon at bounding box center [402, 296] width 252 height 50
click at [402, 289] on input "radio" at bounding box center [406, 284] width 9 height 9
radio input "true"
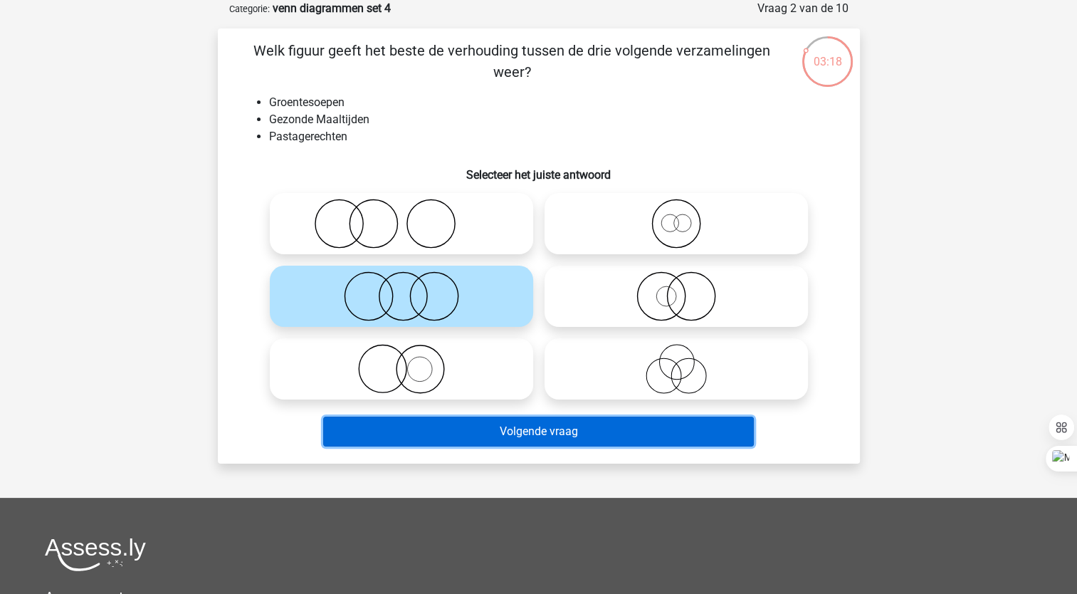
click at [421, 425] on button "Volgende vraag" at bounding box center [538, 431] width 431 height 30
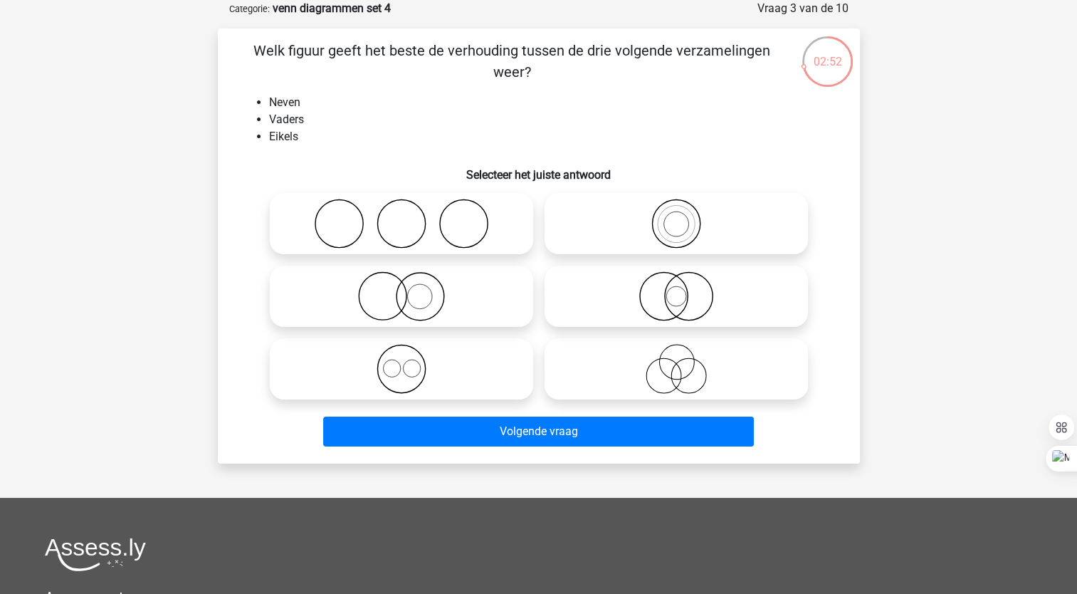
click at [423, 298] on icon at bounding box center [402, 296] width 252 height 50
click at [411, 289] on input "radio" at bounding box center [406, 284] width 9 height 9
radio input "true"
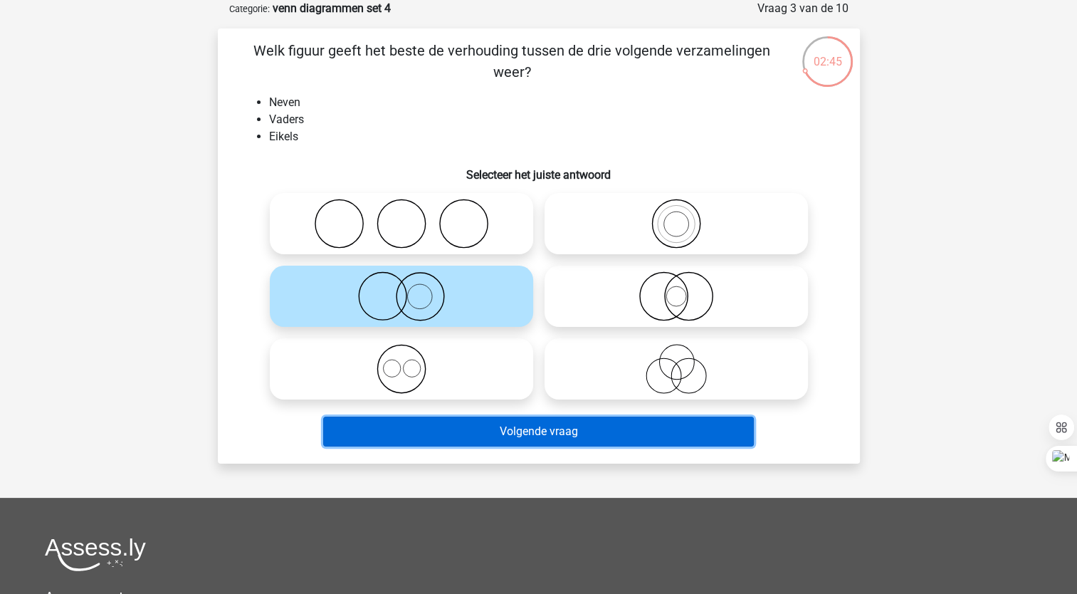
click at [439, 440] on button "Volgende vraag" at bounding box center [538, 431] width 431 height 30
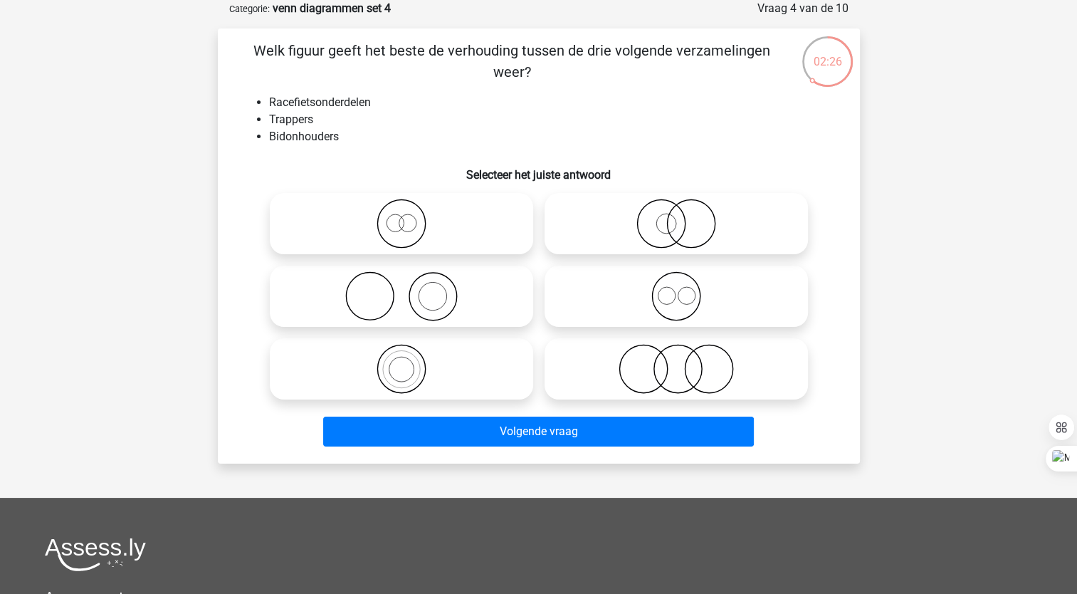
click at [668, 286] on icon at bounding box center [676, 296] width 252 height 50
click at [676, 286] on input "radio" at bounding box center [680, 284] width 9 height 9
radio input "true"
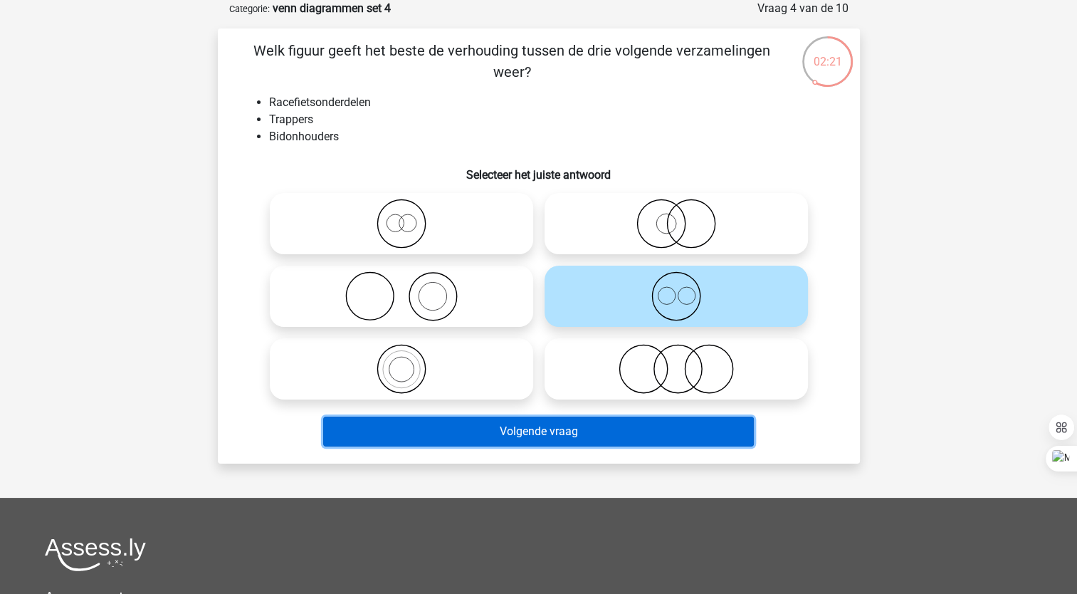
click at [495, 431] on button "Volgende vraag" at bounding box center [538, 431] width 431 height 30
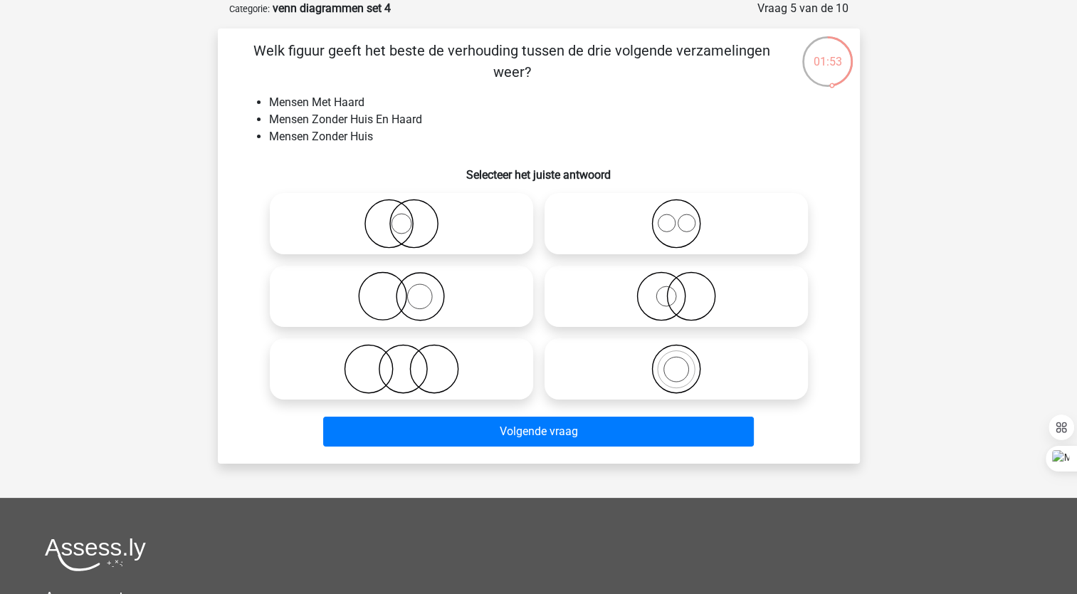
click at [390, 228] on icon at bounding box center [402, 224] width 252 height 50
click at [402, 216] on input "radio" at bounding box center [406, 211] width 9 height 9
radio input "true"
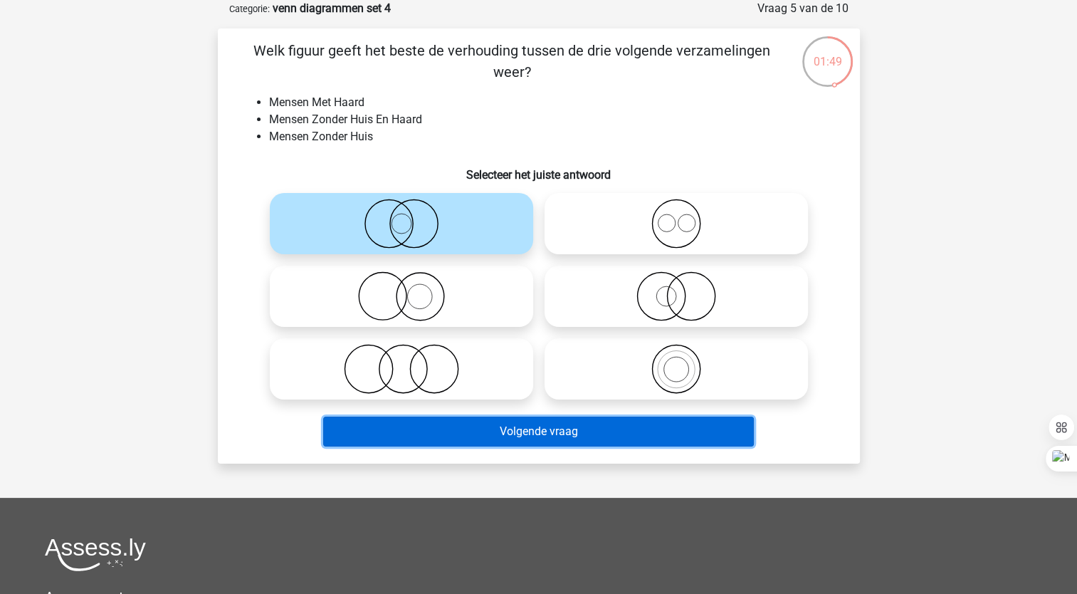
click at [468, 437] on button "Volgende vraag" at bounding box center [538, 431] width 431 height 30
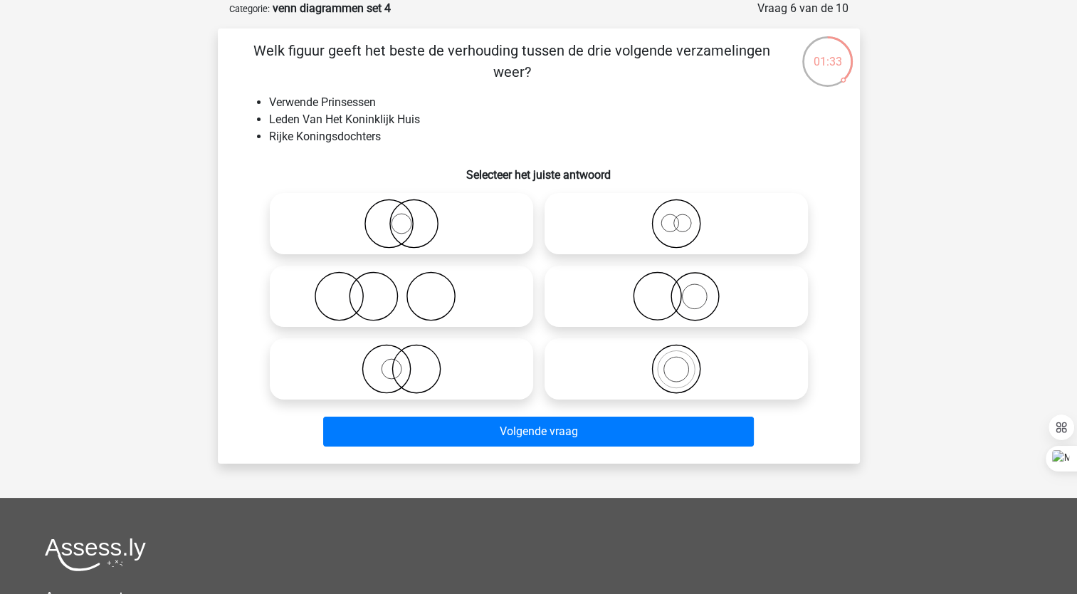
click at [680, 221] on icon at bounding box center [676, 224] width 252 height 50
click at [680, 216] on input "radio" at bounding box center [680, 211] width 9 height 9
radio input "true"
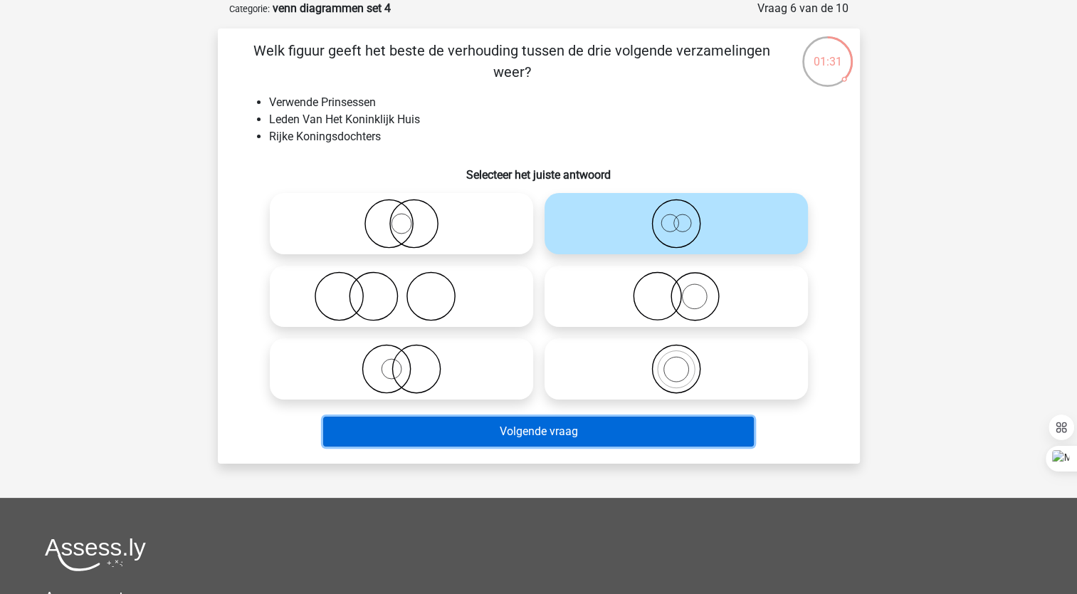
click at [495, 431] on button "Volgende vraag" at bounding box center [538, 431] width 431 height 30
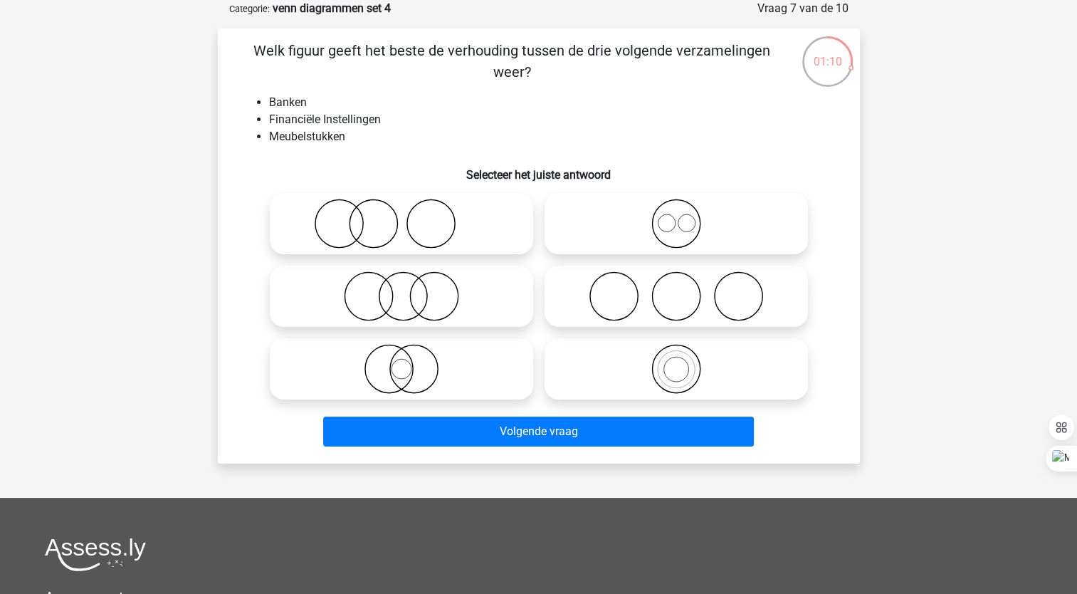
click at [355, 302] on icon at bounding box center [402, 296] width 252 height 50
click at [402, 289] on input "radio" at bounding box center [406, 284] width 9 height 9
radio input "true"
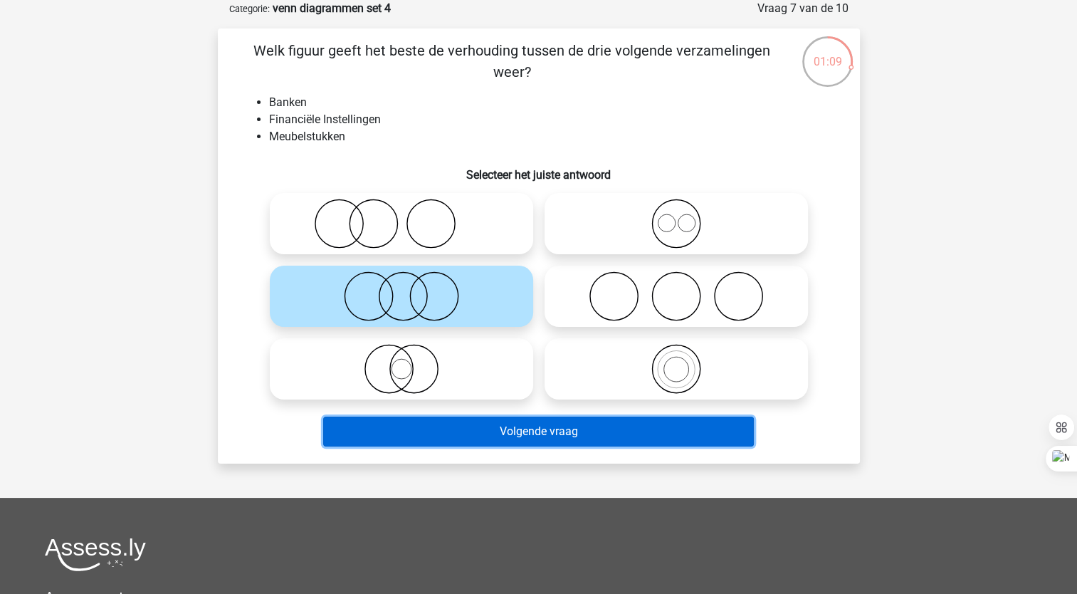
click at [378, 431] on button "Volgende vraag" at bounding box center [538, 431] width 431 height 30
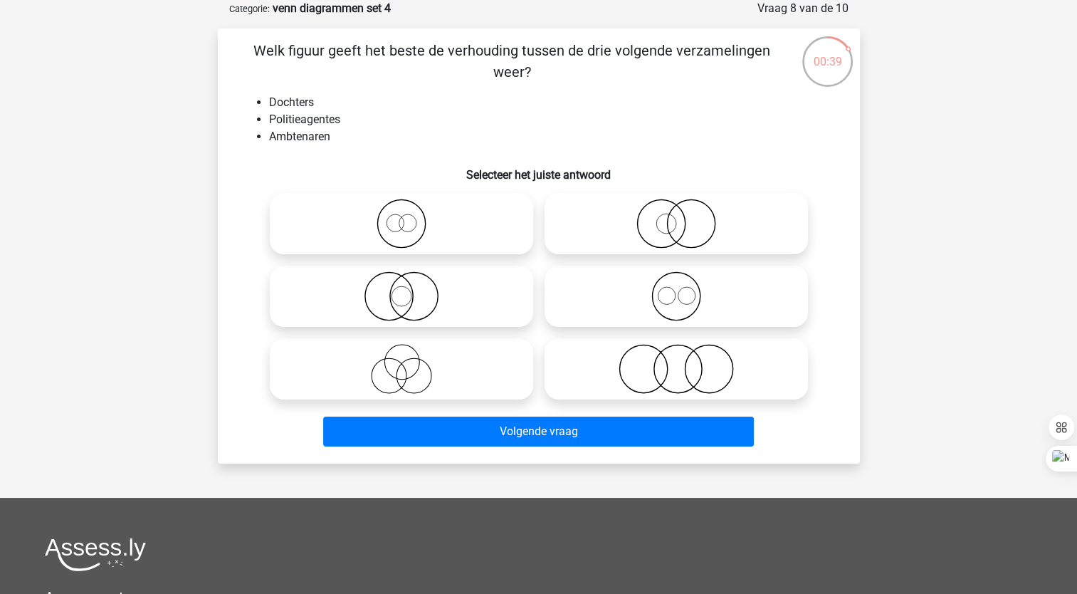
click at [645, 372] on icon at bounding box center [676, 369] width 252 height 50
click at [676, 362] on input "radio" at bounding box center [680, 356] width 9 height 9
radio input "true"
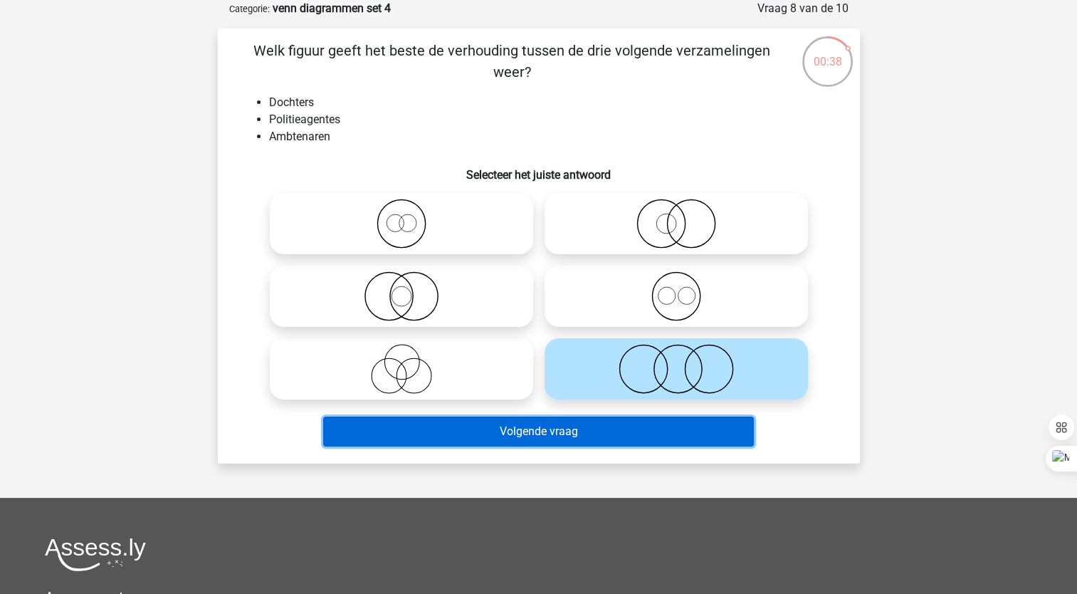
click at [555, 426] on button "Volgende vraag" at bounding box center [538, 431] width 431 height 30
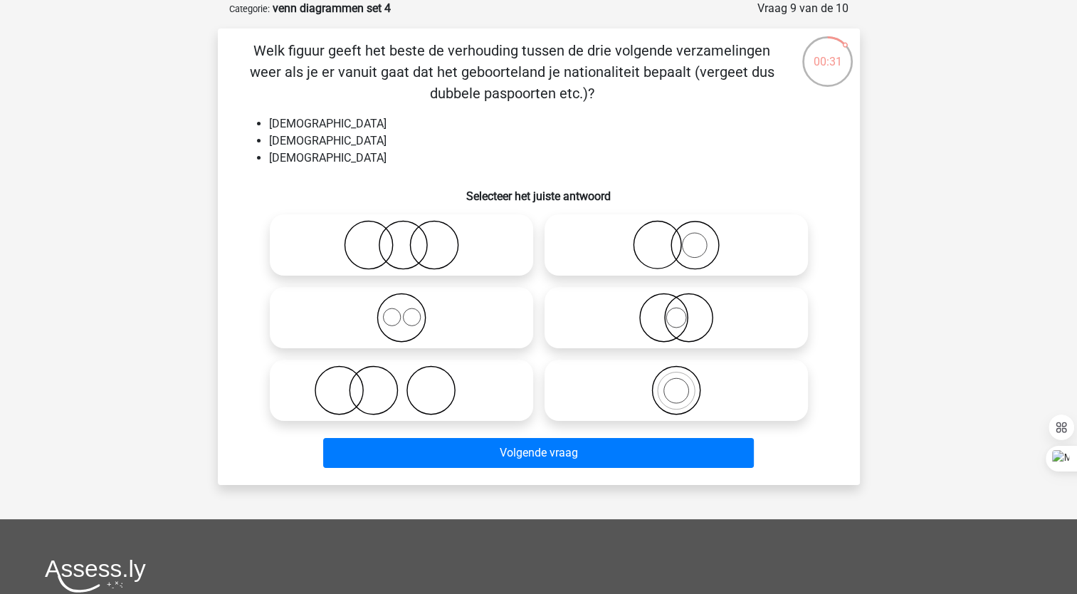
click at [395, 323] on icon at bounding box center [402, 318] width 252 height 50
click at [402, 310] on input "radio" at bounding box center [406, 305] width 9 height 9
radio input "true"
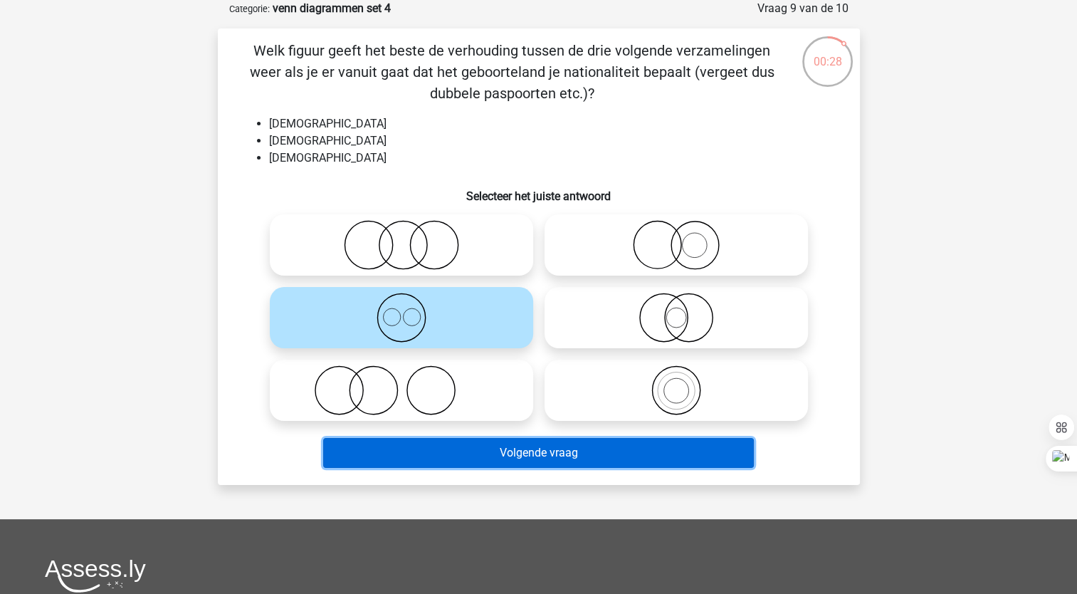
click at [382, 456] on button "Volgende vraag" at bounding box center [538, 453] width 431 height 30
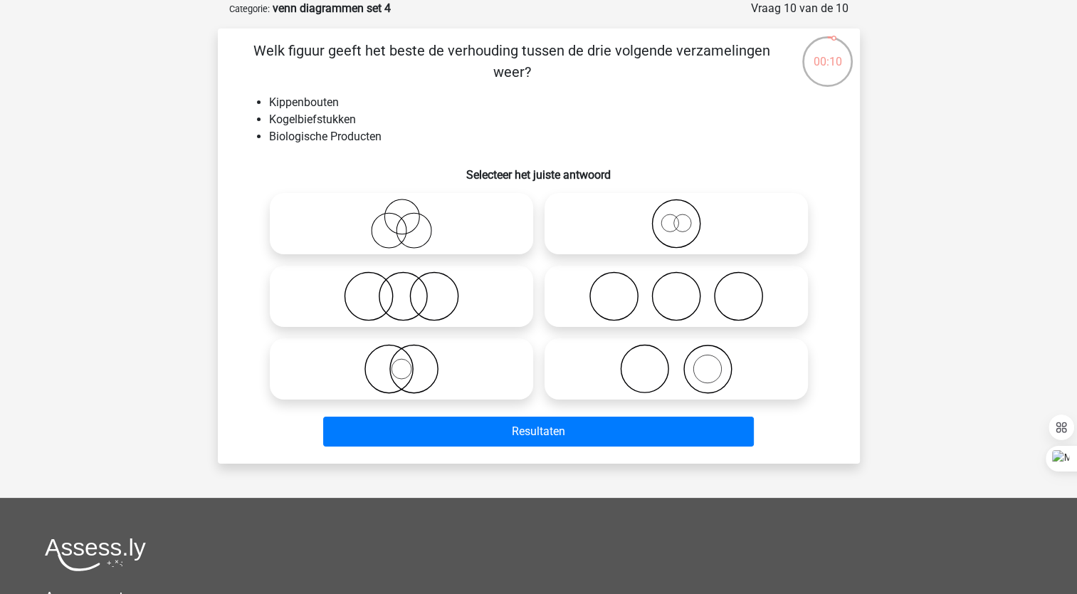
click at [383, 289] on icon at bounding box center [402, 296] width 252 height 50
click at [402, 289] on input "radio" at bounding box center [406, 284] width 9 height 9
radio input "true"
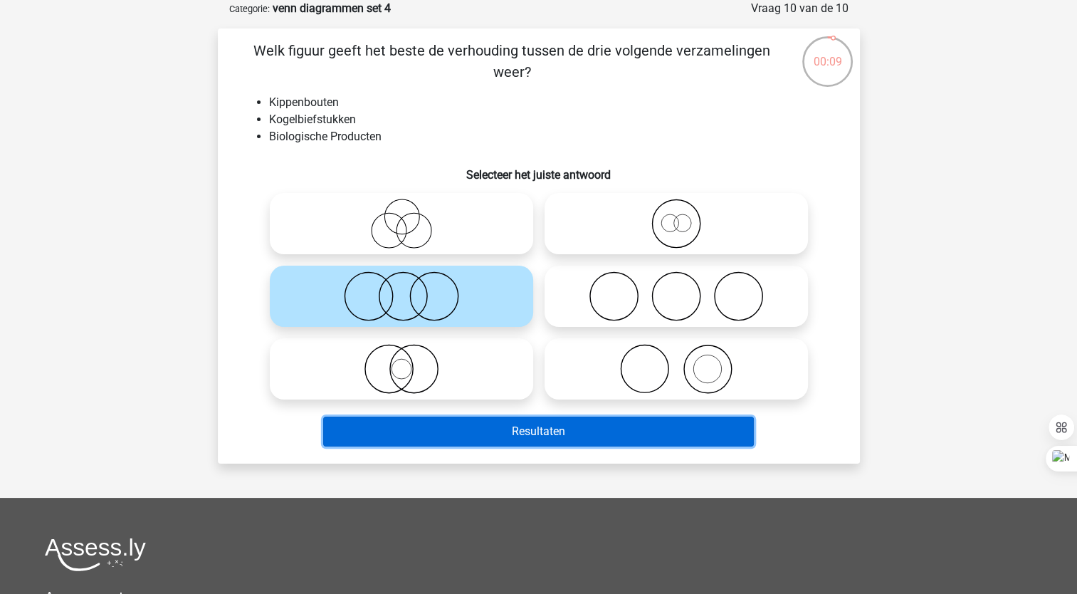
click at [391, 446] on button "Resultaten" at bounding box center [538, 431] width 431 height 30
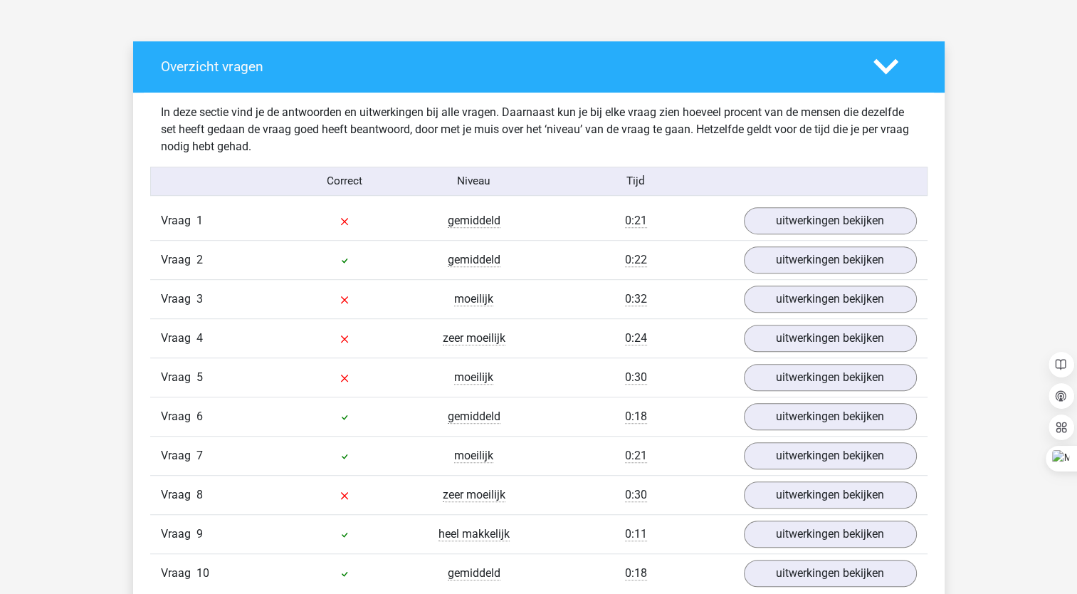
scroll to position [742, 0]
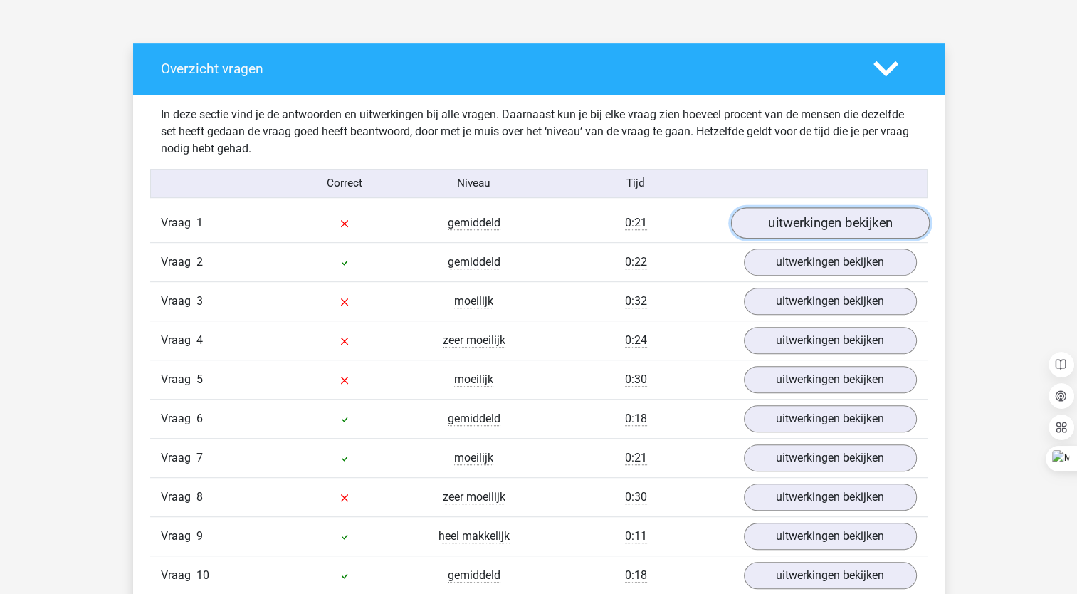
click at [822, 226] on link "uitwerkingen bekijken" at bounding box center [829, 222] width 199 height 31
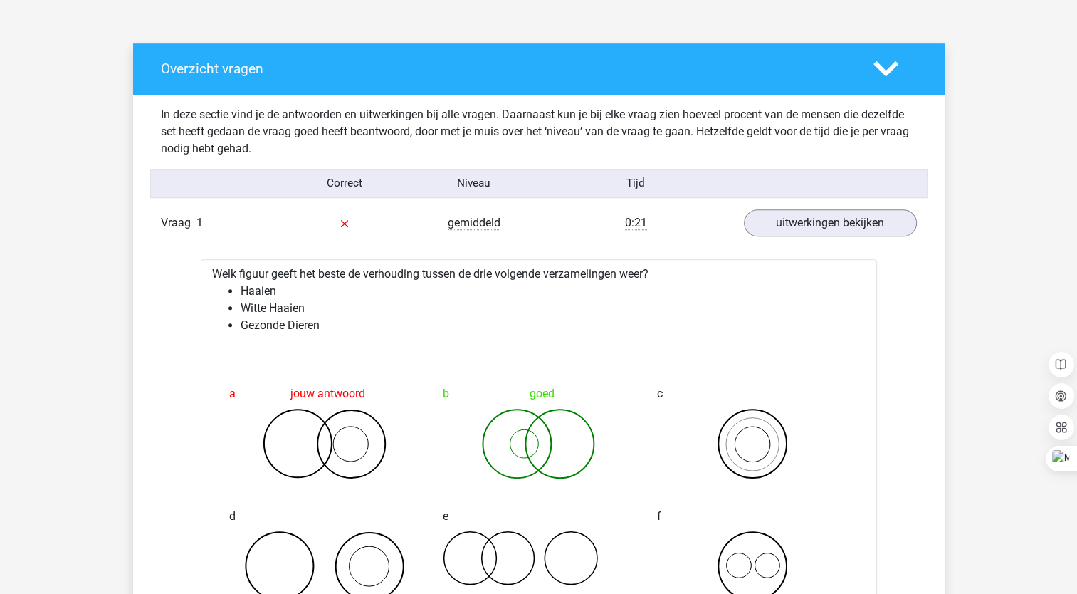
drag, startPoint x: 1076, startPoint y: 211, endPoint x: 1077, endPoint y: 232, distance: 20.7
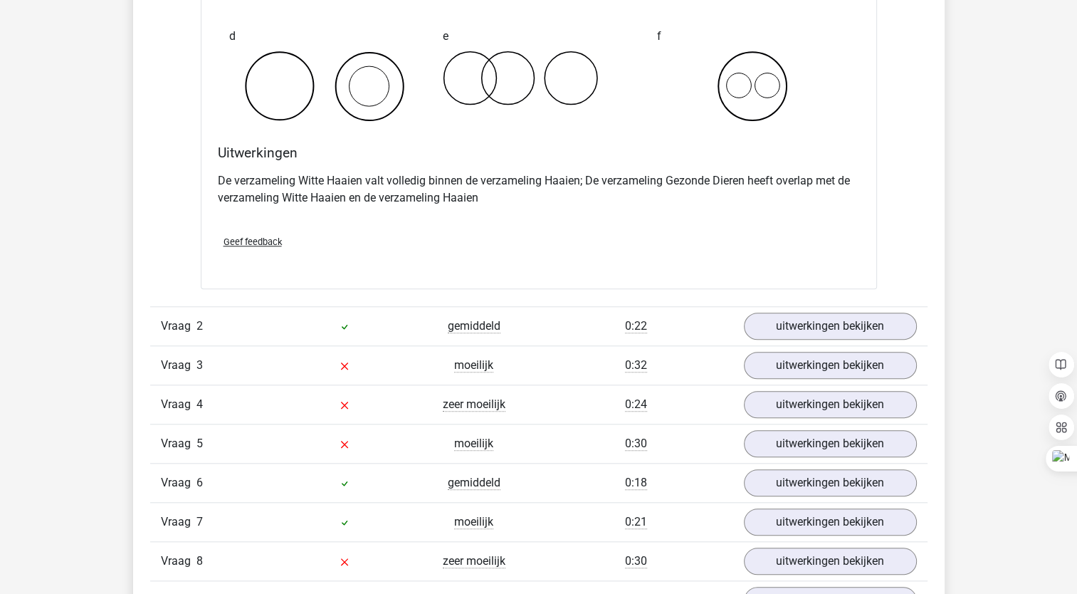
scroll to position [1219, 0]
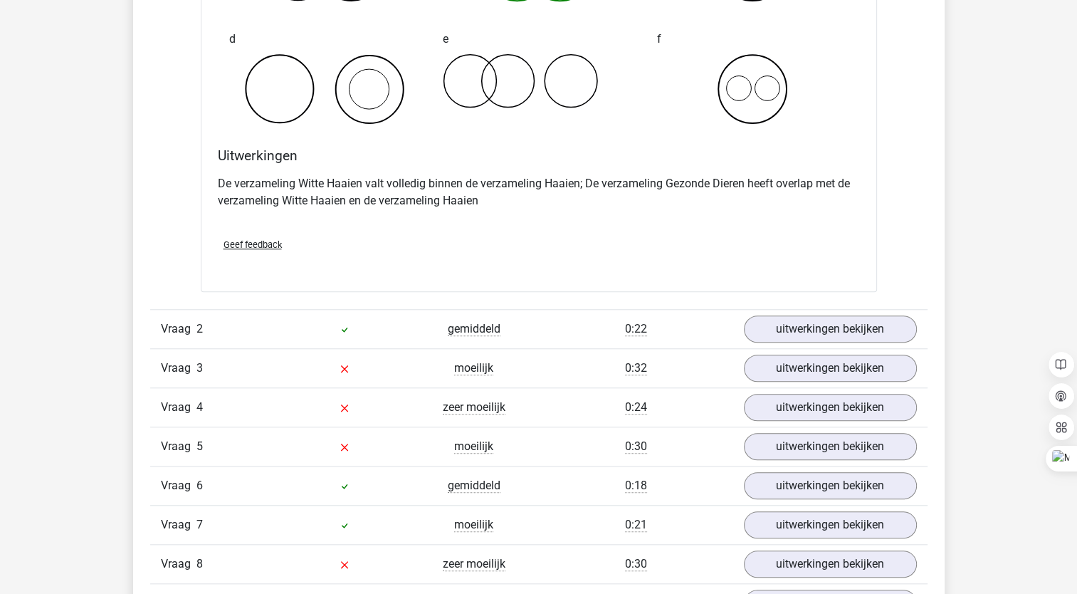
click at [783, 352] on div "Vraag 3 moeilijk 0:32 uitwerkingen bekijken" at bounding box center [538, 367] width 777 height 39
click at [776, 369] on link "uitwerkingen bekijken" at bounding box center [829, 367] width 199 height 31
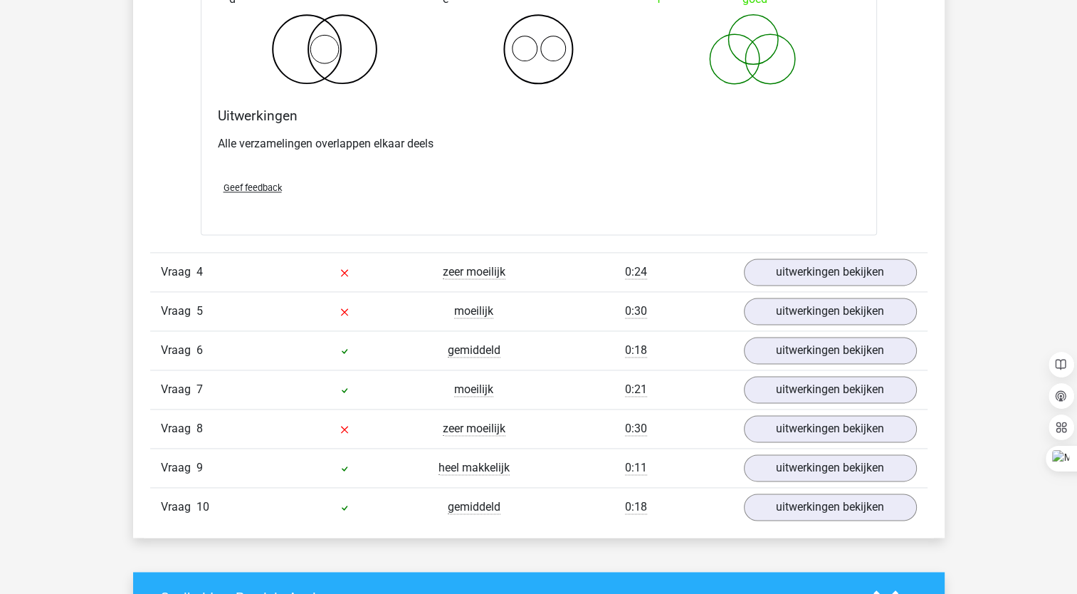
scroll to position [1874, 0]
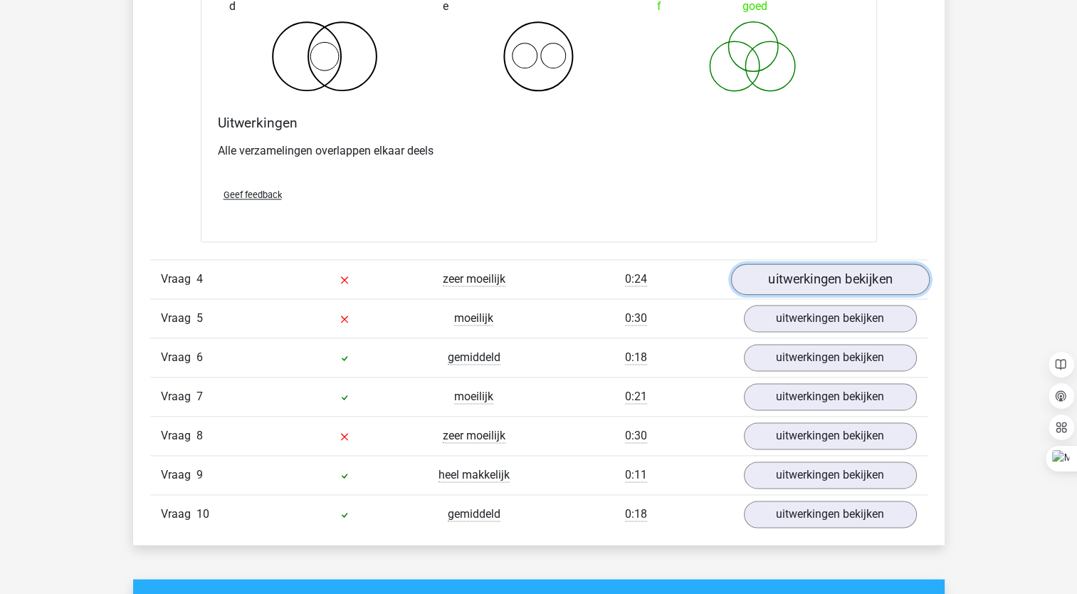
click at [822, 273] on link "uitwerkingen bekijken" at bounding box center [829, 279] width 199 height 31
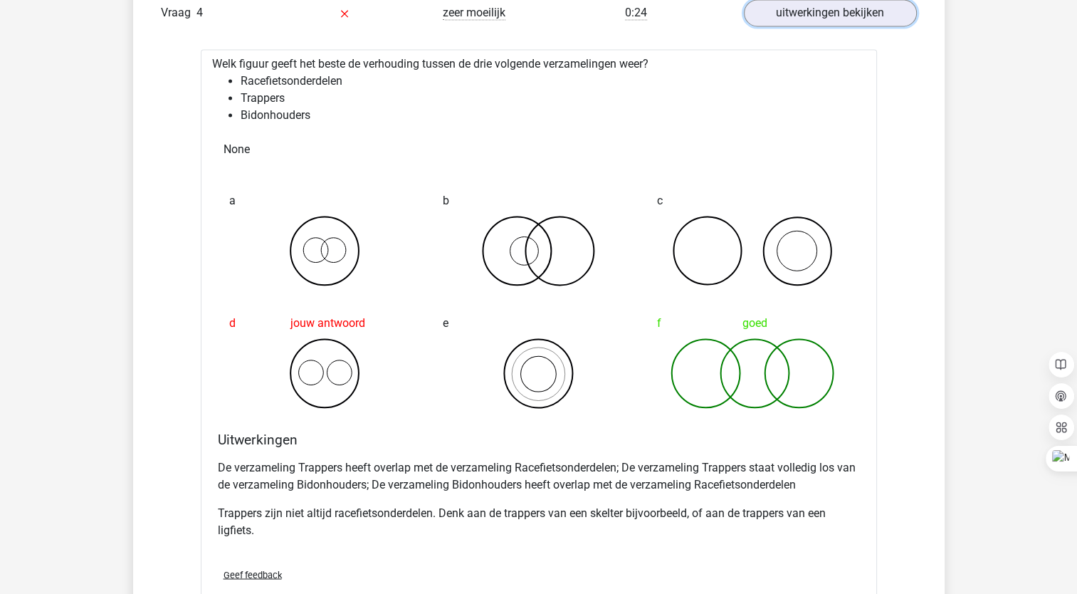
scroll to position [2144, 0]
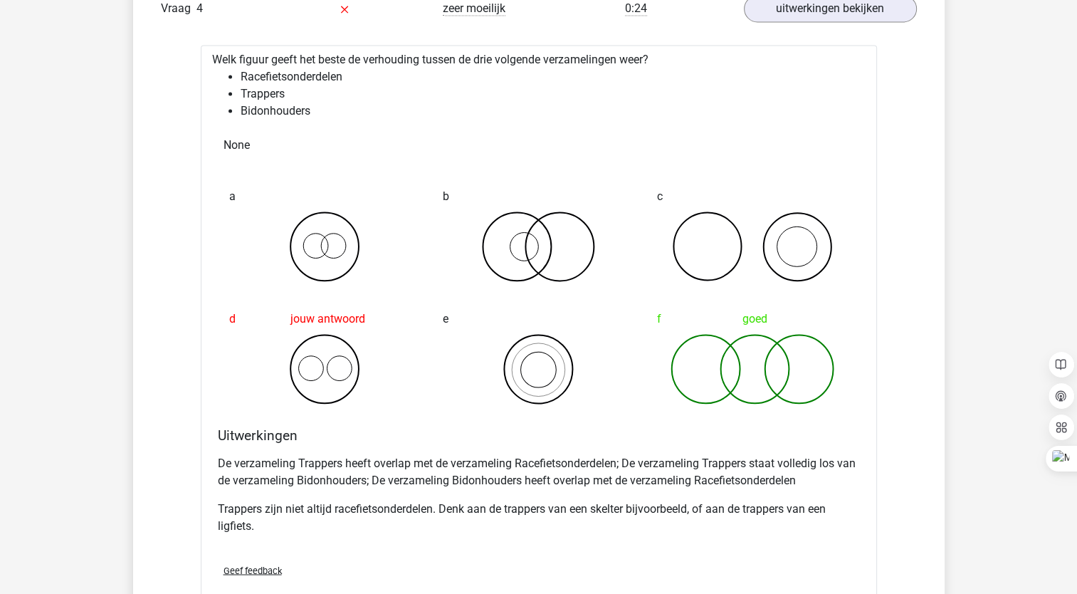
drag, startPoint x: 1082, startPoint y: 312, endPoint x: 977, endPoint y: 541, distance: 252.3
drag, startPoint x: 1081, startPoint y: 310, endPoint x: 1027, endPoint y: 192, distance: 130.0
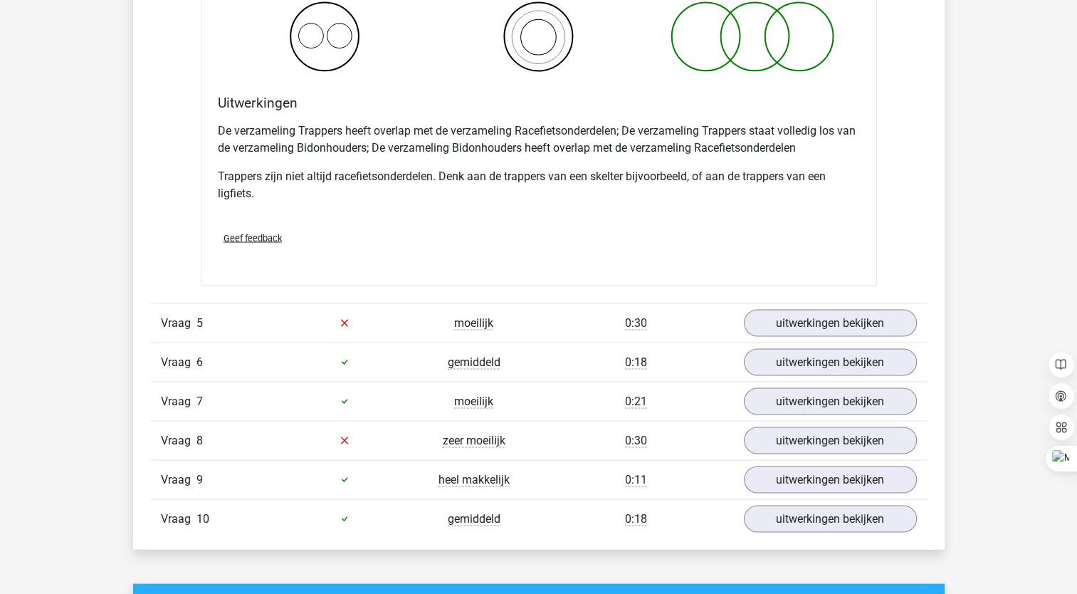
scroll to position [2496, 0]
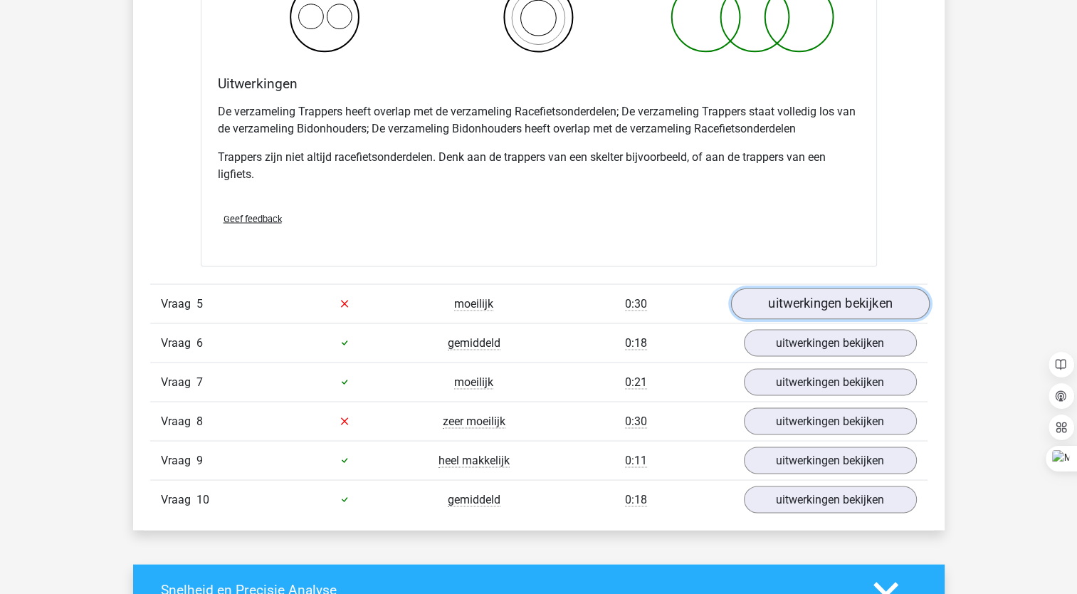
click at [804, 291] on link "uitwerkingen bekijken" at bounding box center [829, 303] width 199 height 31
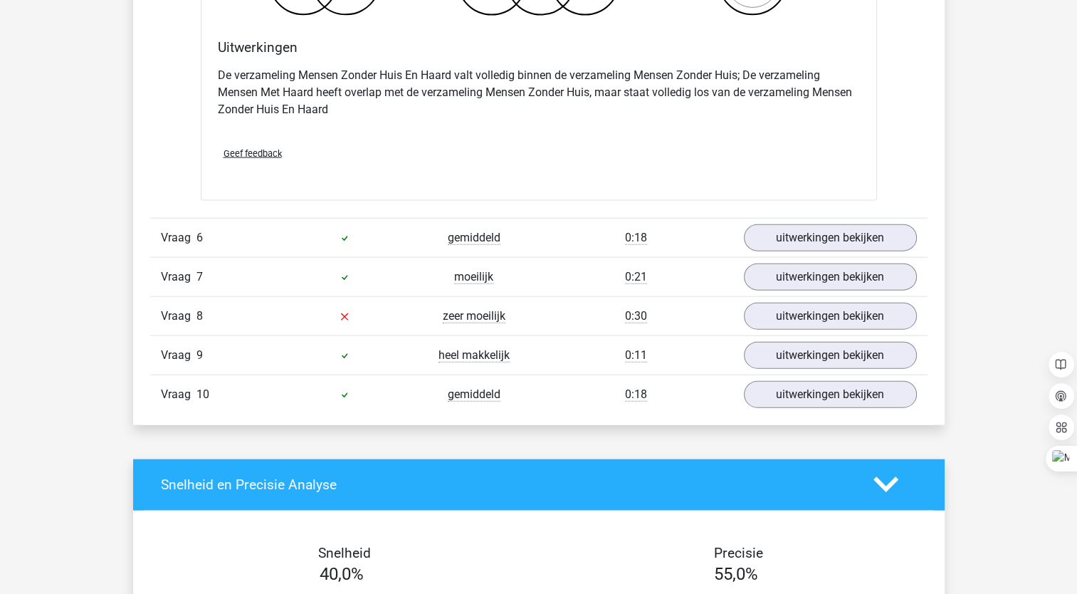
scroll to position [3122, 0]
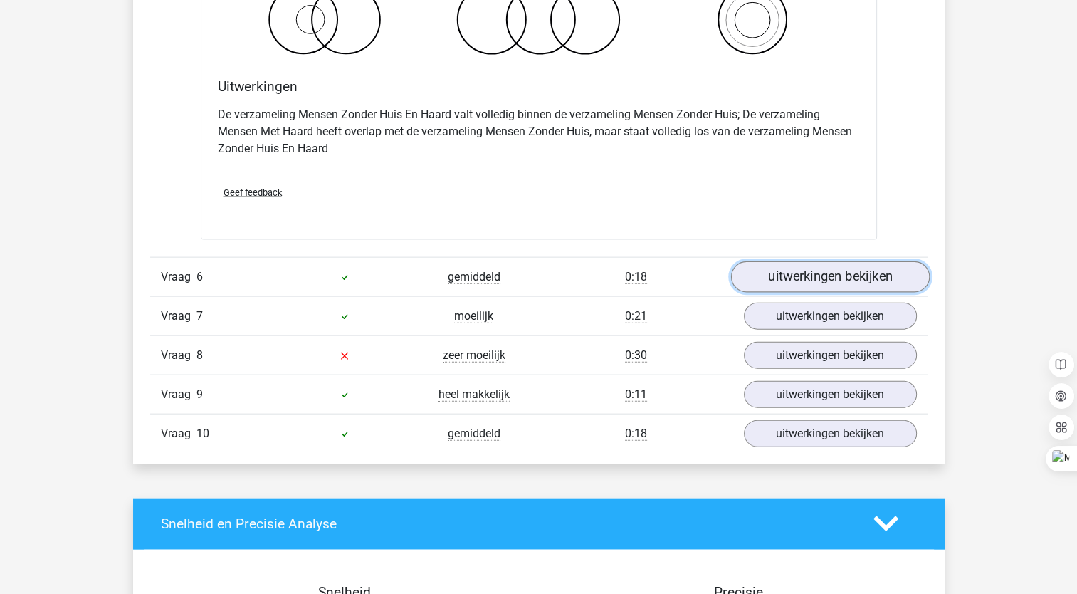
click at [788, 279] on link "uitwerkingen bekijken" at bounding box center [829, 276] width 199 height 31
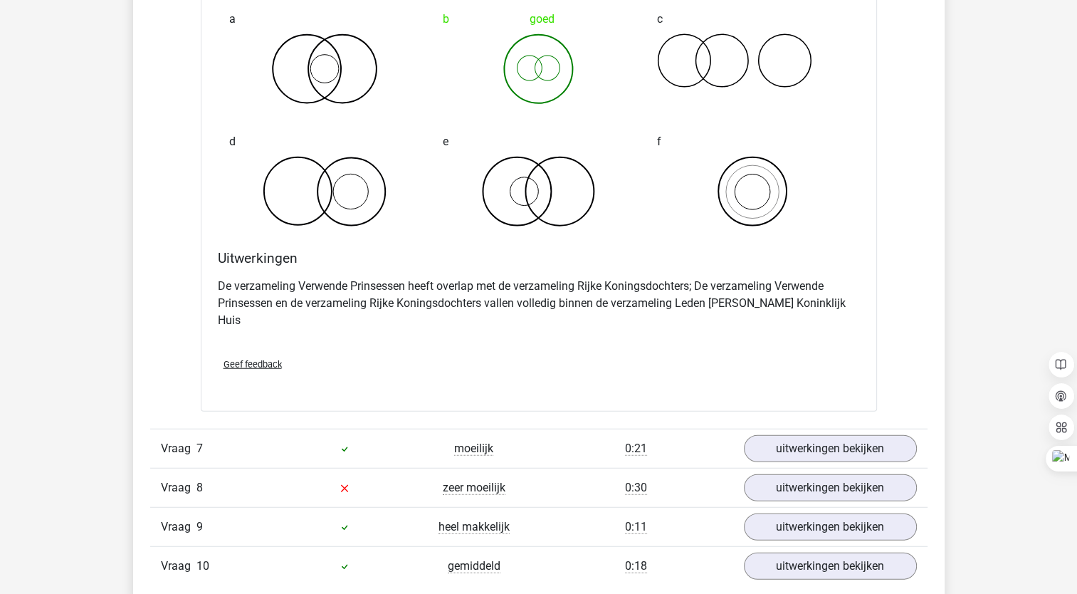
scroll to position [3557, 0]
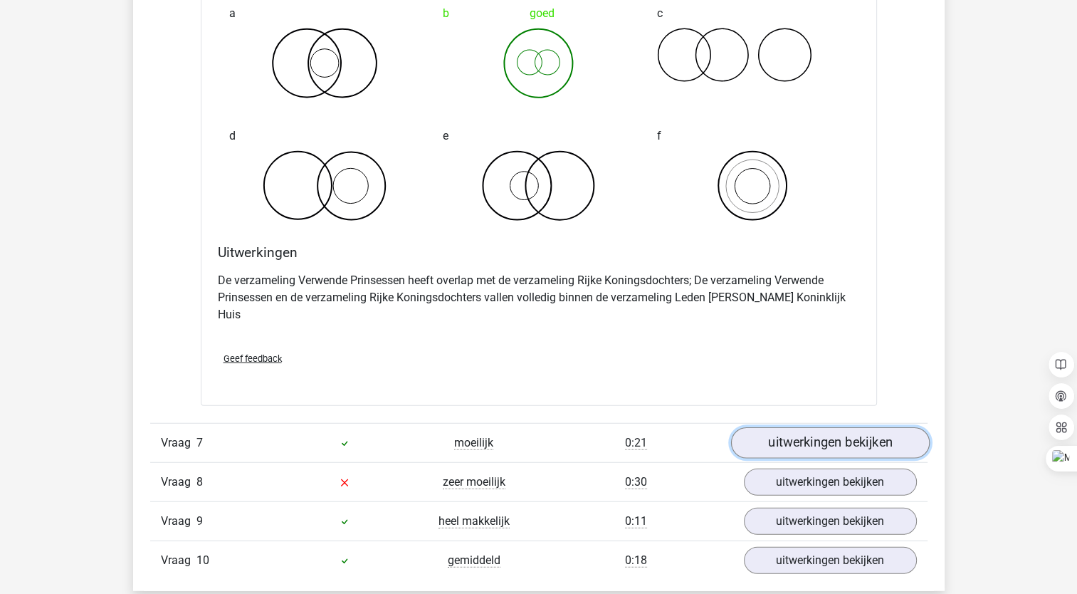
click at [830, 427] on link "uitwerkingen bekijken" at bounding box center [829, 442] width 199 height 31
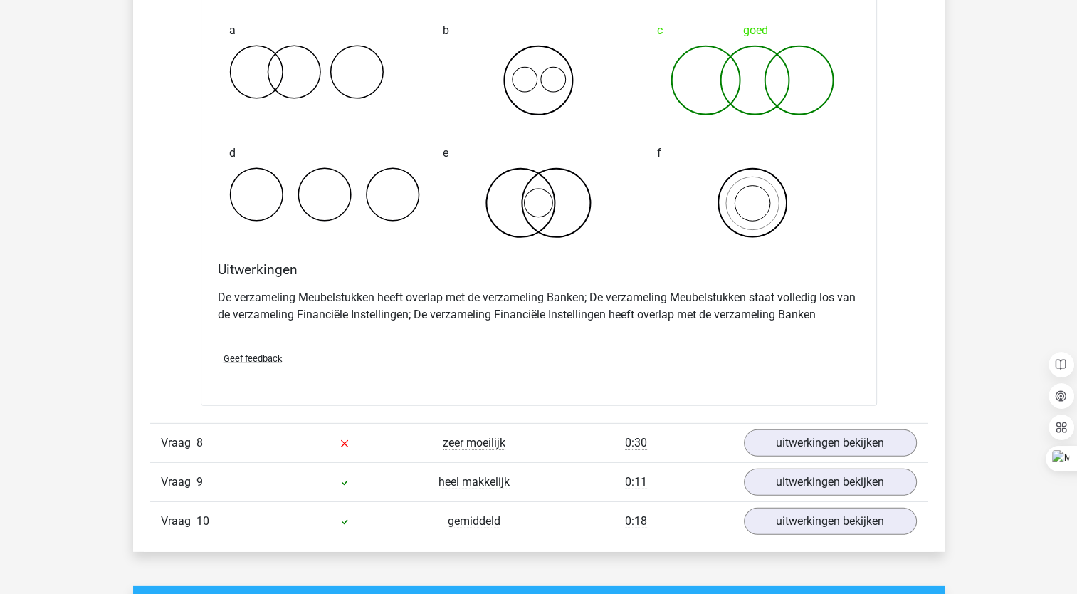
scroll to position [4169, 0]
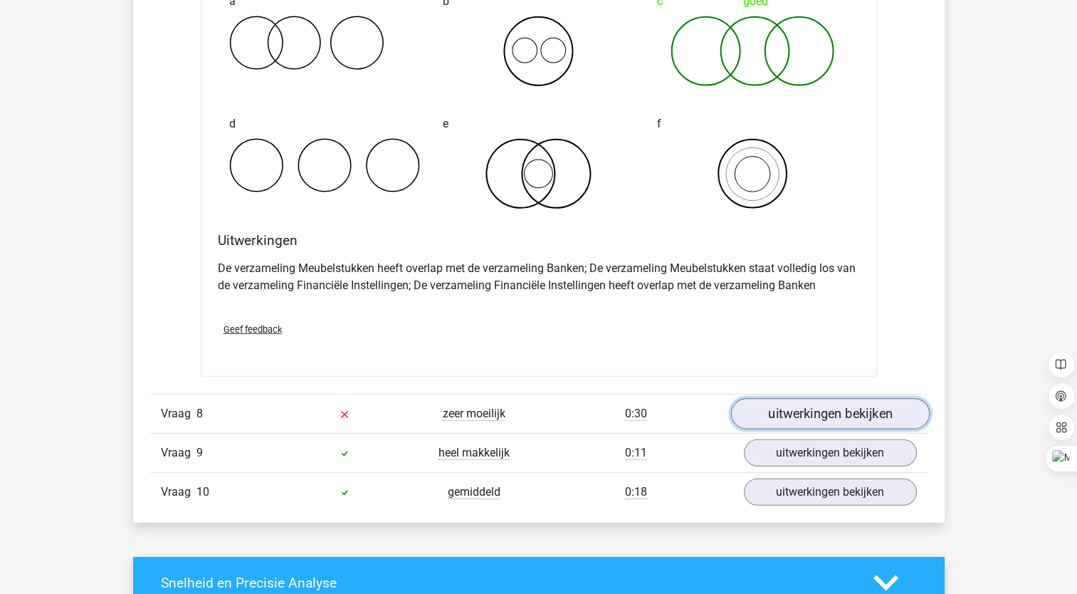
click at [866, 398] on link "uitwerkingen bekijken" at bounding box center [829, 413] width 199 height 31
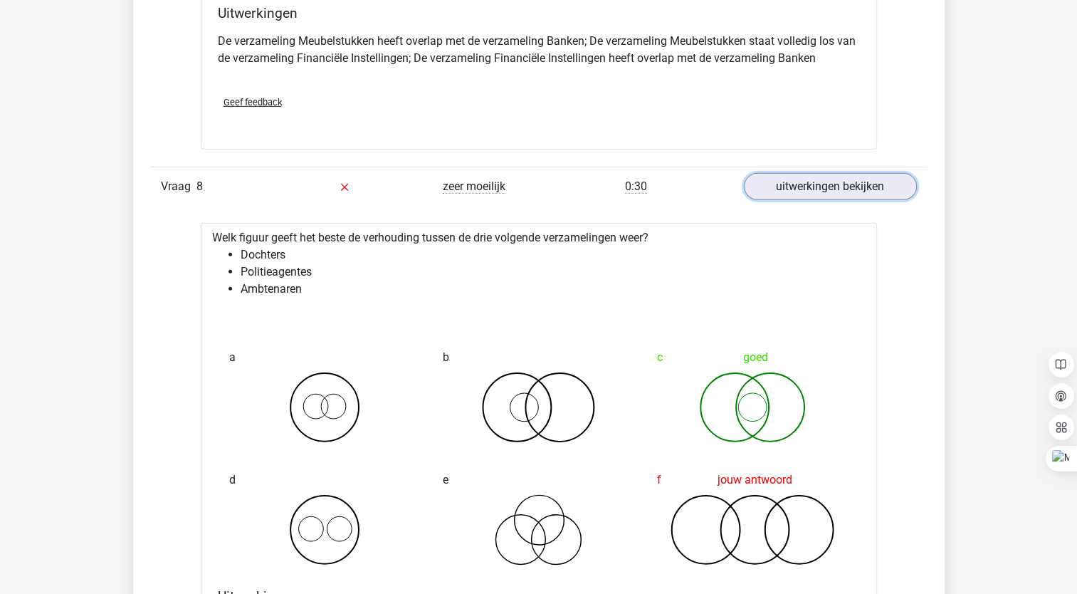
scroll to position [4402, 0]
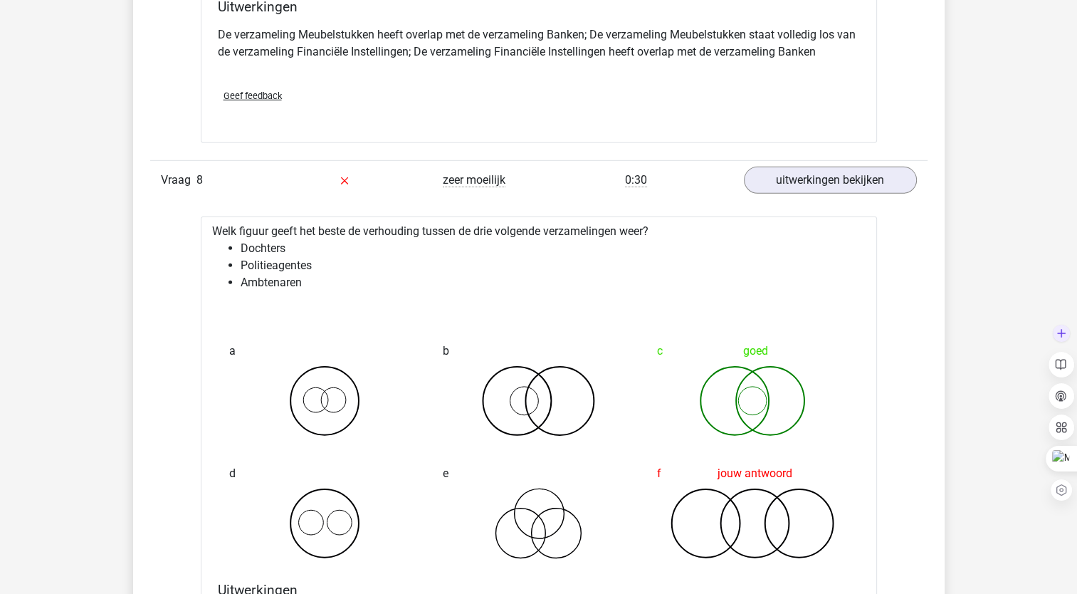
click at [1076, 416] on div at bounding box center [1063, 411] width 28 height 182
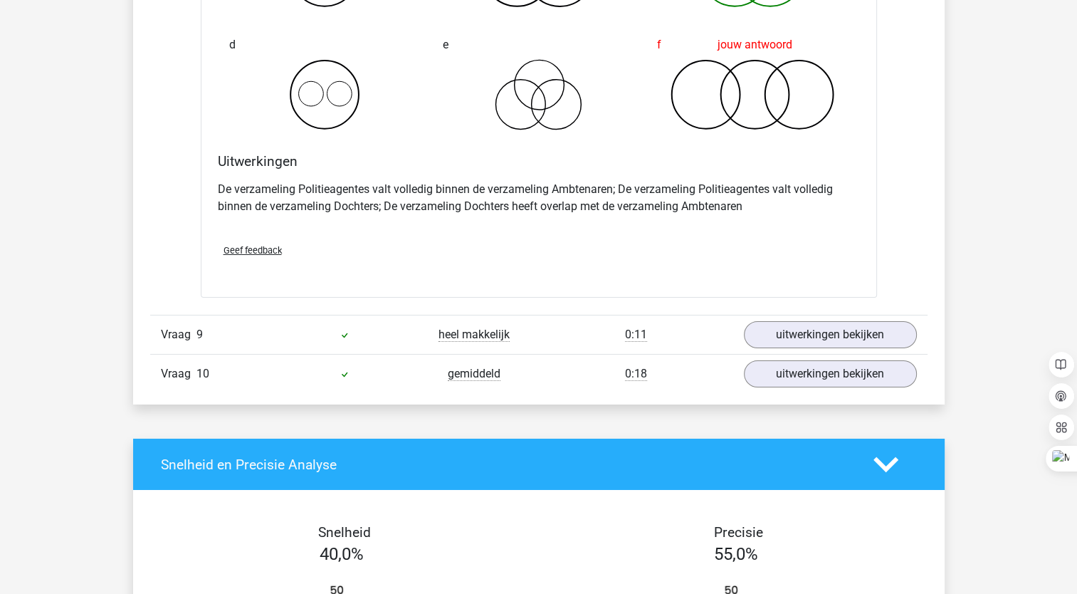
scroll to position [4877, 0]
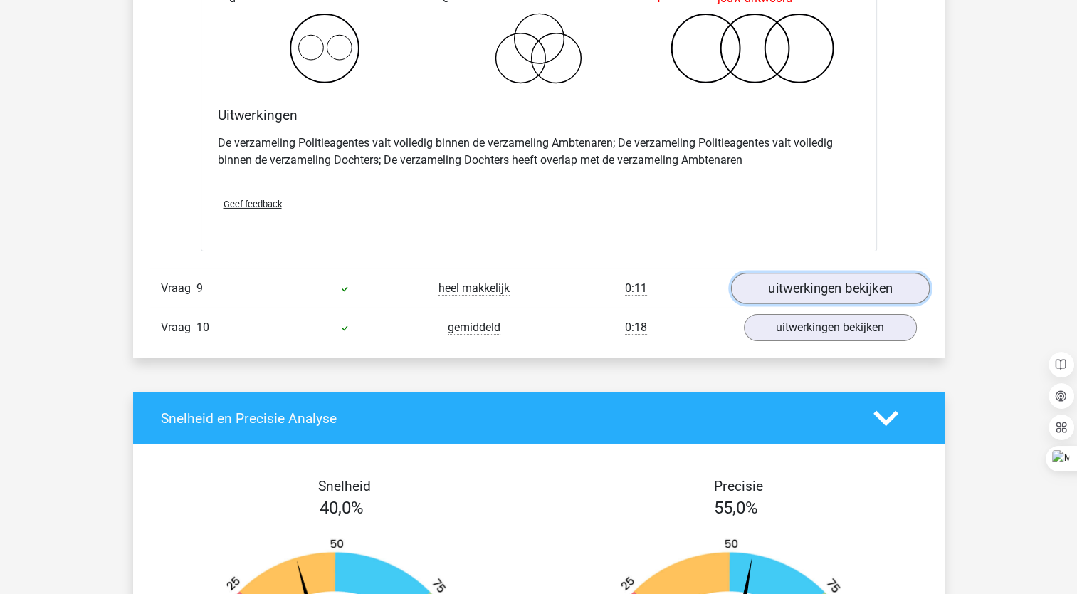
click at [780, 273] on link "uitwerkingen bekijken" at bounding box center [829, 288] width 199 height 31
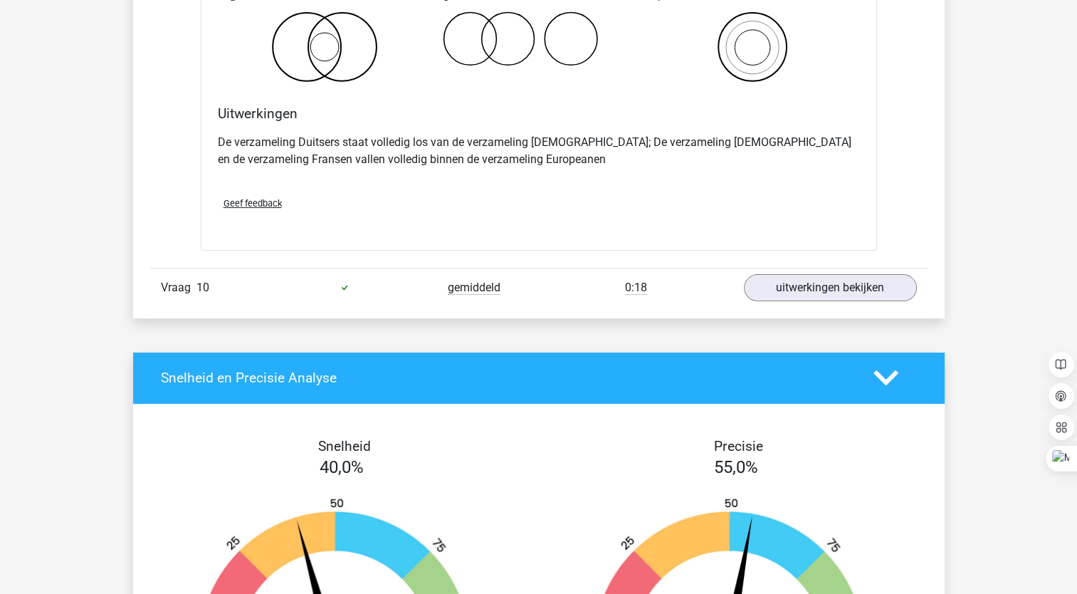
scroll to position [5524, 0]
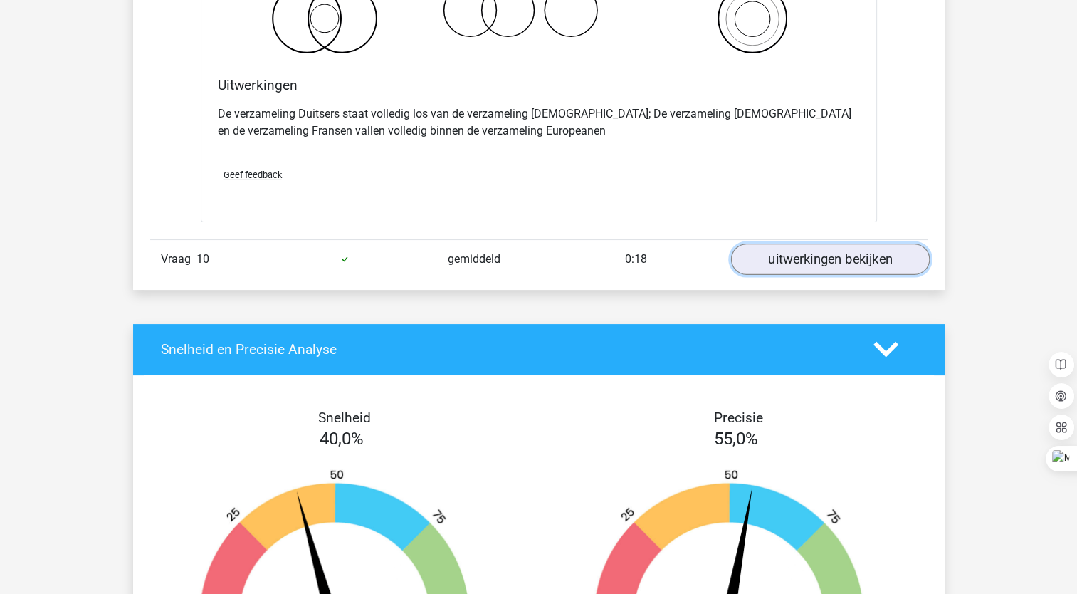
click at [777, 243] on link "uitwerkingen bekijken" at bounding box center [829, 258] width 199 height 31
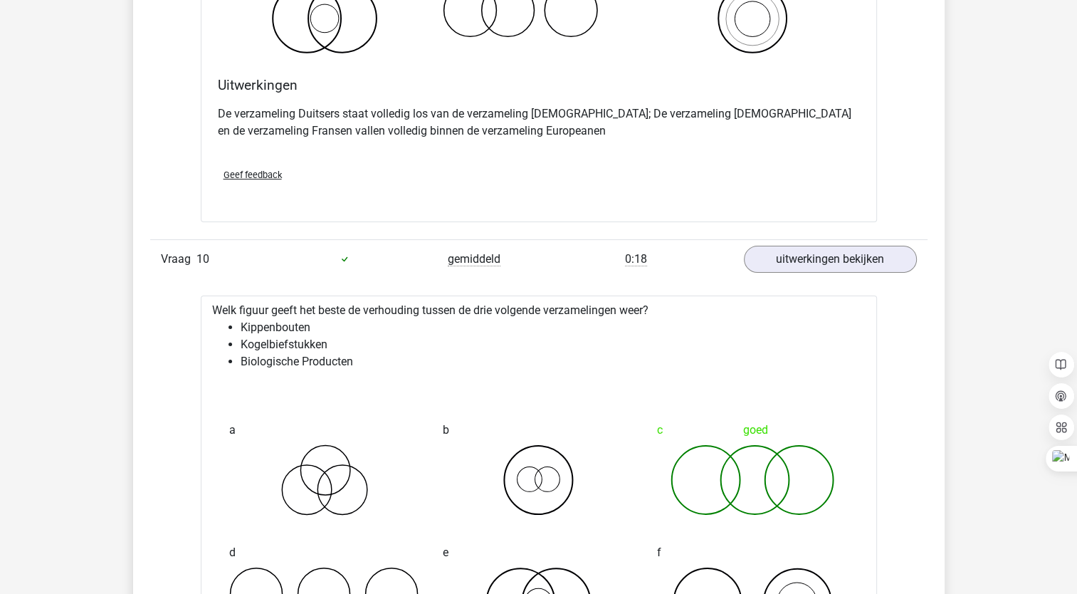
drag, startPoint x: 1074, startPoint y: 440, endPoint x: 1078, endPoint y: 469, distance: 29.5
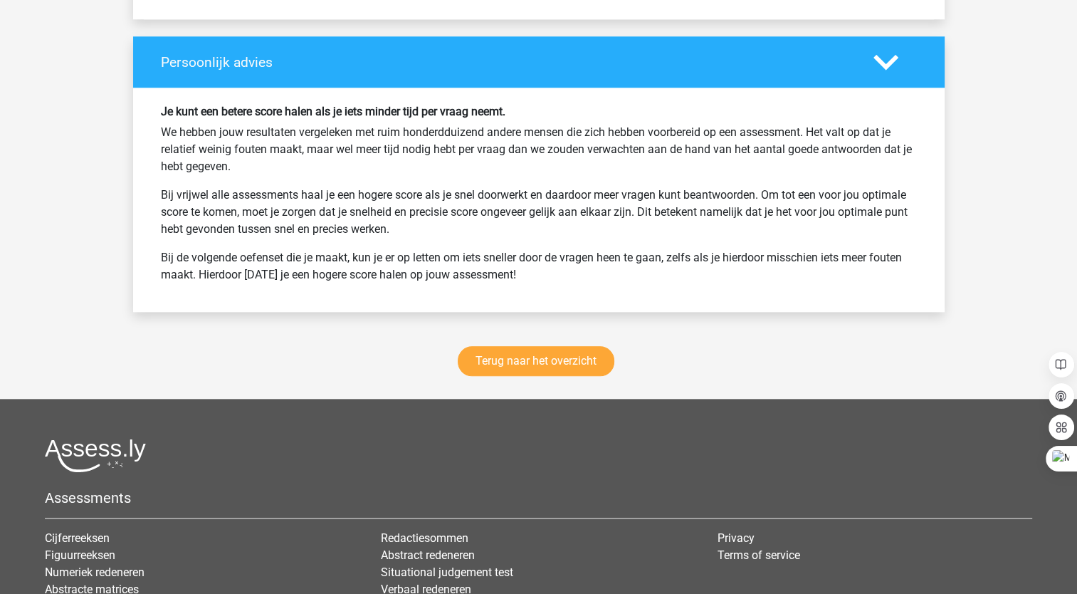
scroll to position [6829, 0]
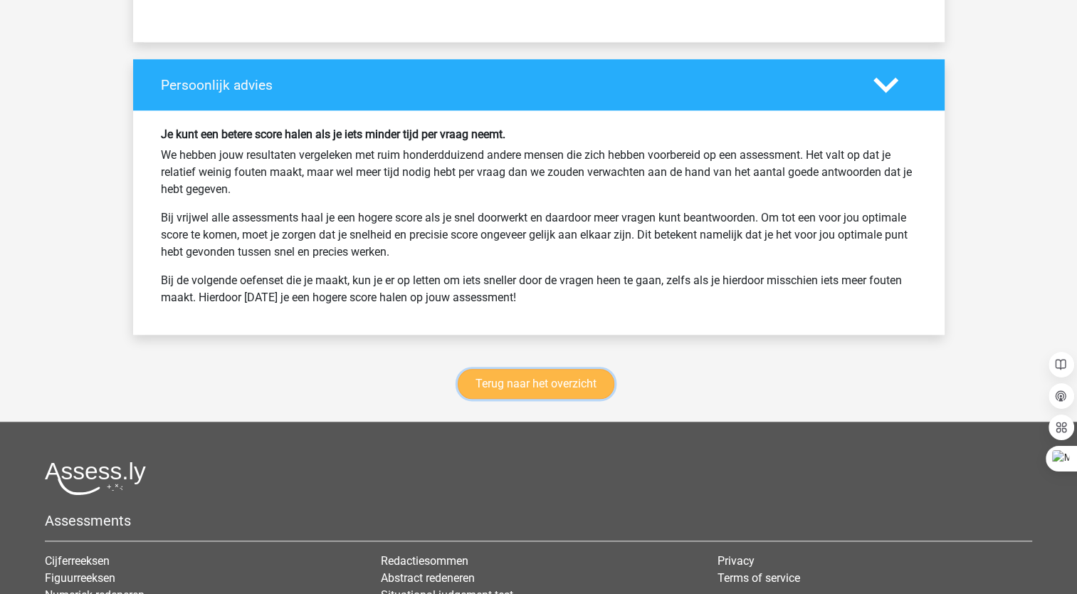
drag, startPoint x: 539, startPoint y: 360, endPoint x: 500, endPoint y: 359, distance: 39.2
click at [500, 369] on link "Terug naar het overzicht" at bounding box center [536, 384] width 157 height 30
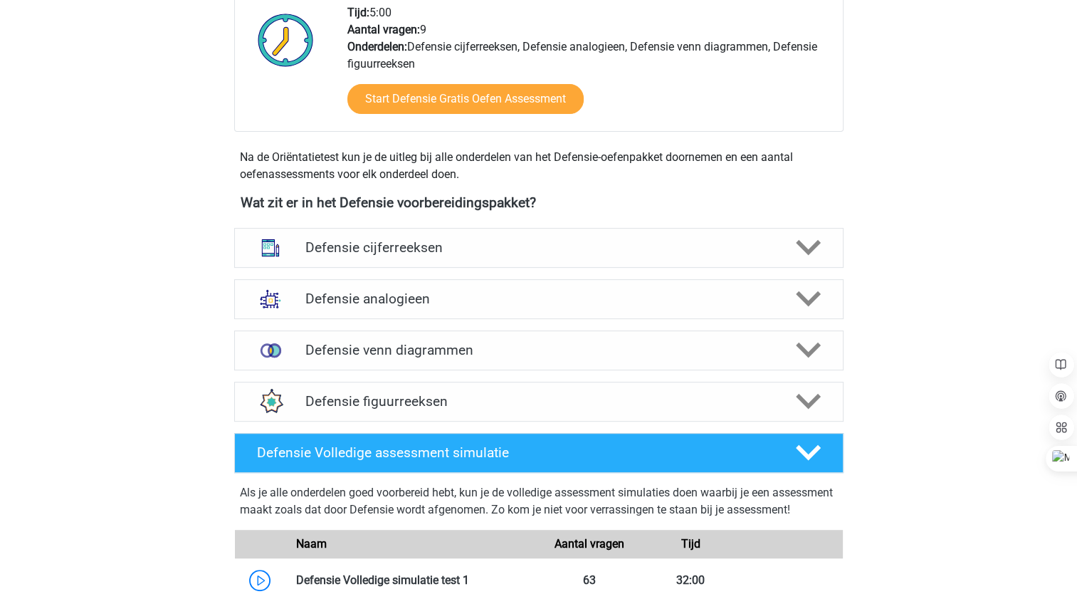
scroll to position [513, 0]
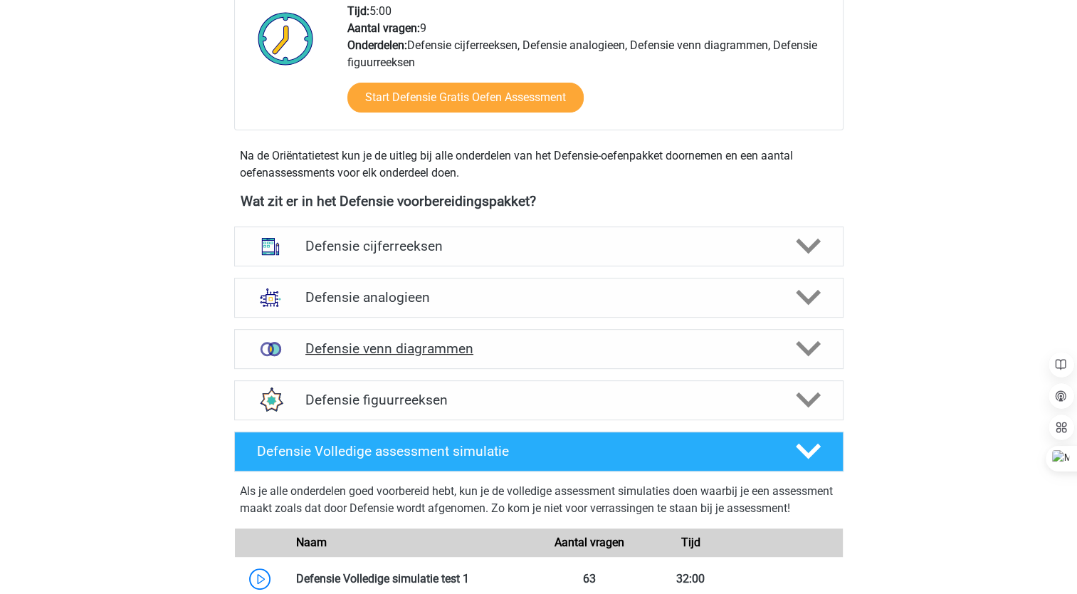
click at [816, 342] on polygon at bounding box center [808, 349] width 25 height 16
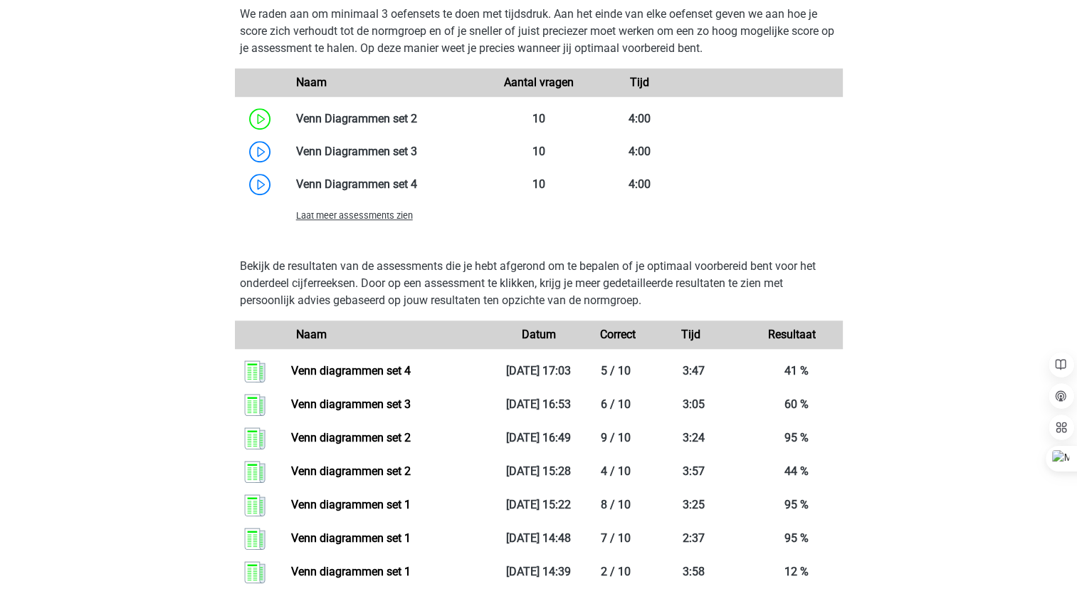
scroll to position [1133, 0]
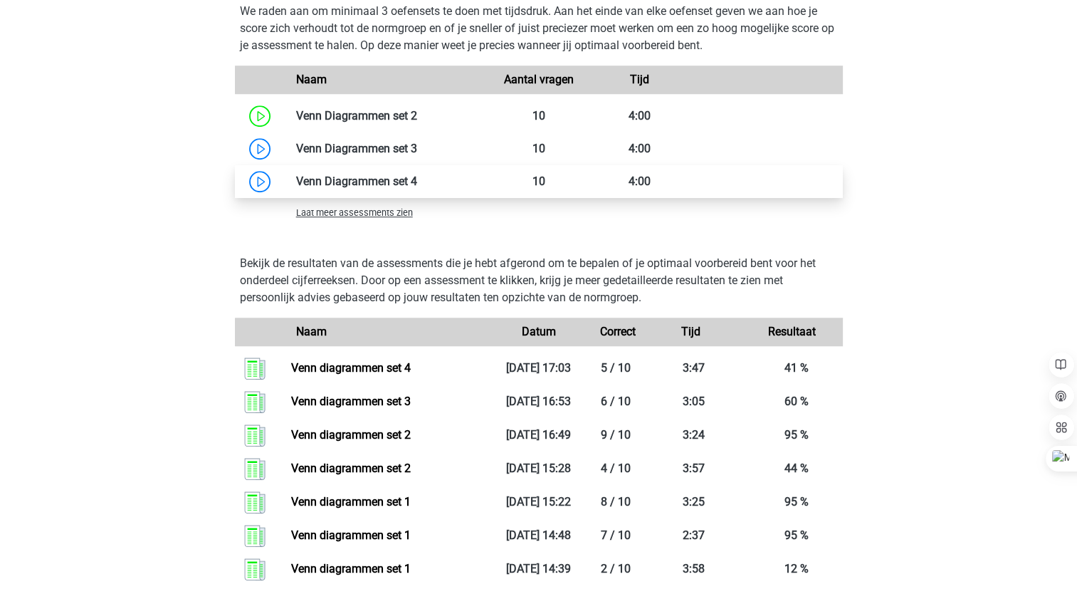
drag, startPoint x: 327, startPoint y: 172, endPoint x: 256, endPoint y: 182, distance: 71.8
click at [417, 182] on link at bounding box center [417, 181] width 0 height 14
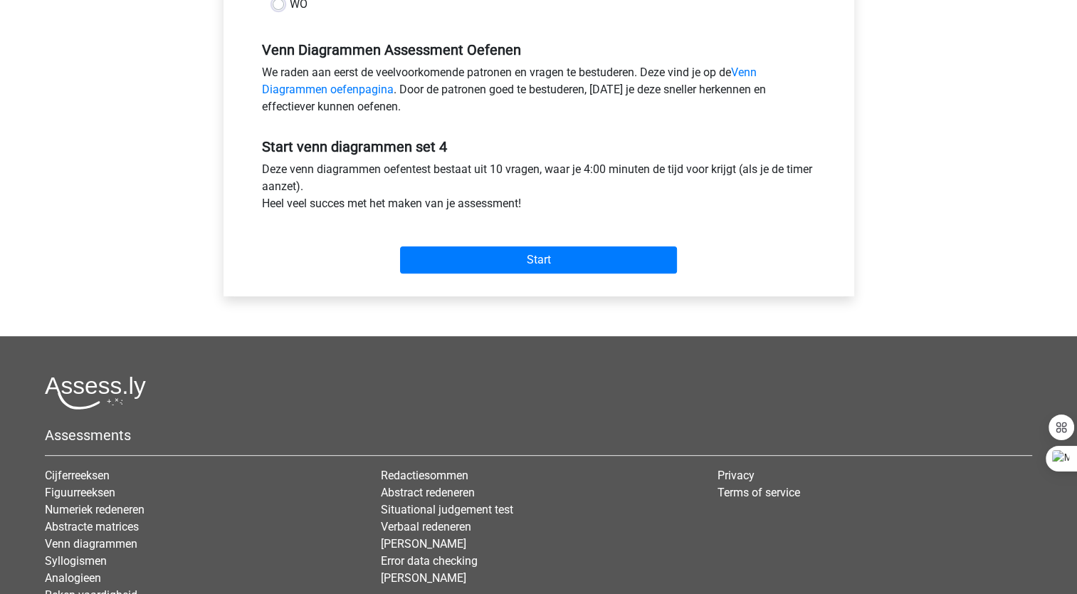
scroll to position [420, 0]
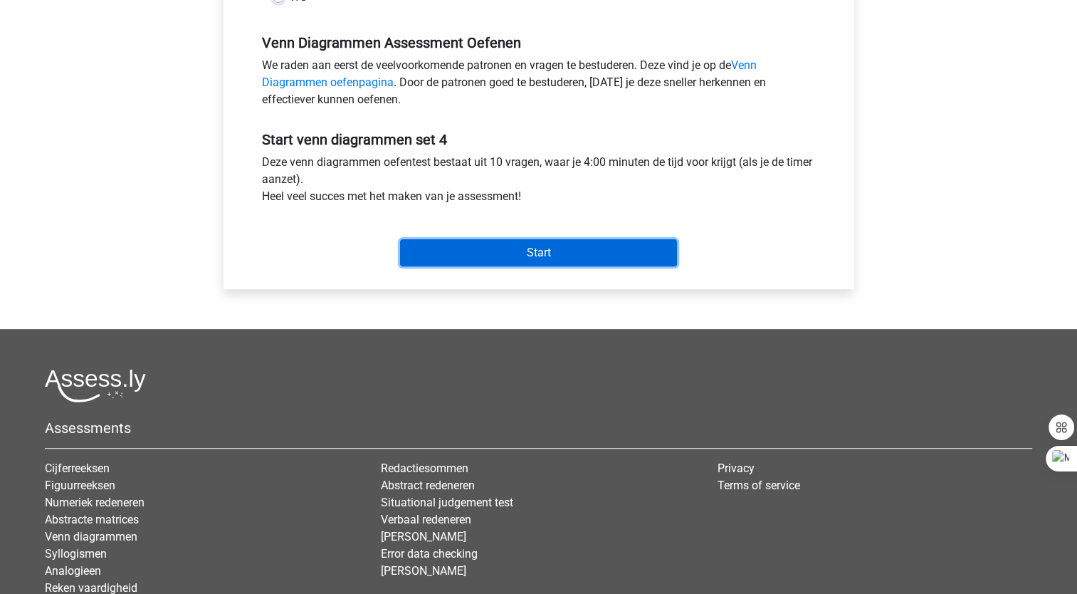
drag, startPoint x: 544, startPoint y: 251, endPoint x: 495, endPoint y: 254, distance: 48.5
click at [495, 254] on input "Start" at bounding box center [538, 252] width 277 height 27
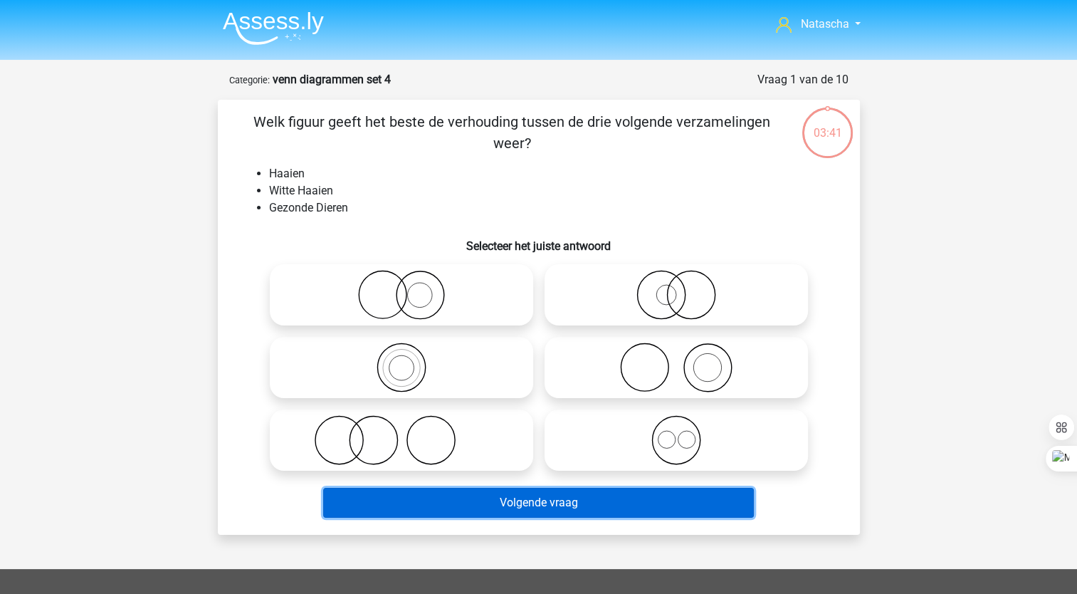
click at [579, 495] on button "Volgende vraag" at bounding box center [538, 503] width 431 height 30
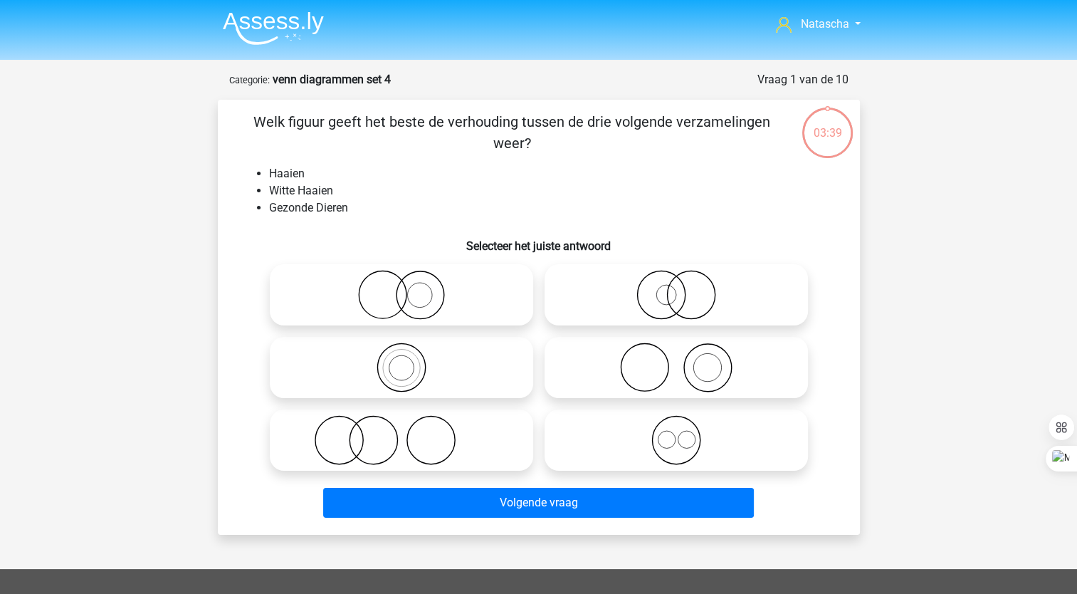
click at [694, 300] on icon at bounding box center [676, 295] width 252 height 50
click at [686, 288] on input "radio" at bounding box center [680, 282] width 9 height 9
radio input "true"
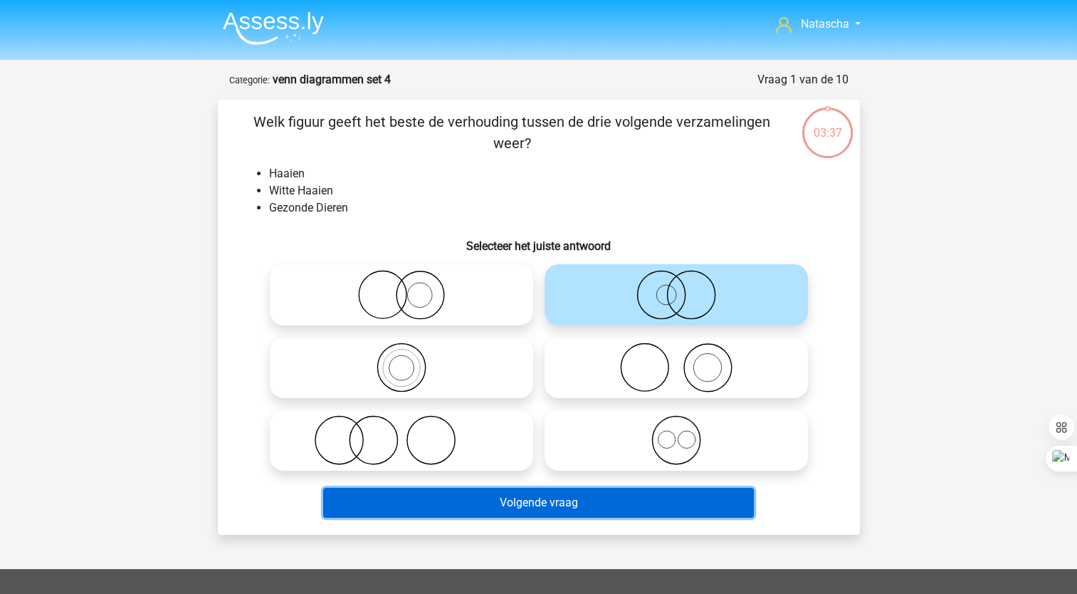
click at [514, 497] on button "Volgende vraag" at bounding box center [538, 503] width 431 height 30
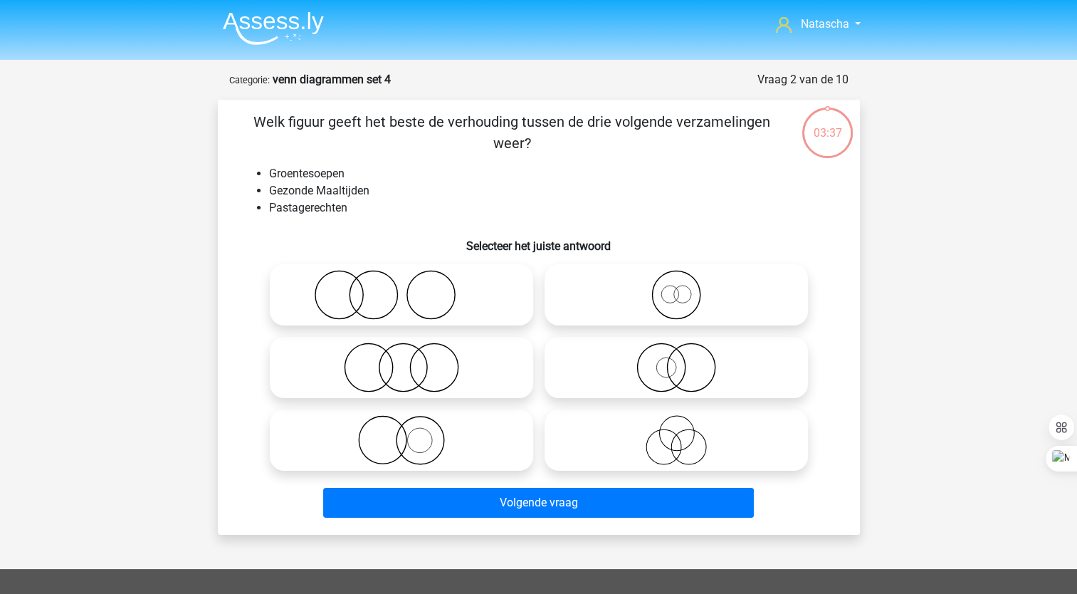
scroll to position [71, 0]
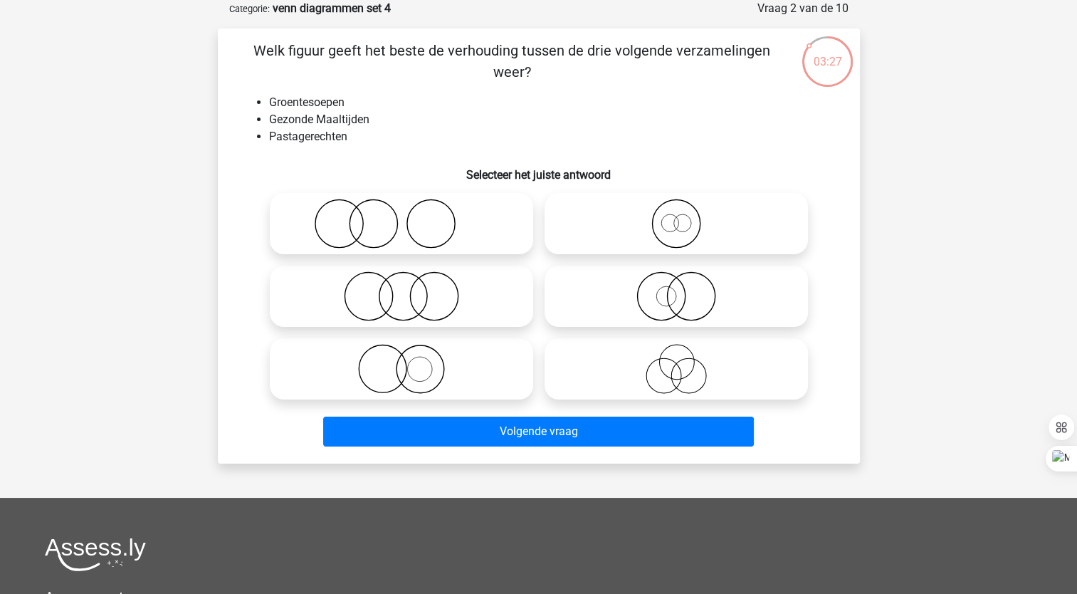
click at [373, 303] on icon at bounding box center [402, 296] width 252 height 50
click at [402, 289] on input "radio" at bounding box center [406, 284] width 9 height 9
radio input "true"
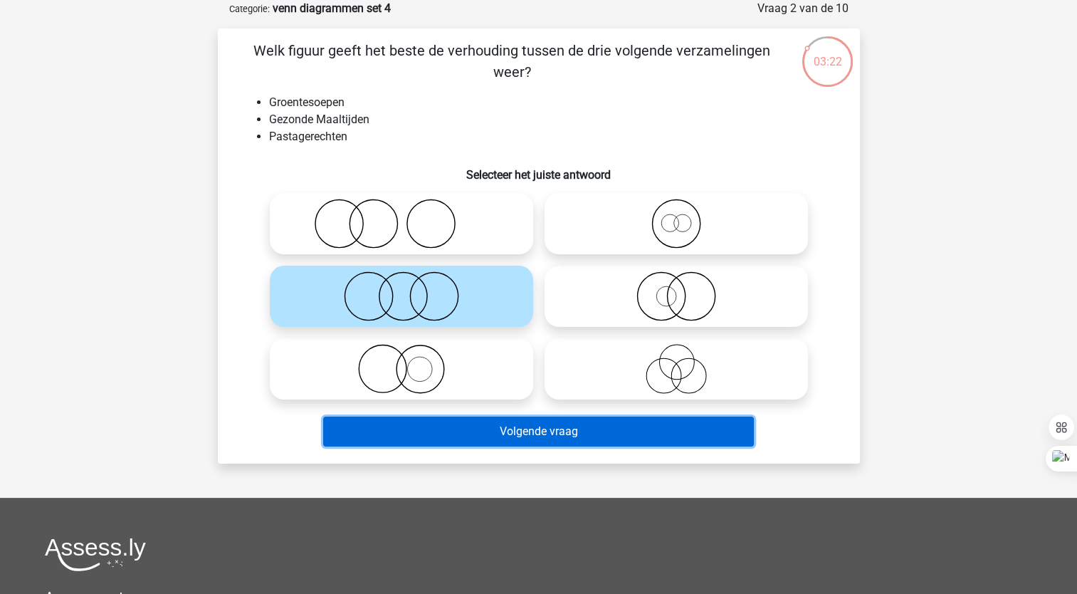
click at [436, 419] on button "Volgende vraag" at bounding box center [538, 431] width 431 height 30
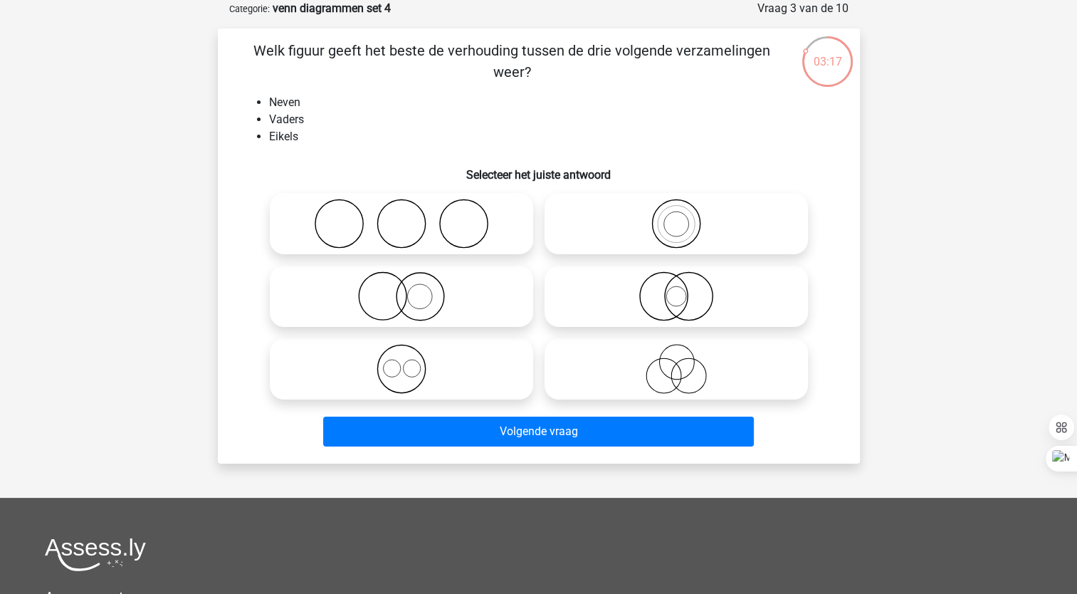
click at [674, 363] on icon at bounding box center [676, 369] width 252 height 50
click at [676, 362] on input "radio" at bounding box center [680, 356] width 9 height 9
radio input "true"
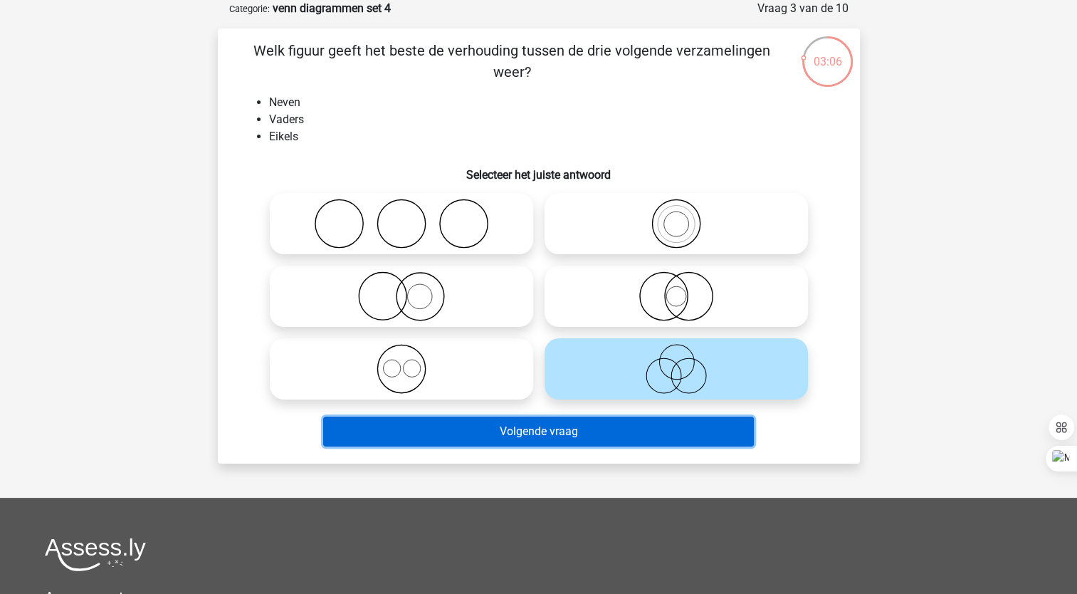
click at [555, 433] on button "Volgende vraag" at bounding box center [538, 431] width 431 height 30
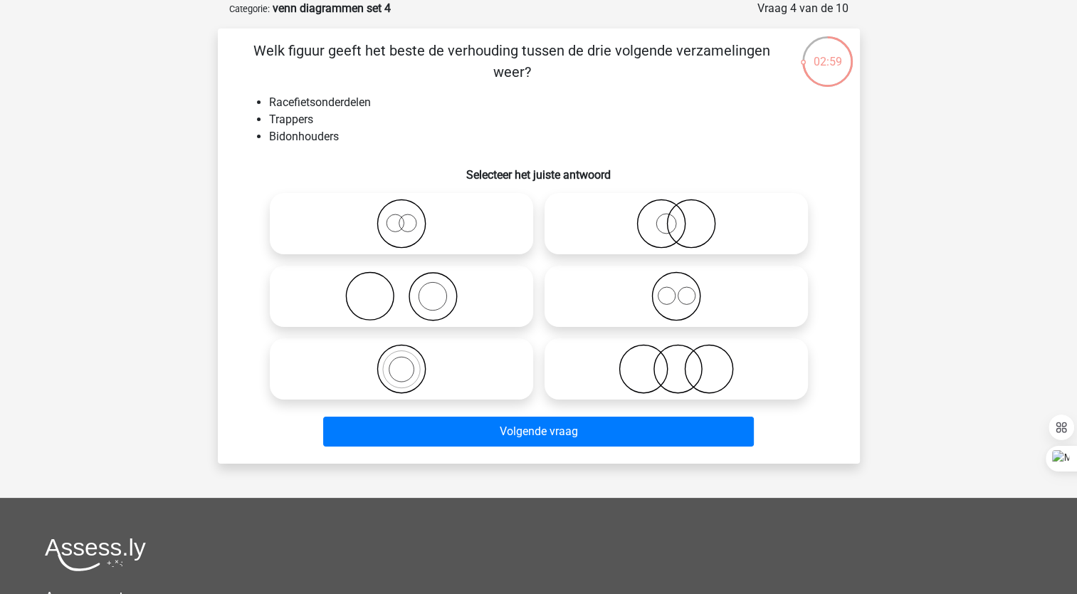
click at [673, 360] on icon at bounding box center [676, 369] width 252 height 50
click at [676, 360] on input "radio" at bounding box center [680, 356] width 9 height 9
radio input "true"
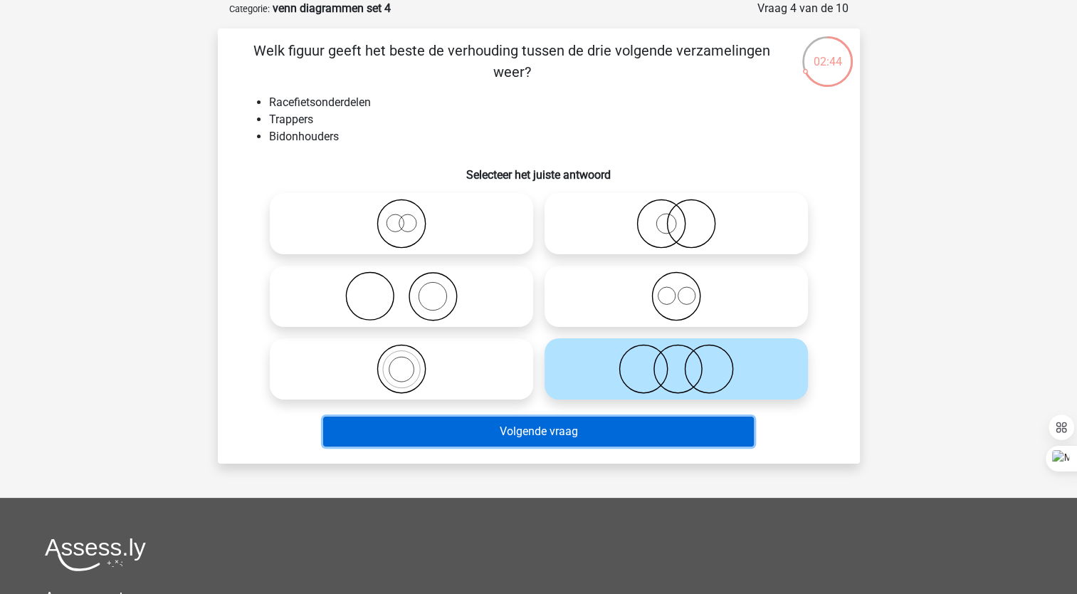
click at [400, 423] on button "Volgende vraag" at bounding box center [538, 431] width 431 height 30
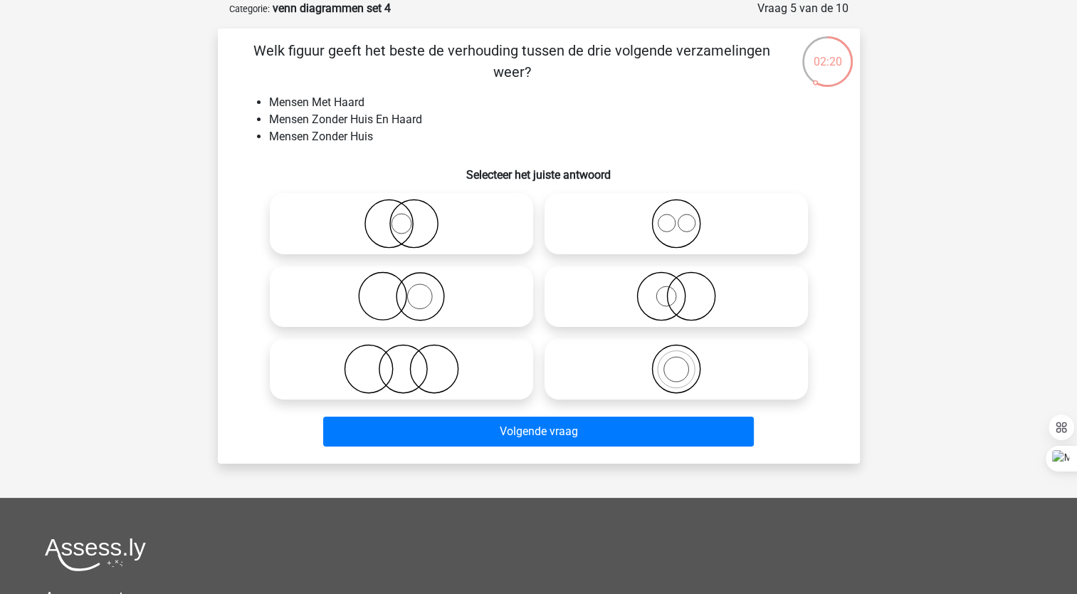
click at [409, 310] on icon at bounding box center [402, 296] width 252 height 50
click at [409, 289] on input "radio" at bounding box center [406, 284] width 9 height 9
radio input "true"
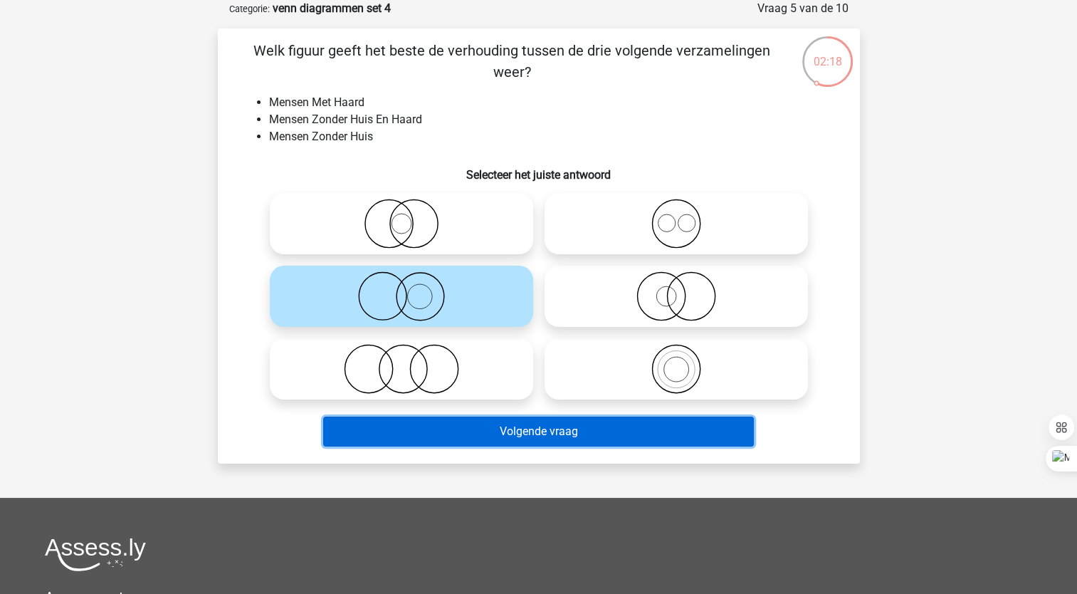
click at [450, 444] on button "Volgende vraag" at bounding box center [538, 431] width 431 height 30
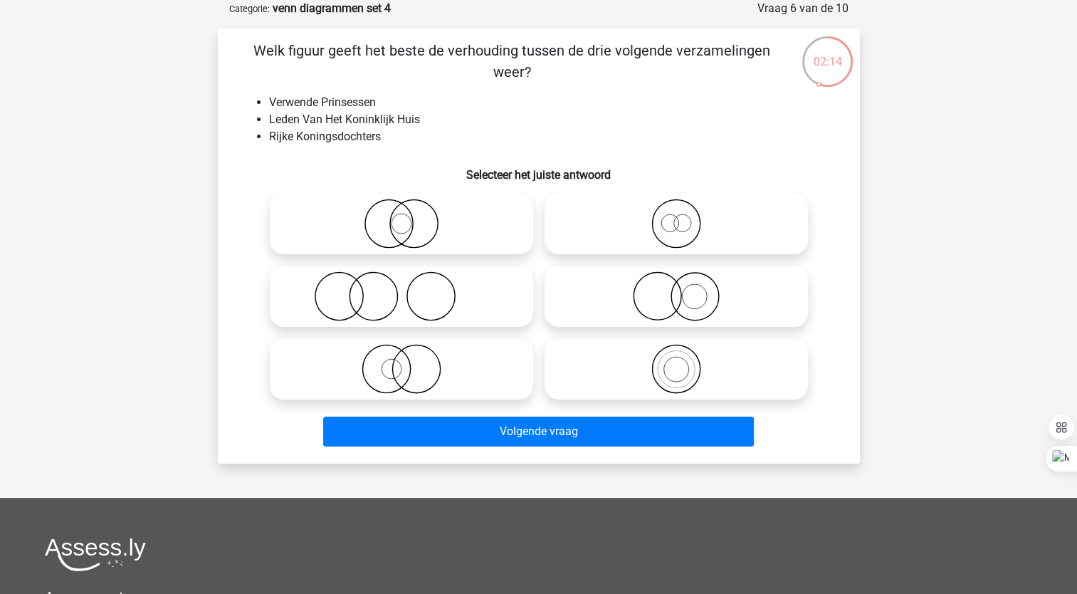
click at [695, 213] on icon at bounding box center [676, 224] width 252 height 50
click at [686, 213] on input "radio" at bounding box center [680, 211] width 9 height 9
radio input "true"
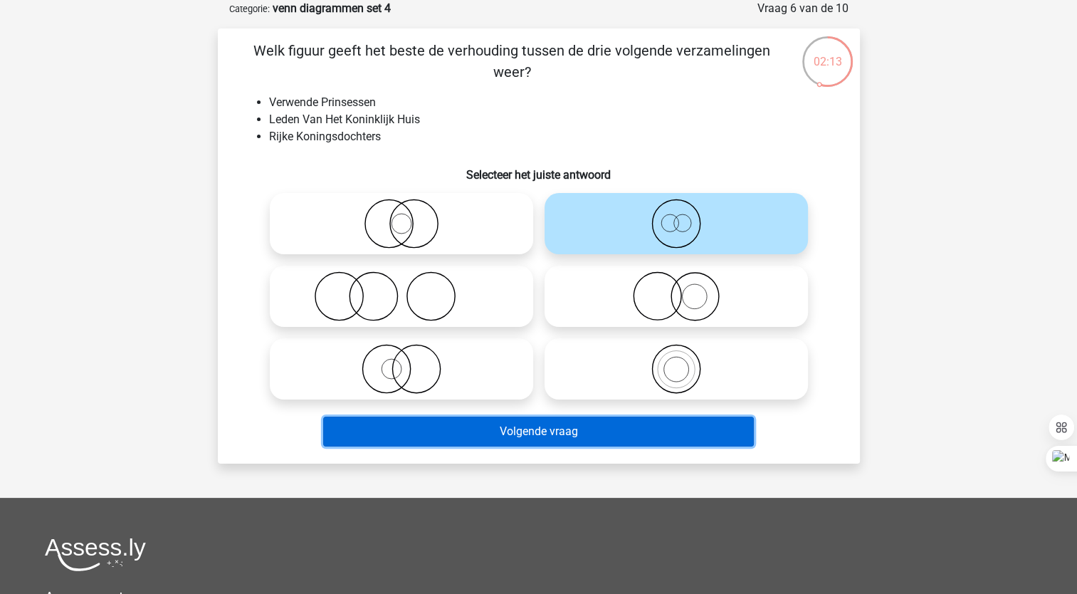
click at [493, 443] on button "Volgende vraag" at bounding box center [538, 431] width 431 height 30
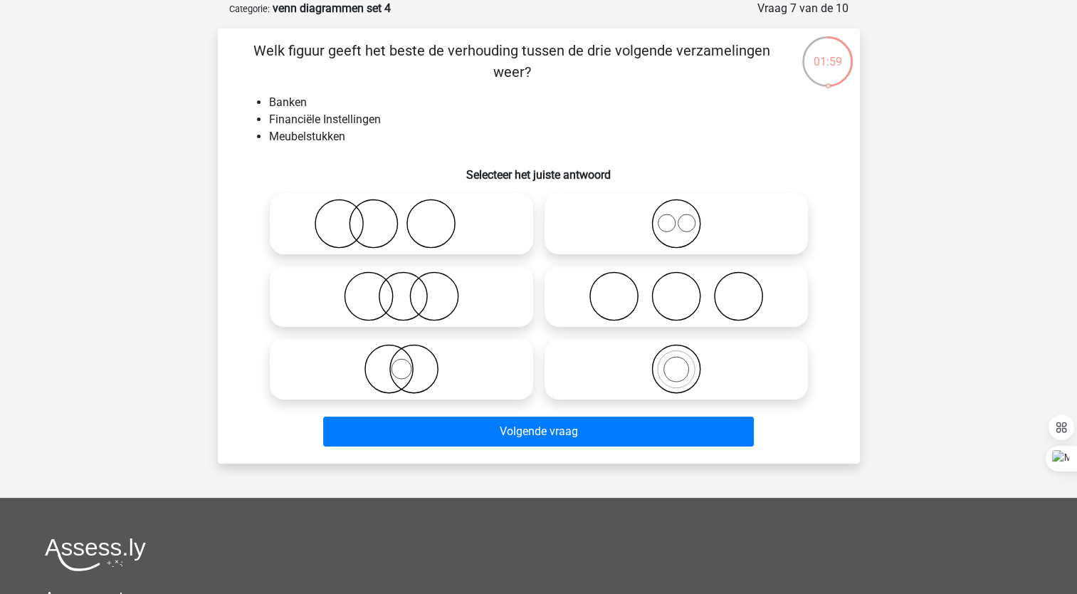
click at [419, 286] on icon at bounding box center [402, 296] width 252 height 50
click at [411, 286] on input "radio" at bounding box center [406, 284] width 9 height 9
radio input "true"
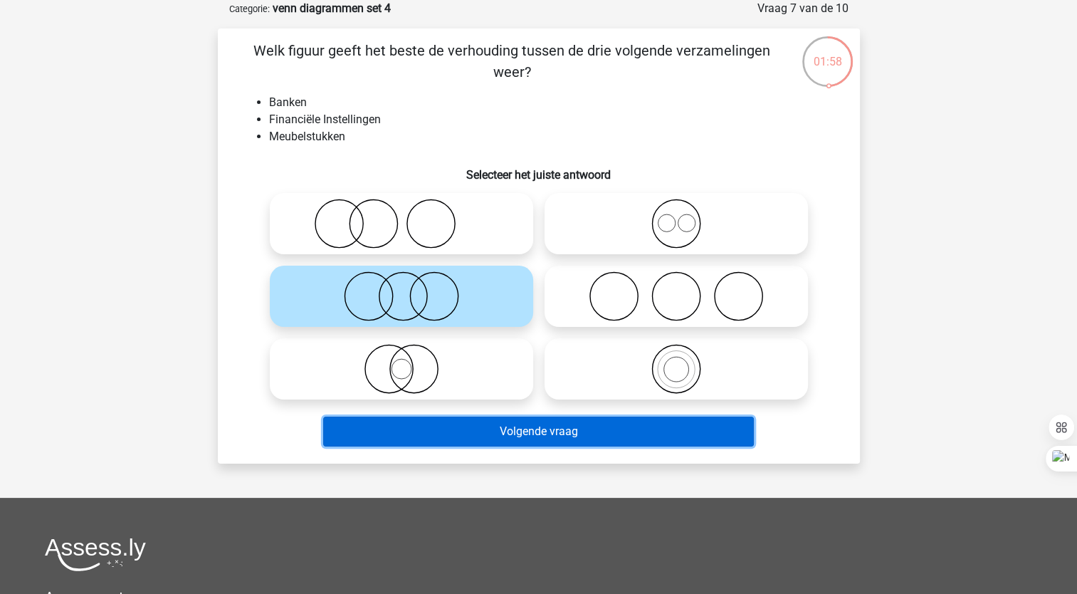
click at [347, 426] on button "Volgende vraag" at bounding box center [538, 431] width 431 height 30
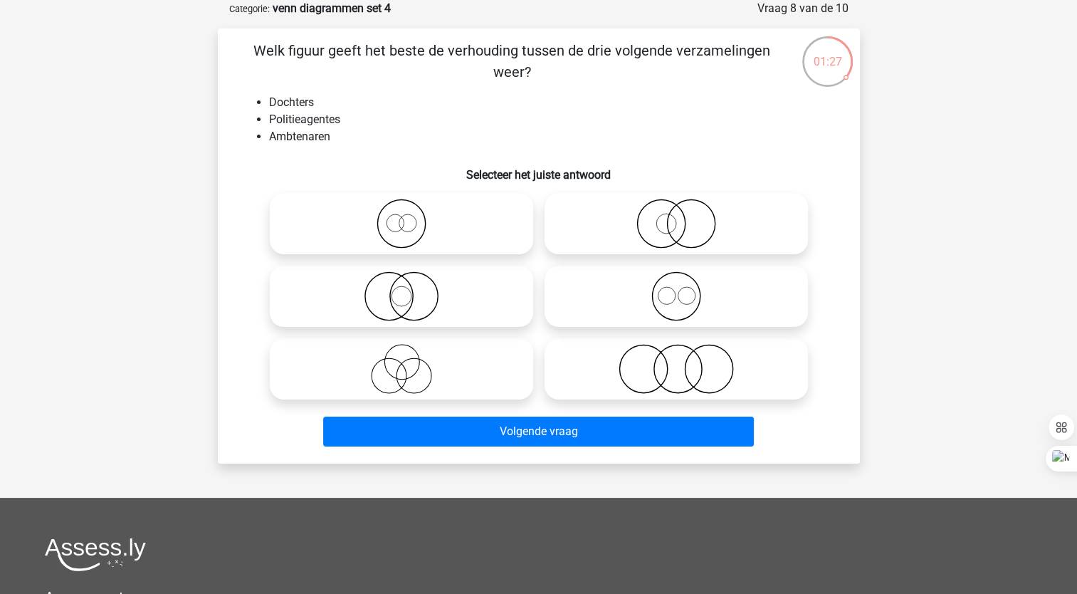
click at [658, 239] on icon at bounding box center [676, 224] width 252 height 50
click at [676, 216] on input "radio" at bounding box center [680, 211] width 9 height 9
radio input "true"
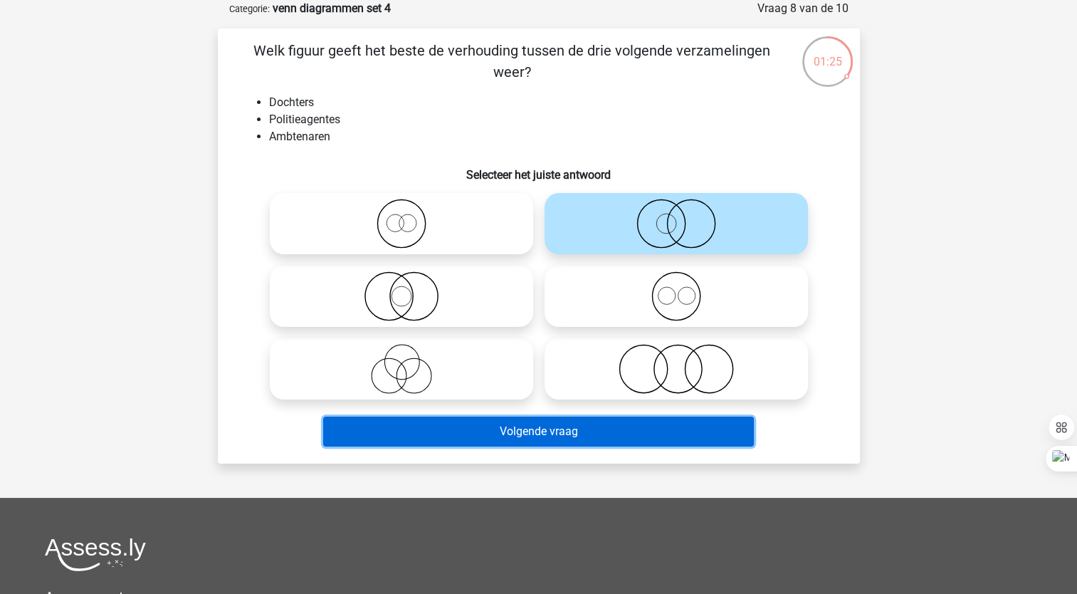
click at [607, 429] on button "Volgende vraag" at bounding box center [538, 431] width 431 height 30
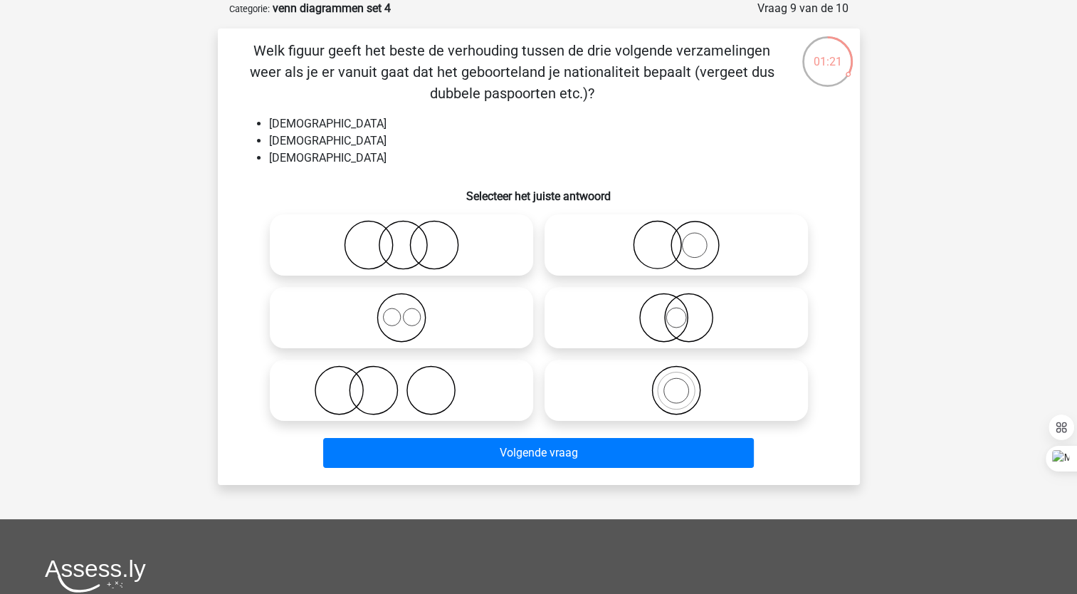
click at [398, 325] on icon at bounding box center [402, 318] width 252 height 50
click at [402, 310] on input "radio" at bounding box center [406, 305] width 9 height 9
radio input "true"
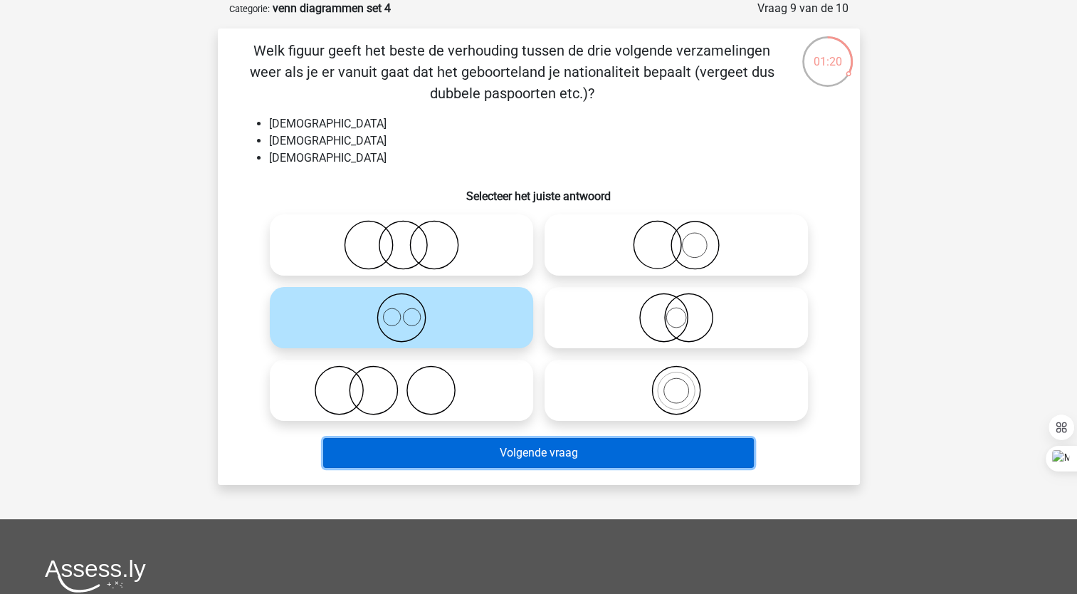
click at [407, 460] on button "Volgende vraag" at bounding box center [538, 453] width 431 height 30
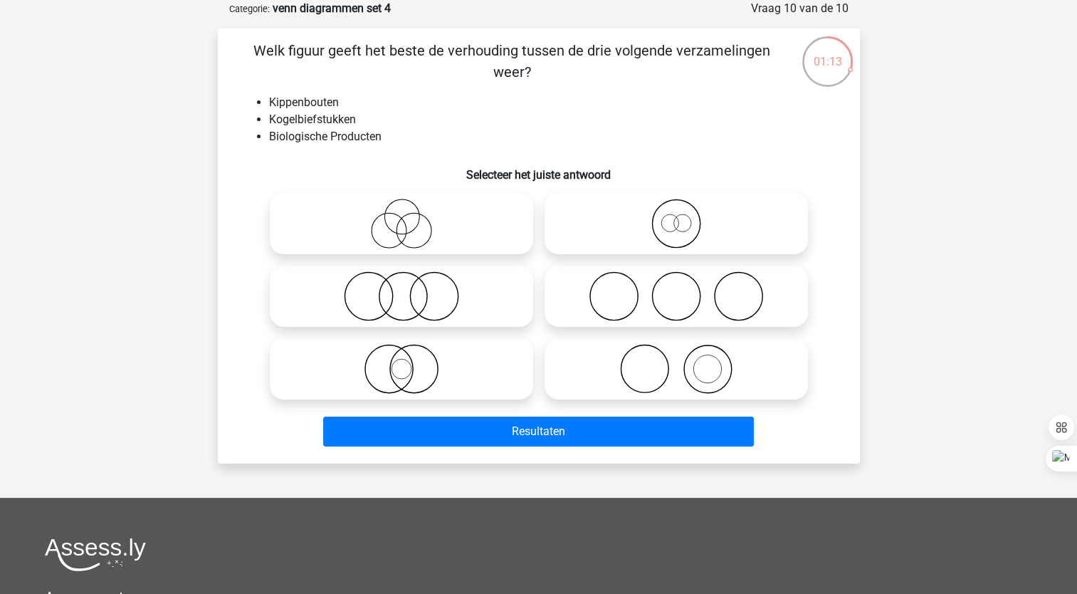
click at [428, 291] on icon at bounding box center [402, 296] width 252 height 50
click at [411, 289] on input "radio" at bounding box center [406, 284] width 9 height 9
radio input "true"
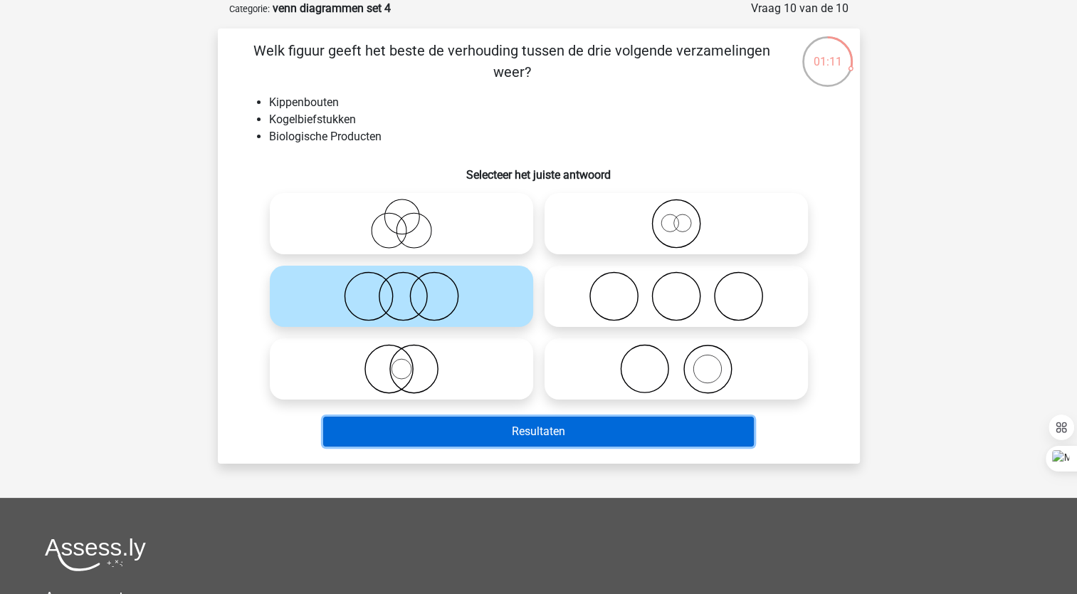
click at [381, 440] on button "Resultaten" at bounding box center [538, 431] width 431 height 30
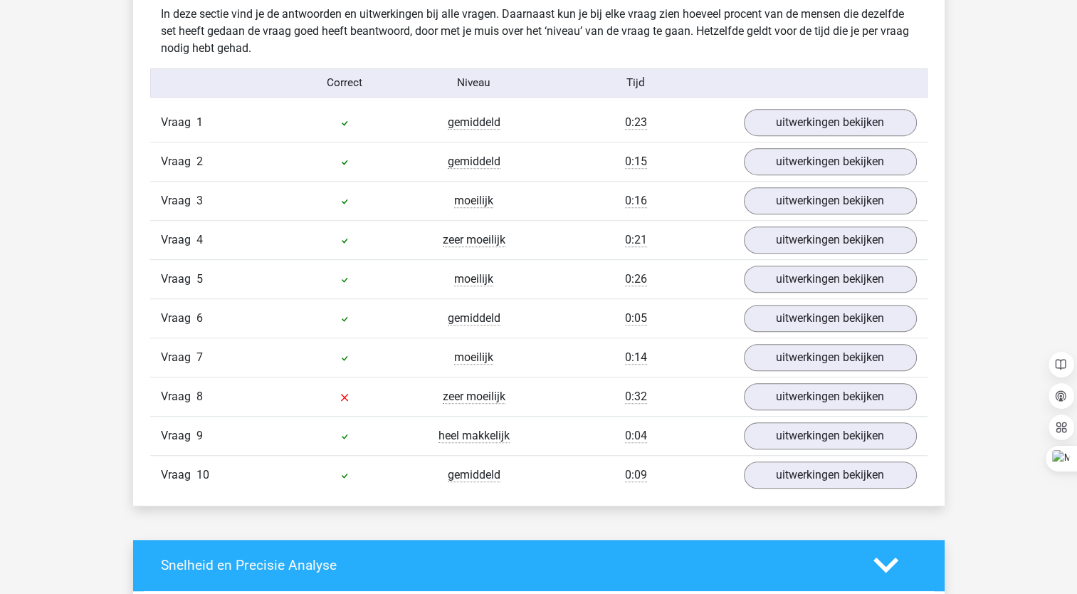
scroll to position [845, 0]
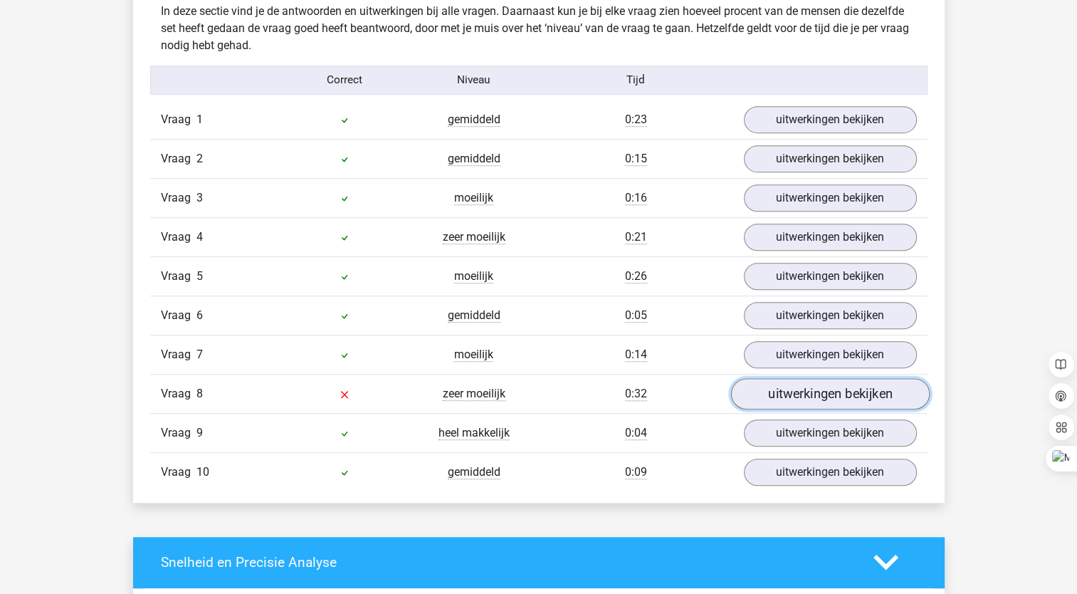
click at [849, 388] on link "uitwerkingen bekijken" at bounding box center [829, 393] width 199 height 31
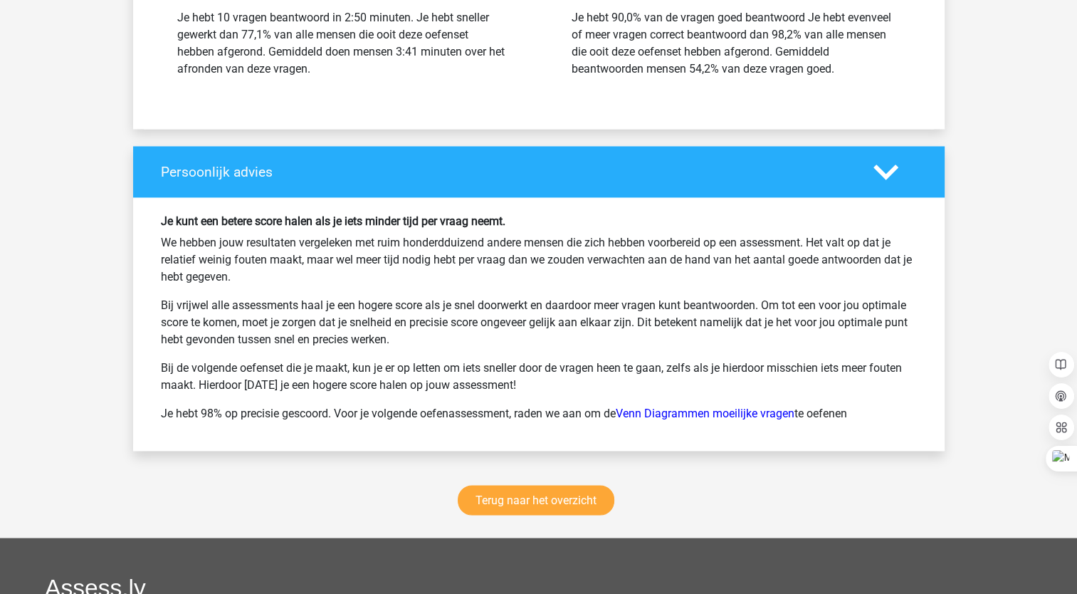
scroll to position [2271, 0]
